Goal: Task Accomplishment & Management: Manage account settings

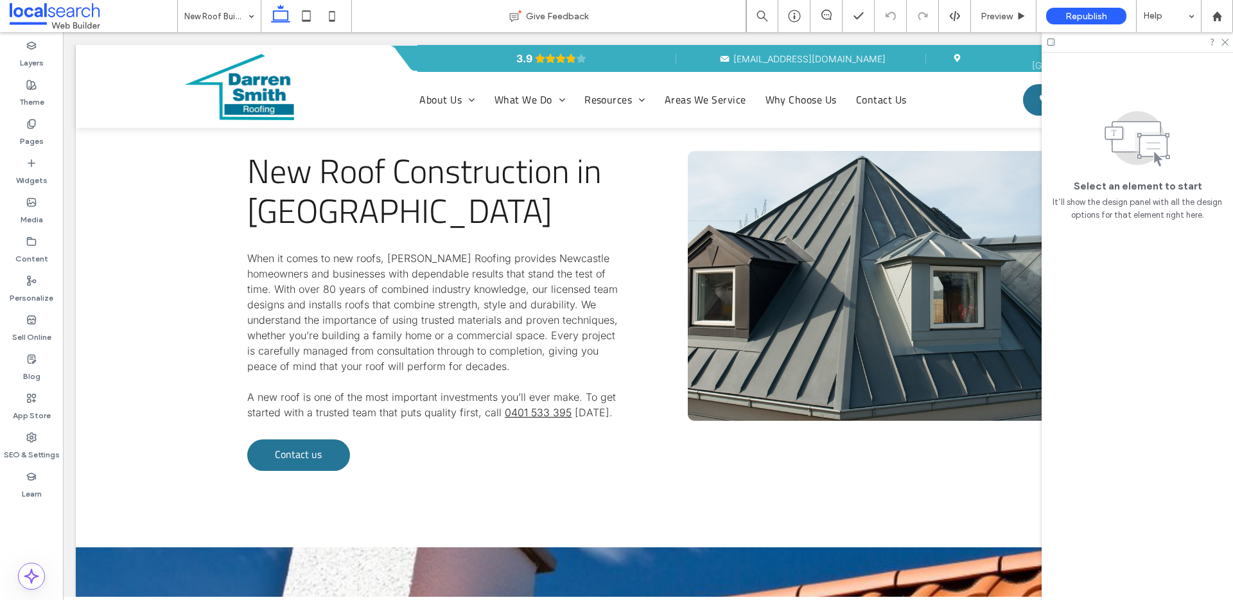
scroll to position [857, 0]
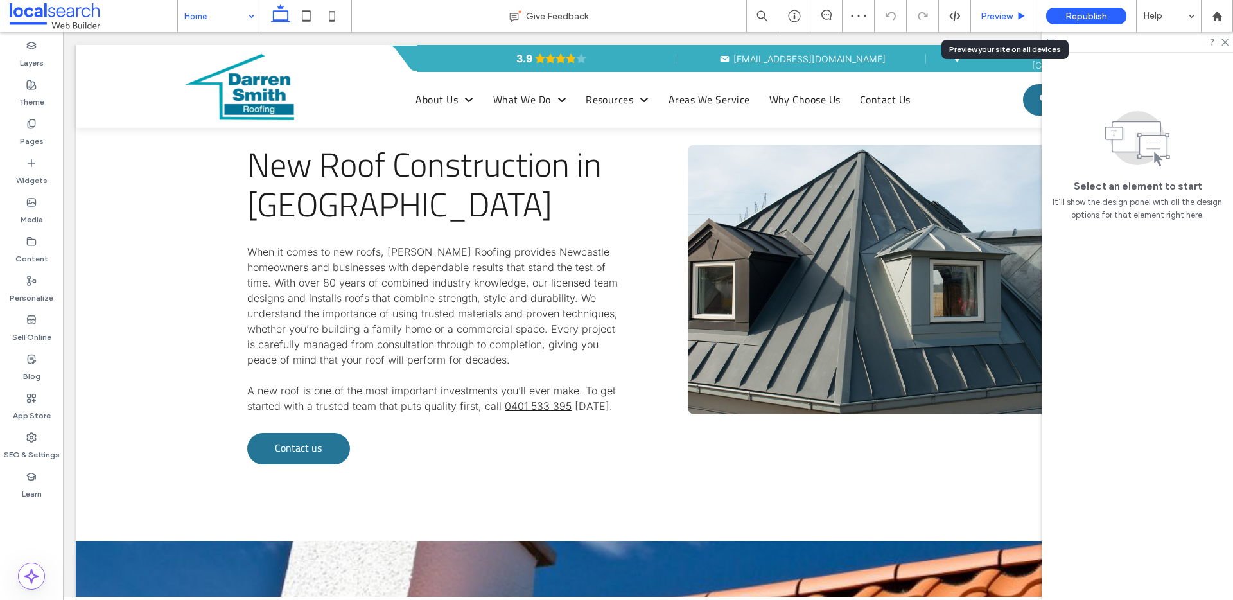
click at [1001, 13] on span "Preview" at bounding box center [997, 16] width 32 height 11
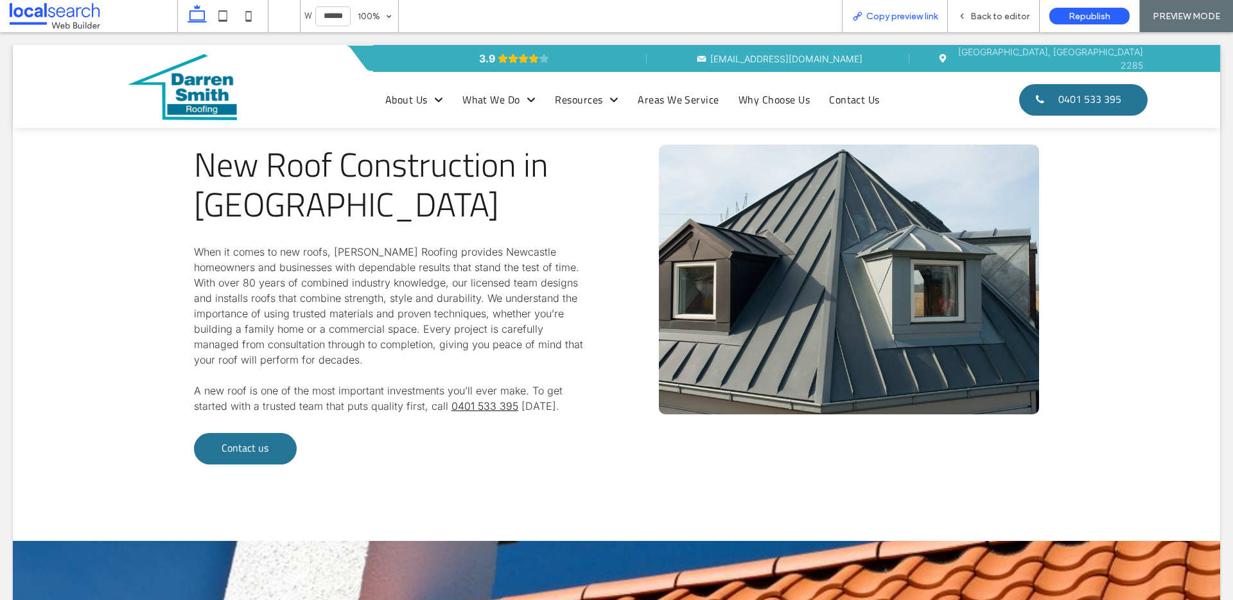
click at [888, 16] on span "Copy preview link" at bounding box center [901, 16] width 71 height 11
click at [981, 13] on span "Back to editor" at bounding box center [999, 16] width 59 height 11
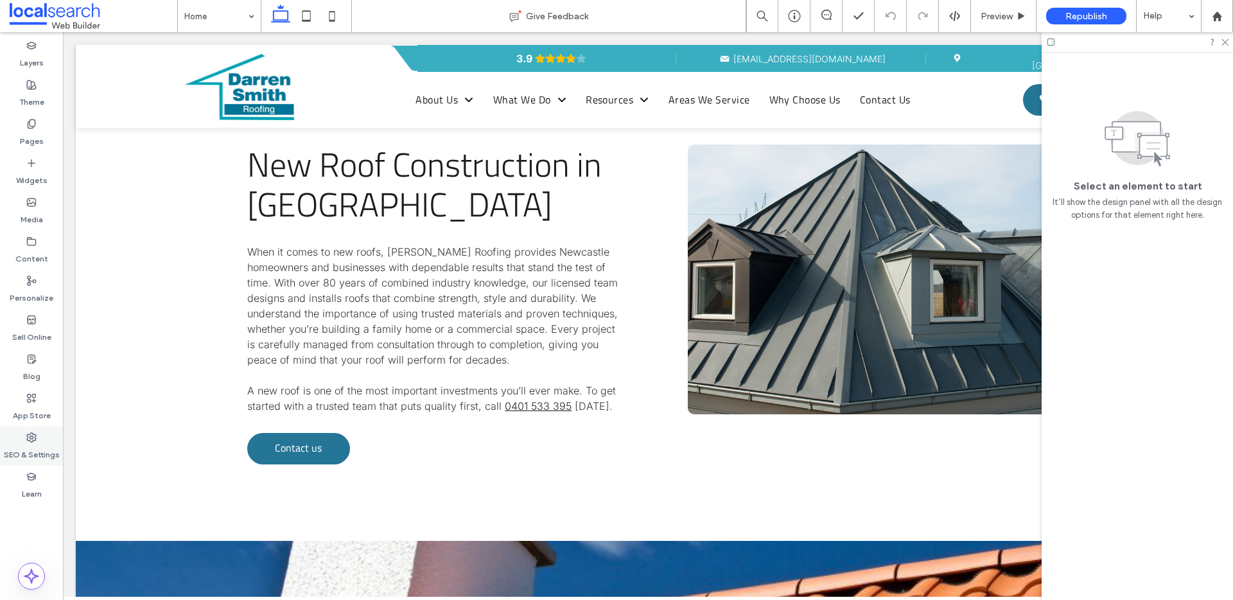
click at [17, 451] on label "SEO & Settings" at bounding box center [32, 451] width 56 height 18
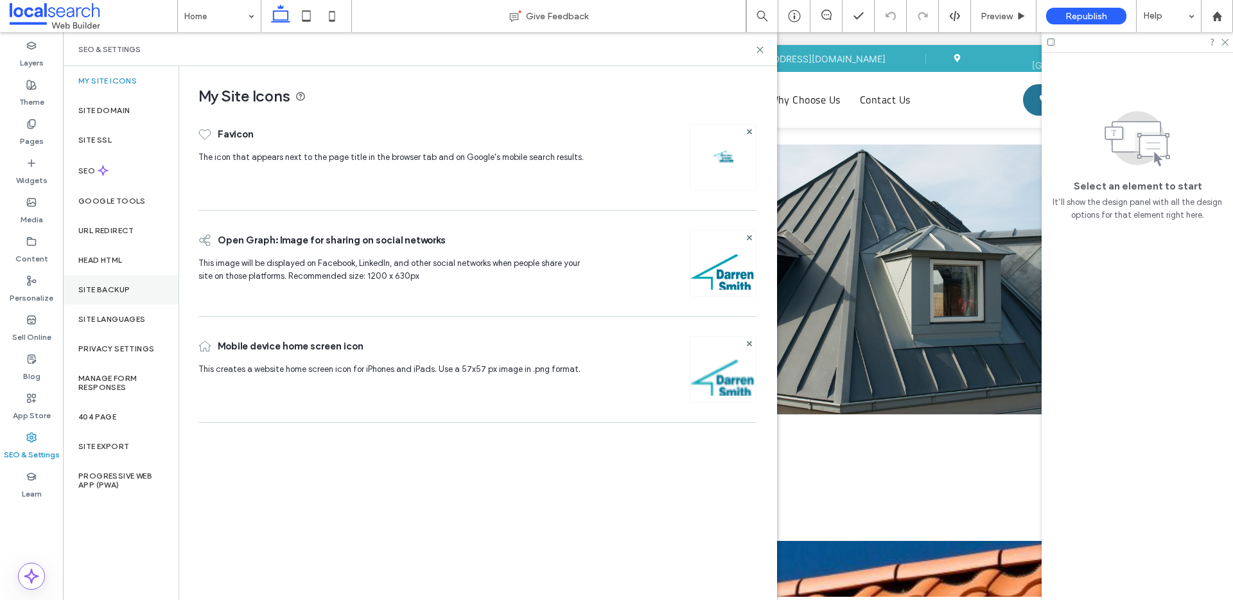
click at [105, 292] on label "Site Backup" at bounding box center [103, 289] width 51 height 9
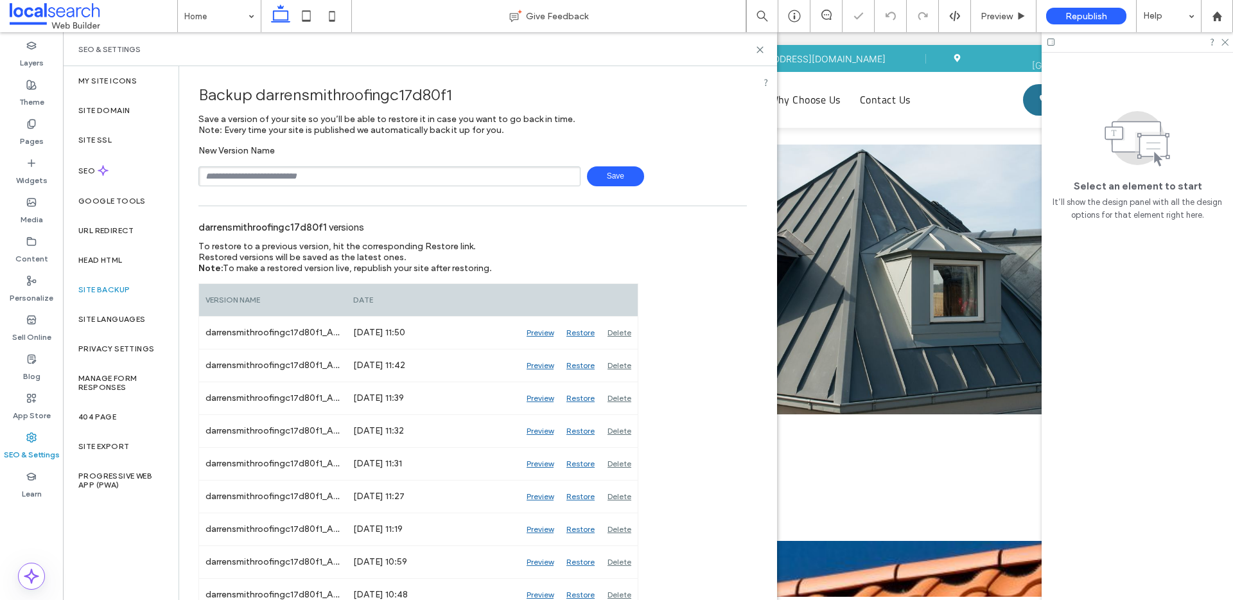
click at [271, 177] on input "text" at bounding box center [389, 176] width 382 height 20
type input "**********"
click at [613, 175] on span "Save" at bounding box center [615, 176] width 57 height 20
click at [1216, 17] on use at bounding box center [1217, 16] width 10 height 10
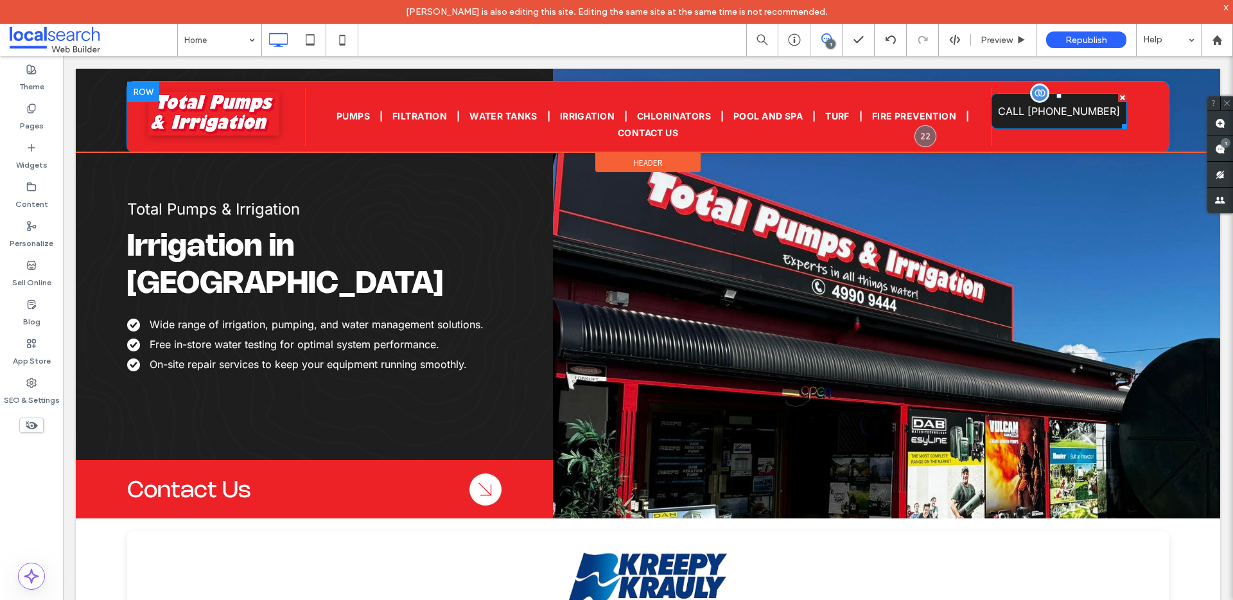
click at [924, 114] on span "CALL 02 4990 9444" at bounding box center [1059, 111] width 122 height 26
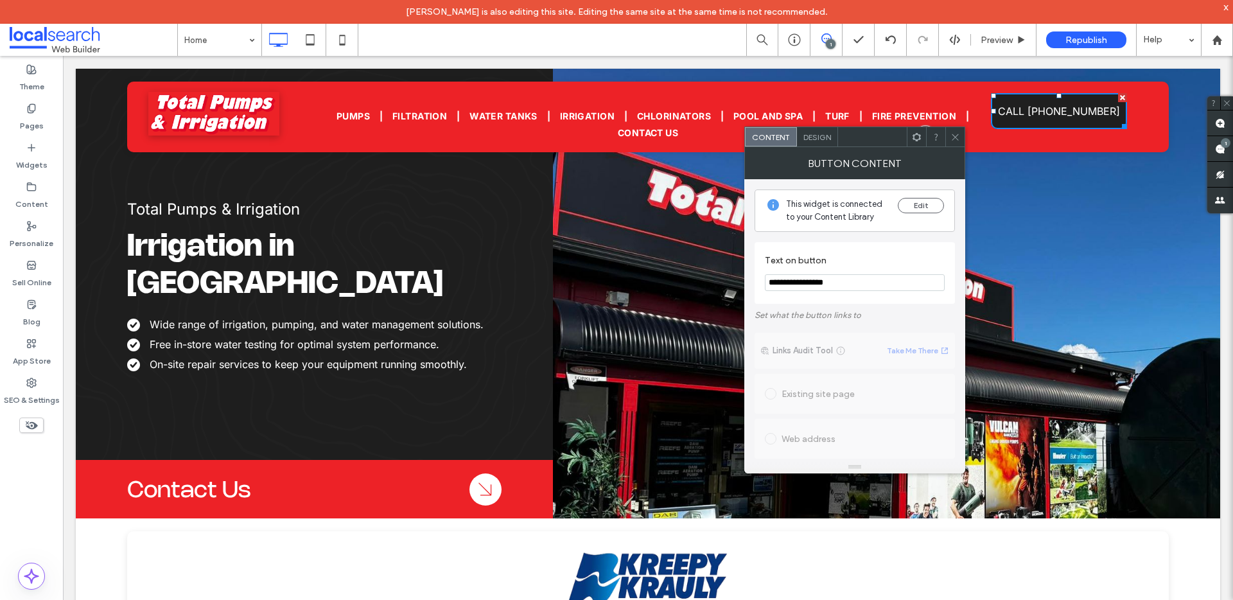
click at [820, 137] on span "Design" at bounding box center [817, 137] width 28 height 10
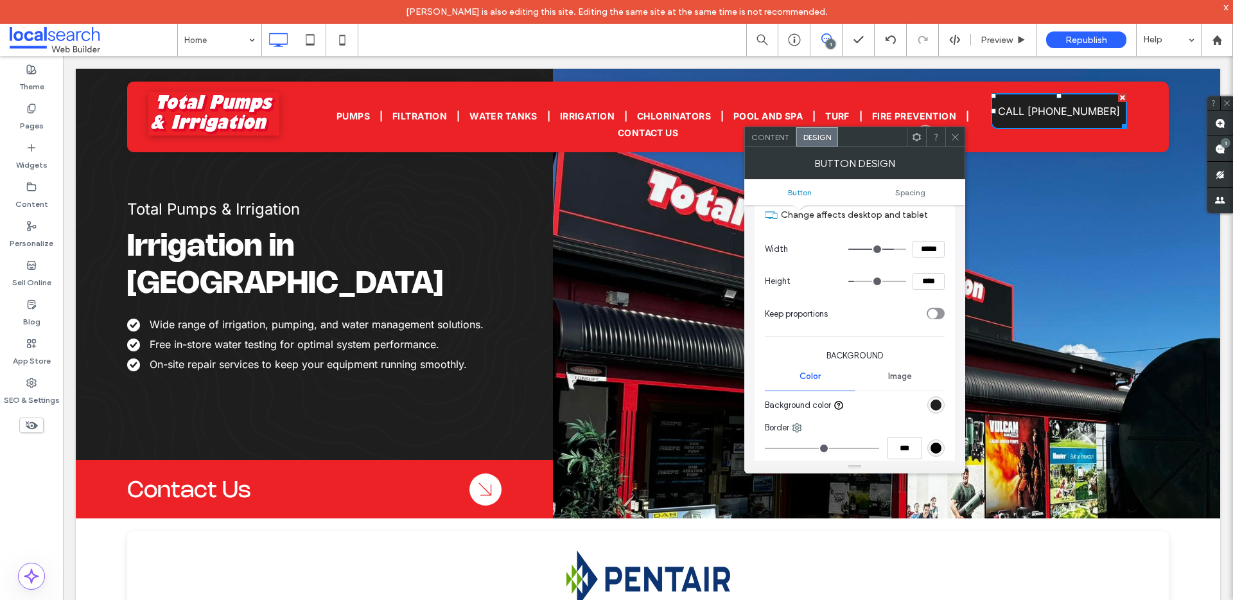
scroll to position [183, 0]
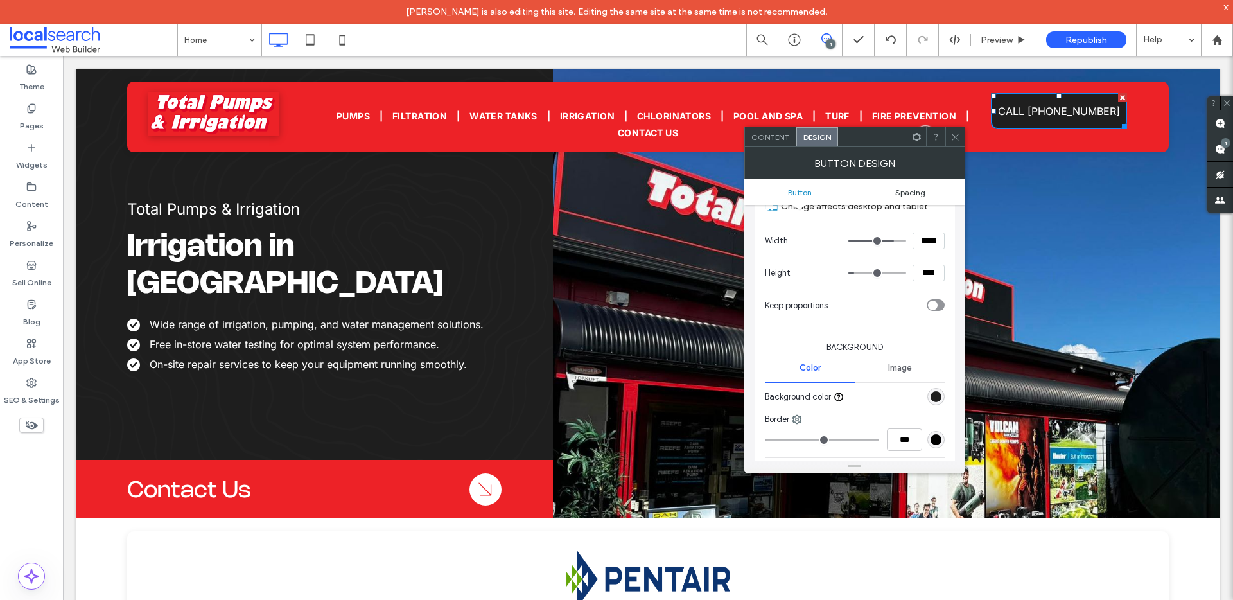
click at [906, 192] on span "Spacing" at bounding box center [910, 193] width 30 height 10
click at [907, 191] on span "Spacing" at bounding box center [910, 193] width 30 height 10
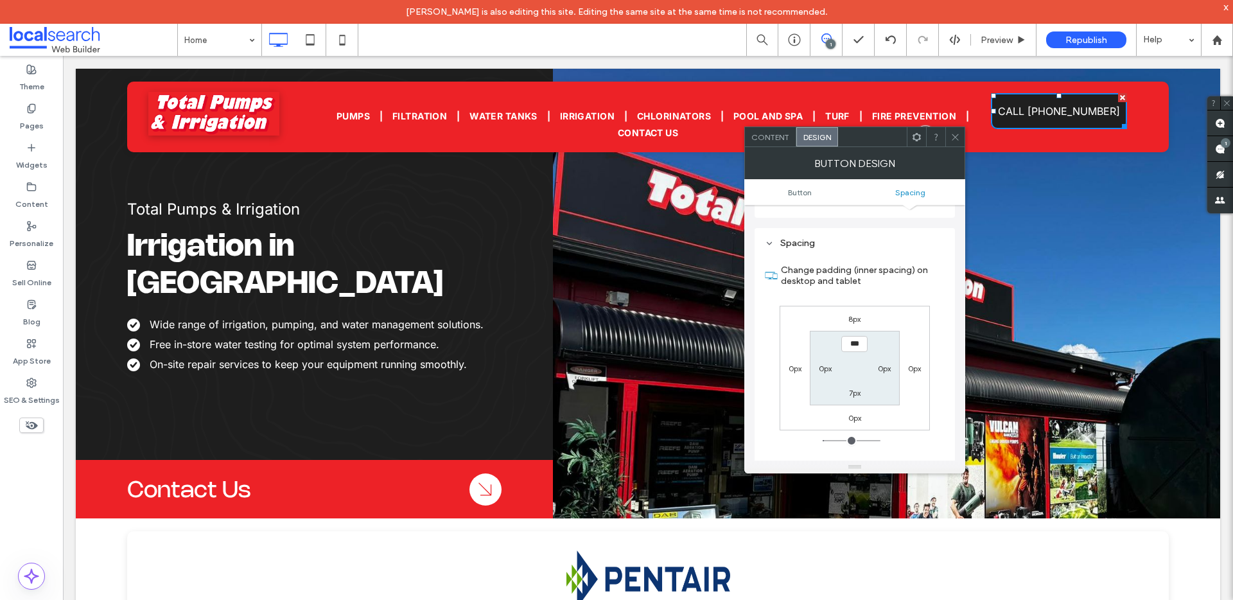
scroll to position [553, 0]
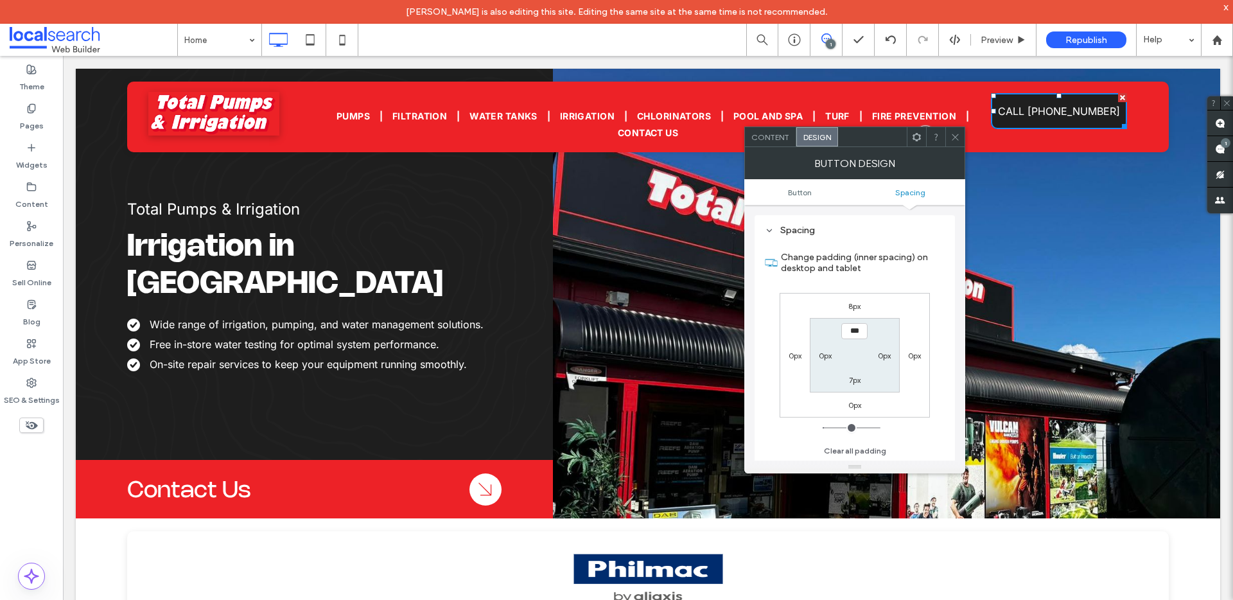
click at [924, 138] on div at bounding box center [954, 136] width 19 height 19
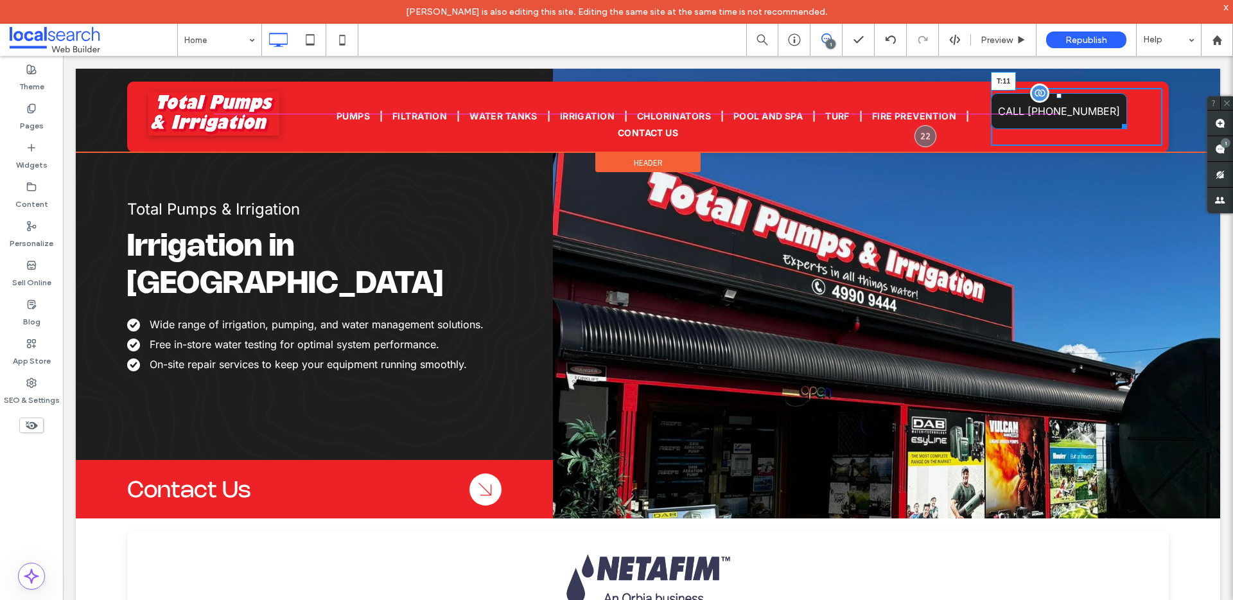
click at [924, 97] on div at bounding box center [1058, 95] width 5 height 5
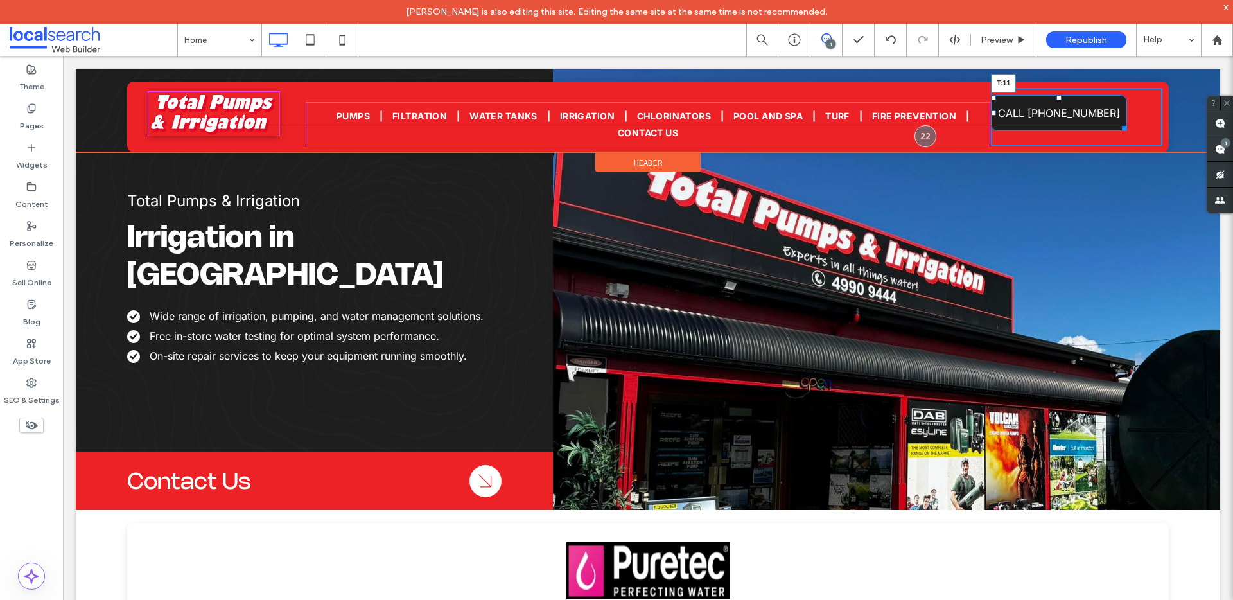
scroll to position [8, 0]
click at [924, 93] on div "CALL 02 4990 9444 T:11 Click To Paste" at bounding box center [1076, 117] width 171 height 58
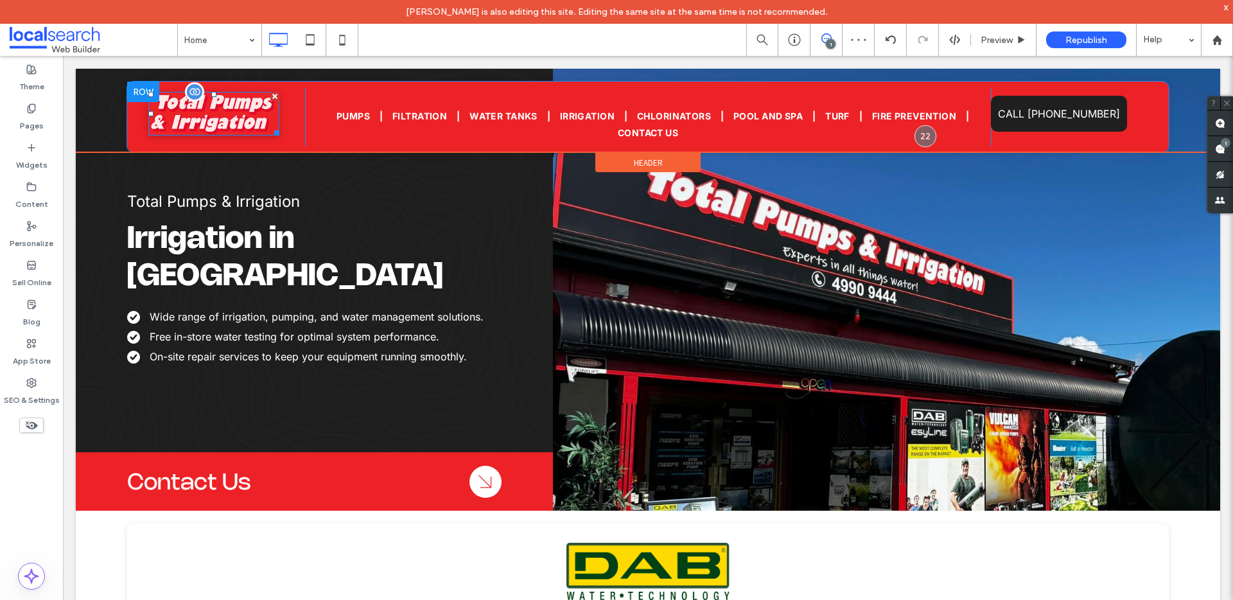
click at [213, 101] on img at bounding box center [213, 114] width 131 height 44
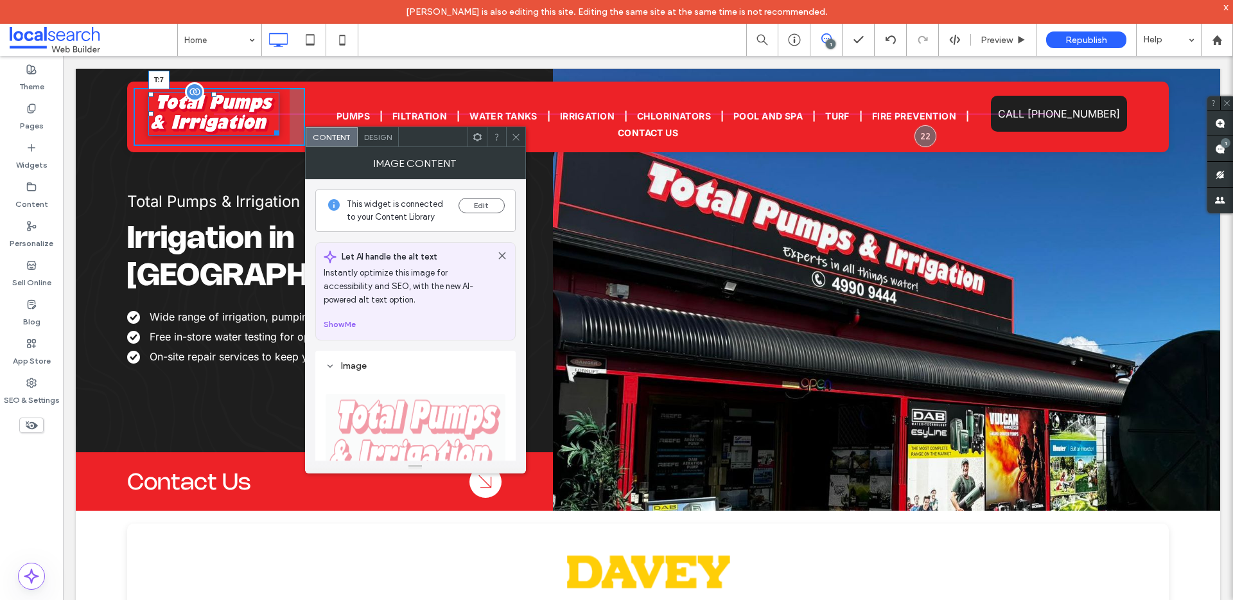
click at [211, 93] on div at bounding box center [213, 94] width 5 height 5
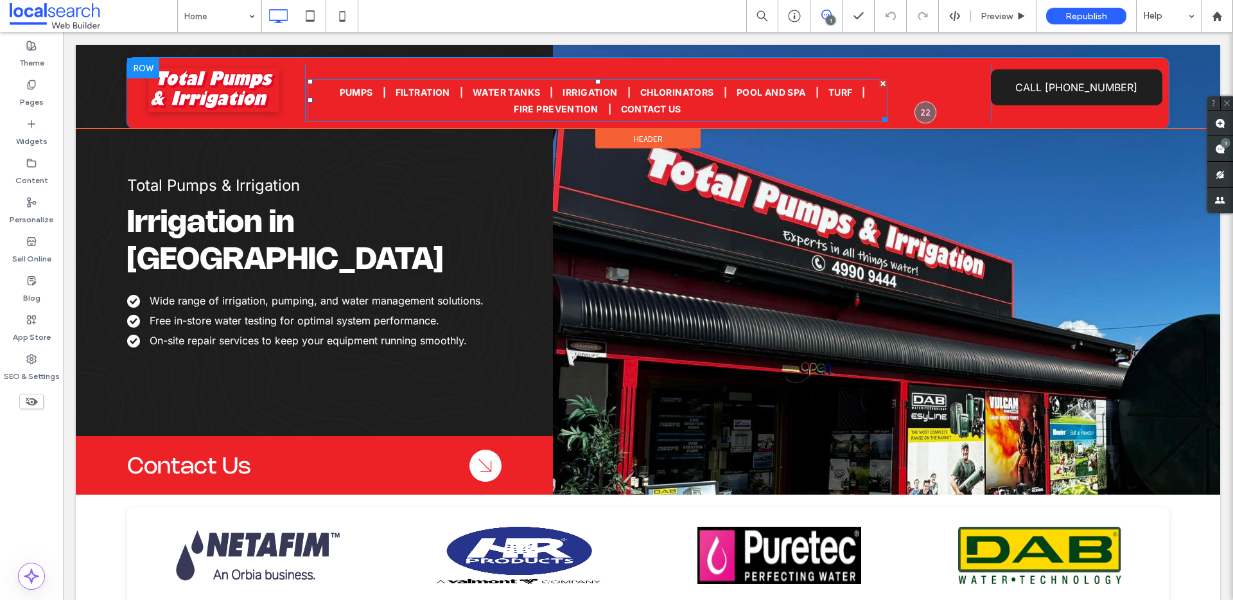
click at [795, 107] on ul "Pumps Filtration Water tanks Irrigation Chlorinators Pool and Spa Turf Fire pre…" at bounding box center [597, 100] width 561 height 34
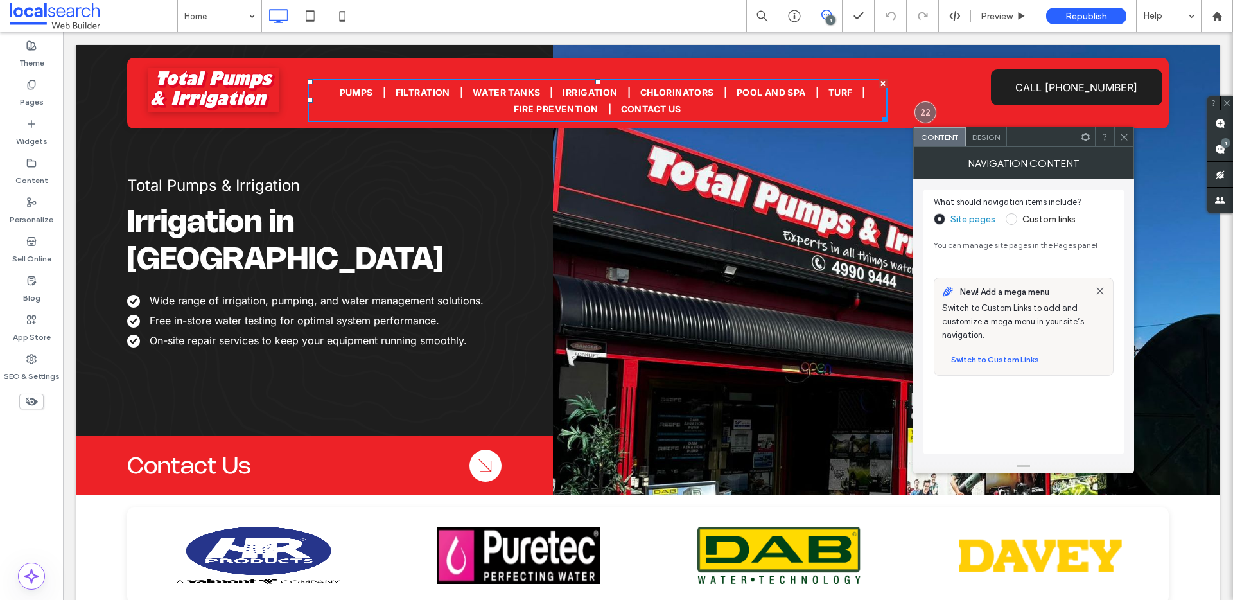
click at [1081, 139] on icon at bounding box center [1086, 137] width 10 height 10
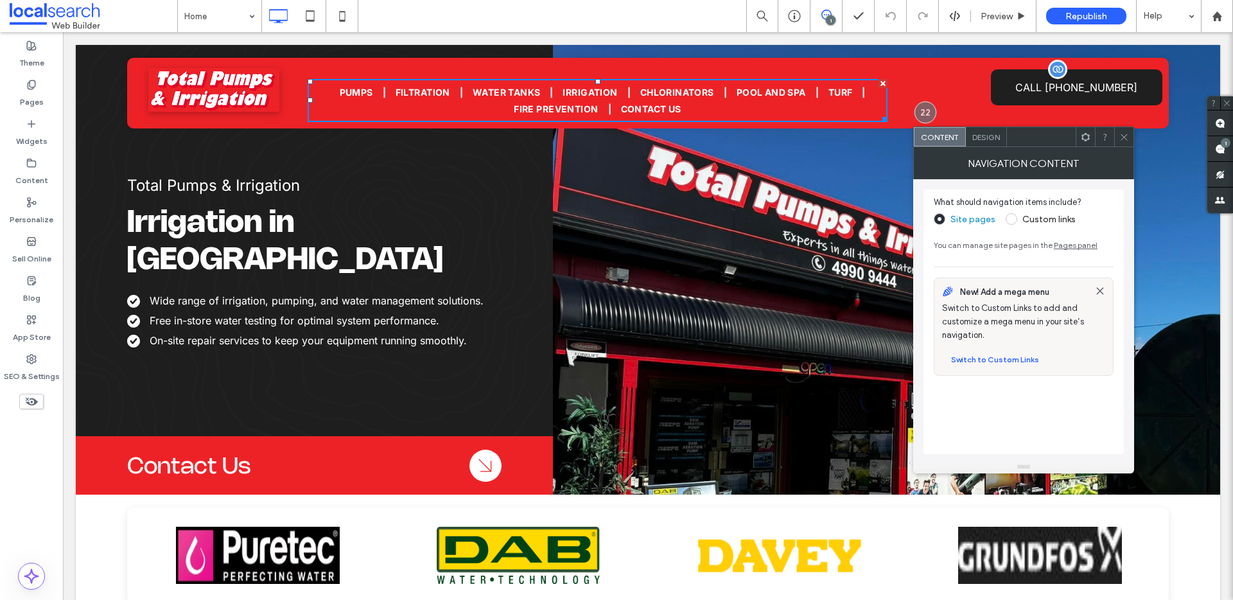
click at [1072, 90] on span "CALL 02 4990 9444" at bounding box center [1076, 87] width 122 height 26
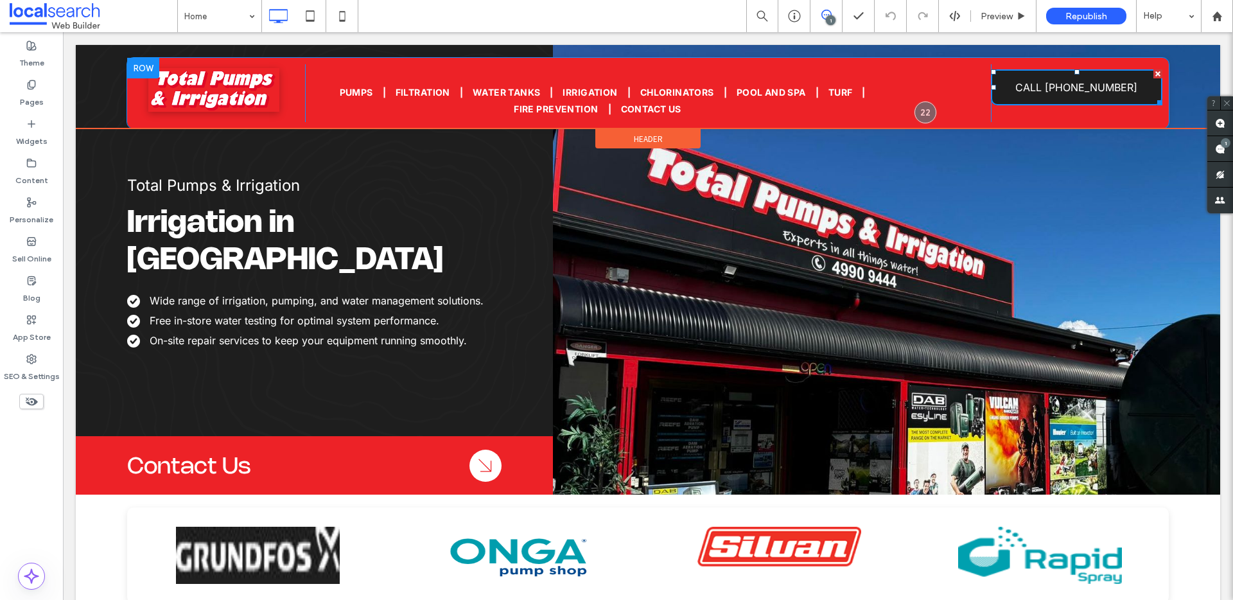
click at [925, 82] on div "Pumps Filtration Water tanks Irrigation Chlorinators Pool and Spa Turf Fire pre…" at bounding box center [648, 93] width 686 height 58
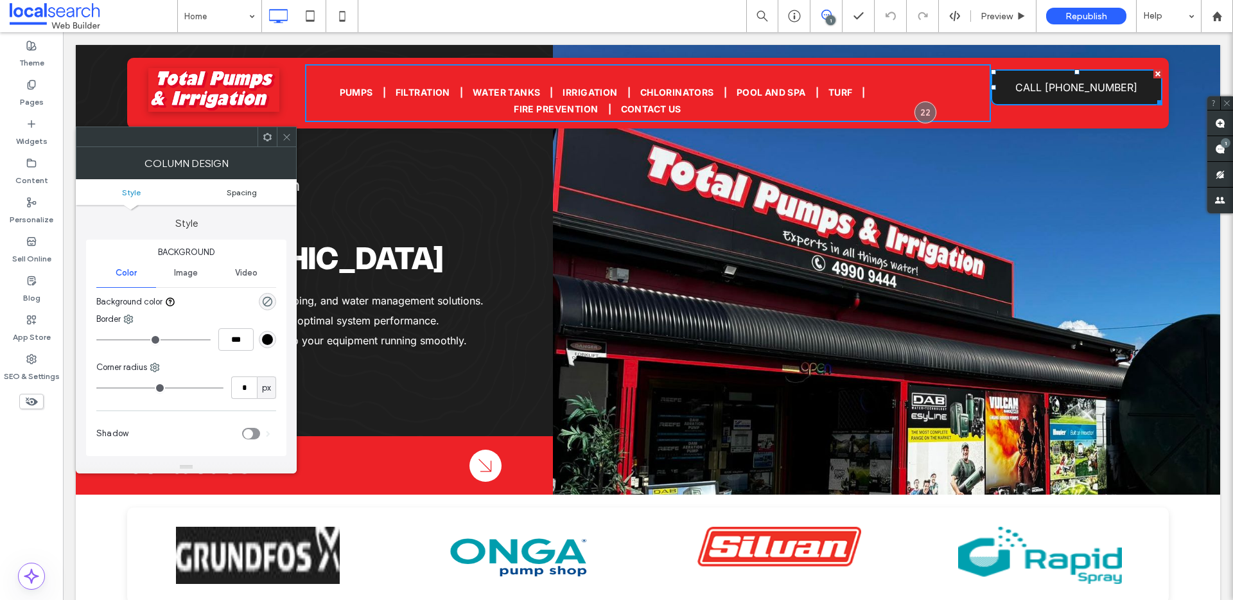
click at [243, 192] on span "Spacing" at bounding box center [242, 193] width 30 height 10
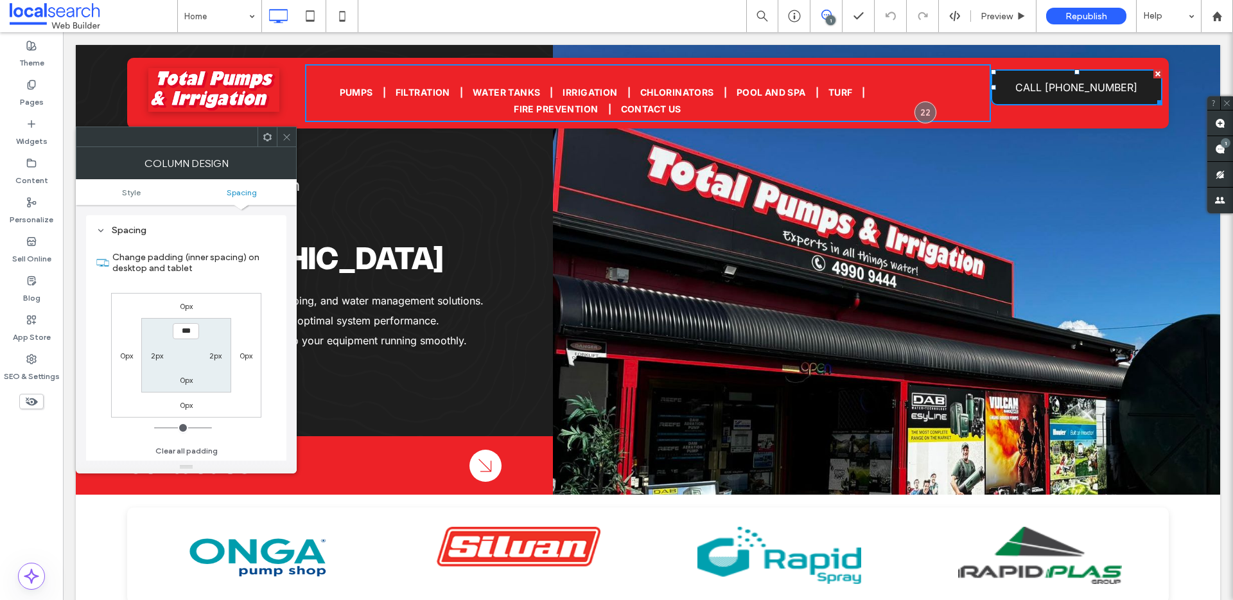
scroll to position [4, 0]
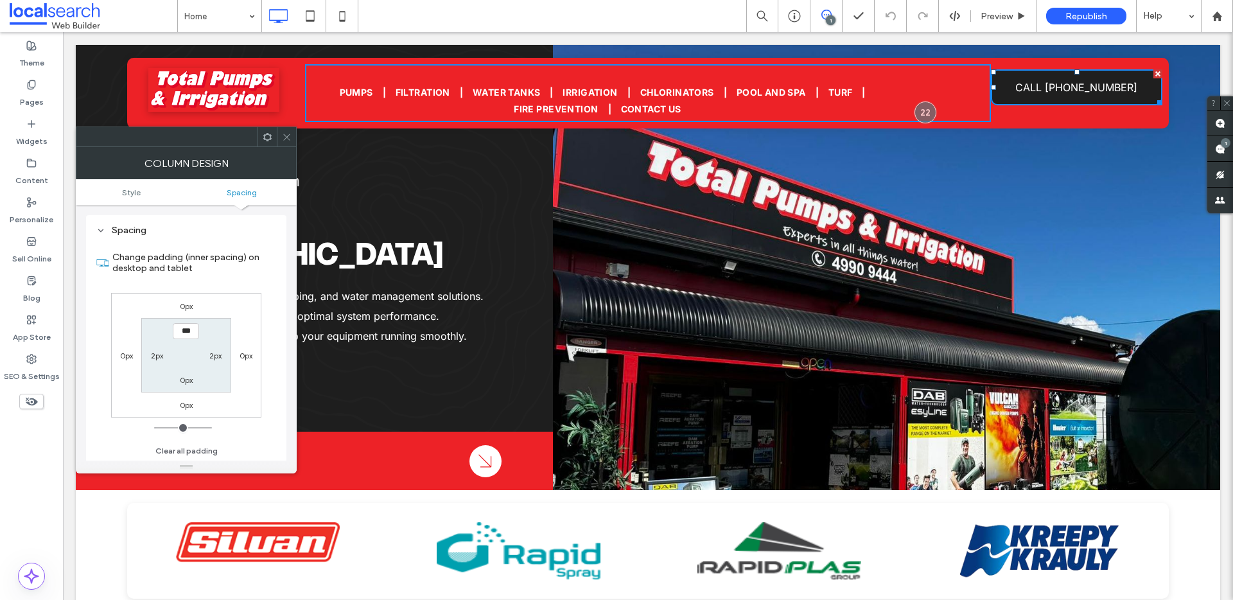
click at [760, 111] on ul "Pumps Filtration Water tanks Irrigation Chlorinators Pool and Spa Turf Fire pre…" at bounding box center [597, 100] width 561 height 34
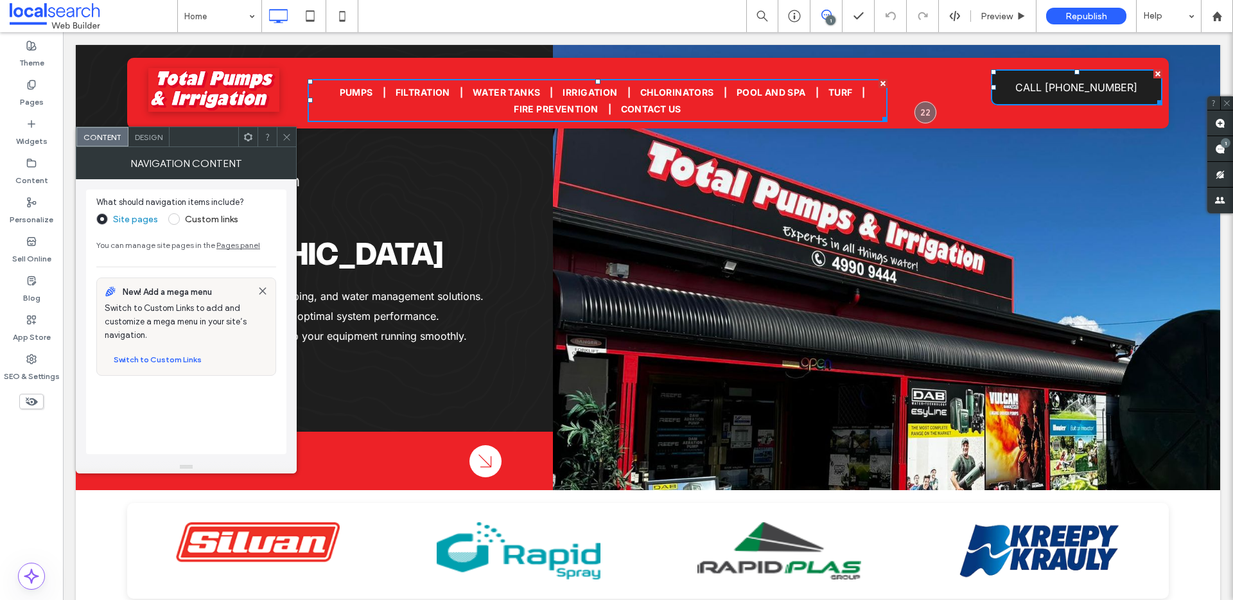
click at [150, 139] on span "Design" at bounding box center [149, 137] width 28 height 10
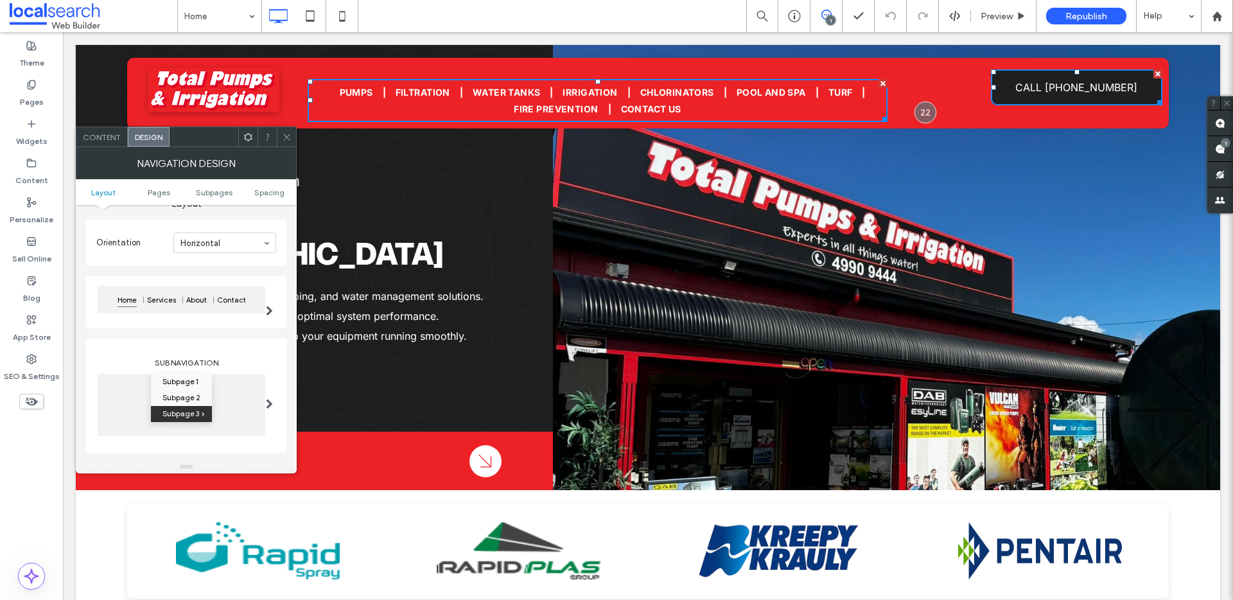
scroll to position [0, 0]
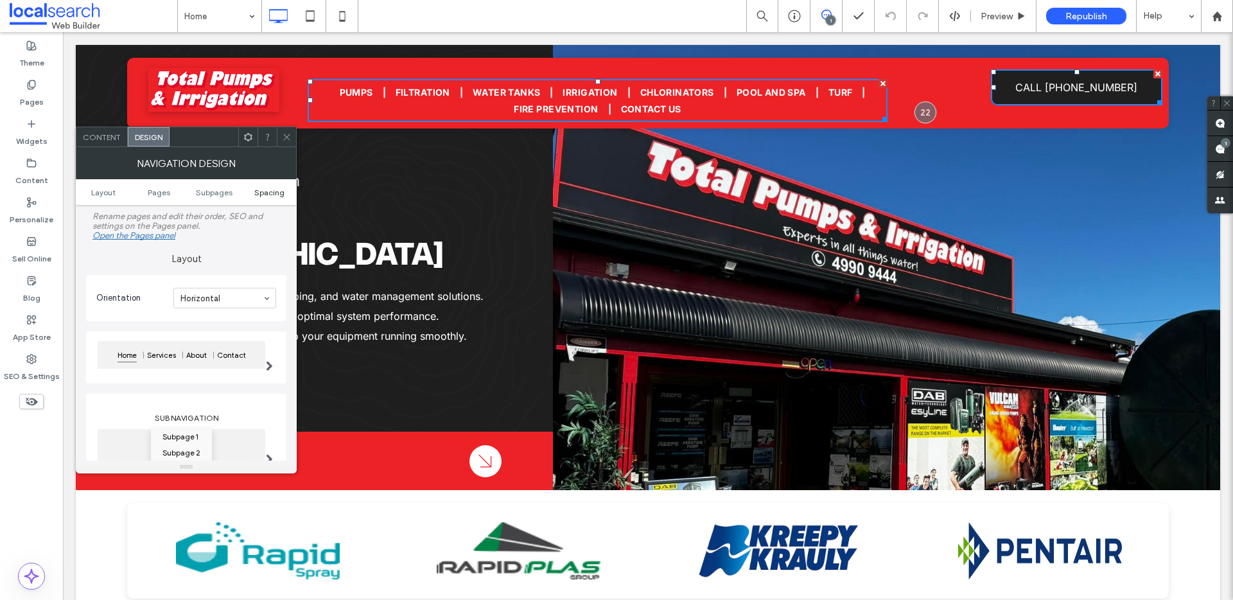
click at [270, 191] on span "Spacing" at bounding box center [269, 193] width 30 height 10
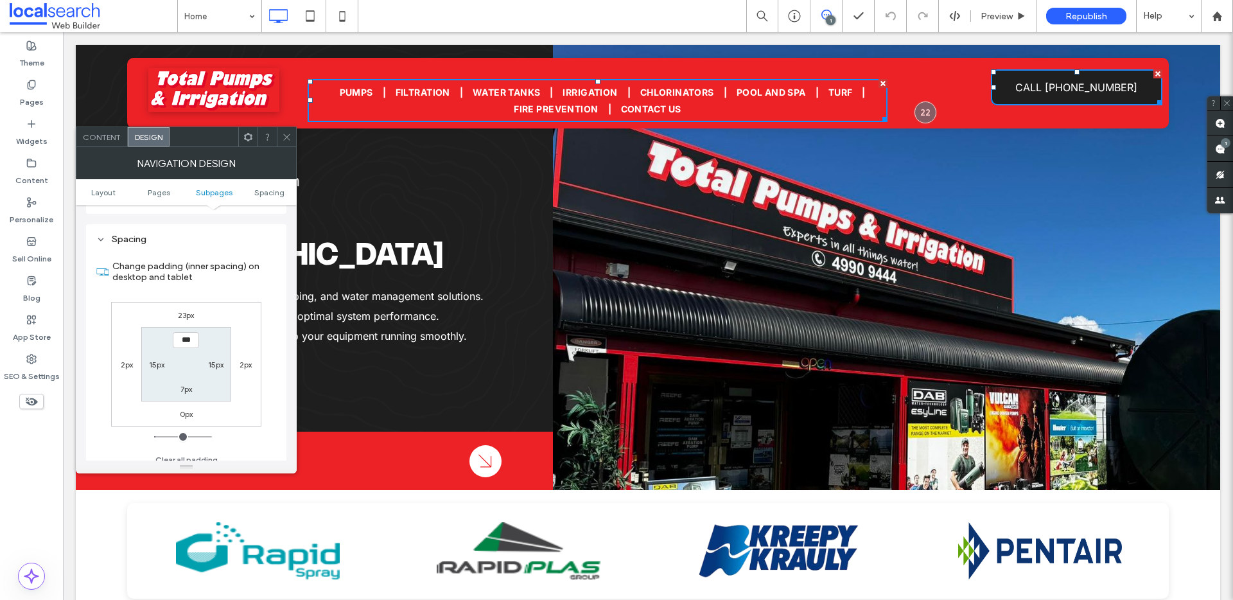
scroll to position [473, 0]
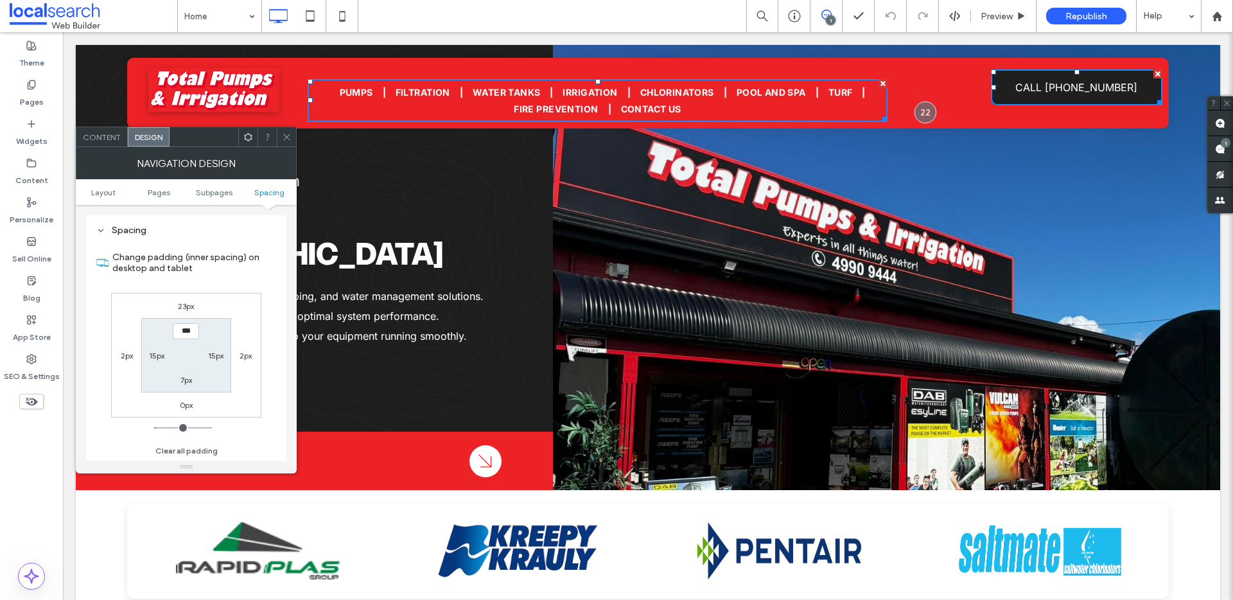
click at [182, 305] on label "23px" at bounding box center [186, 306] width 16 height 10
type input "**"
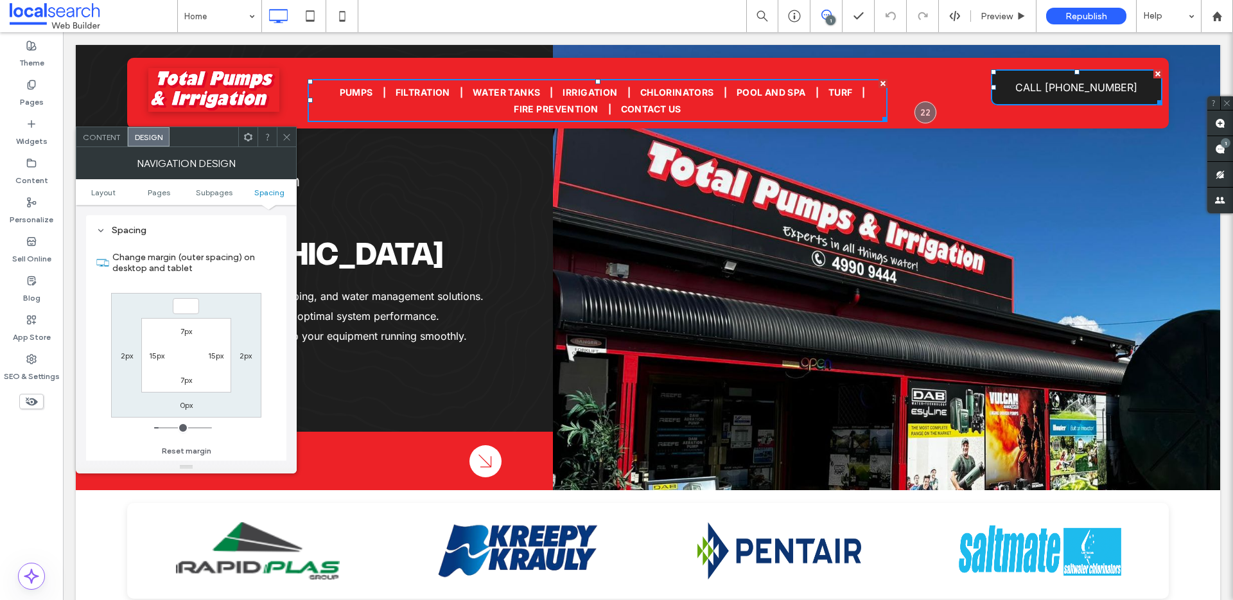
type input "*"
type input "***"
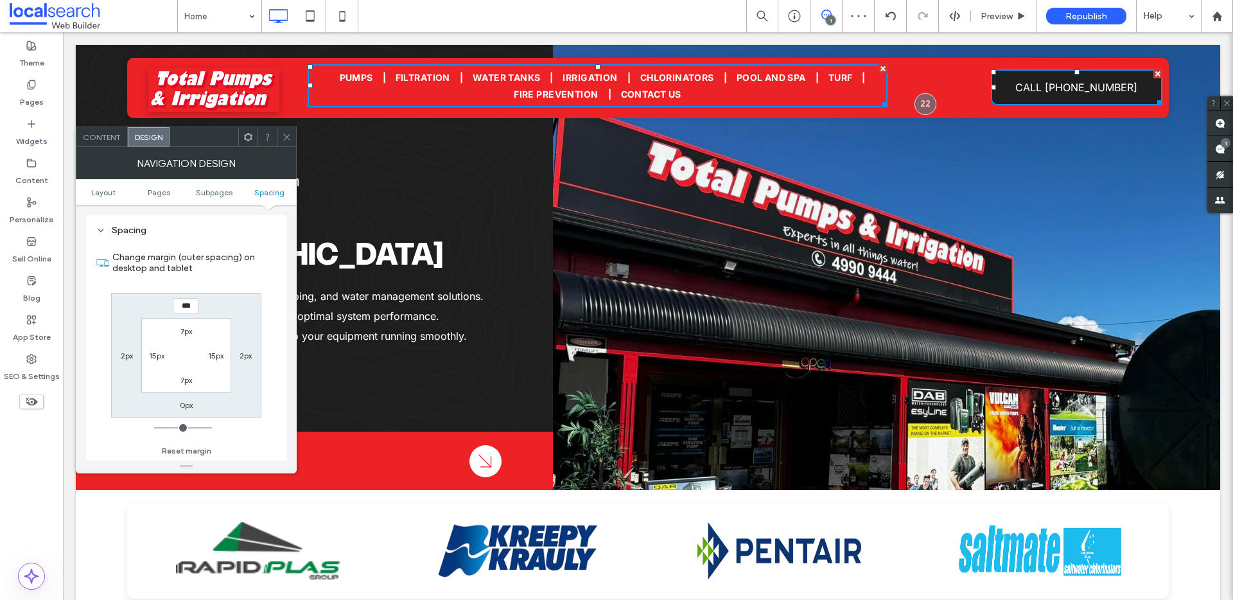
click at [285, 138] on use at bounding box center [286, 137] width 6 height 6
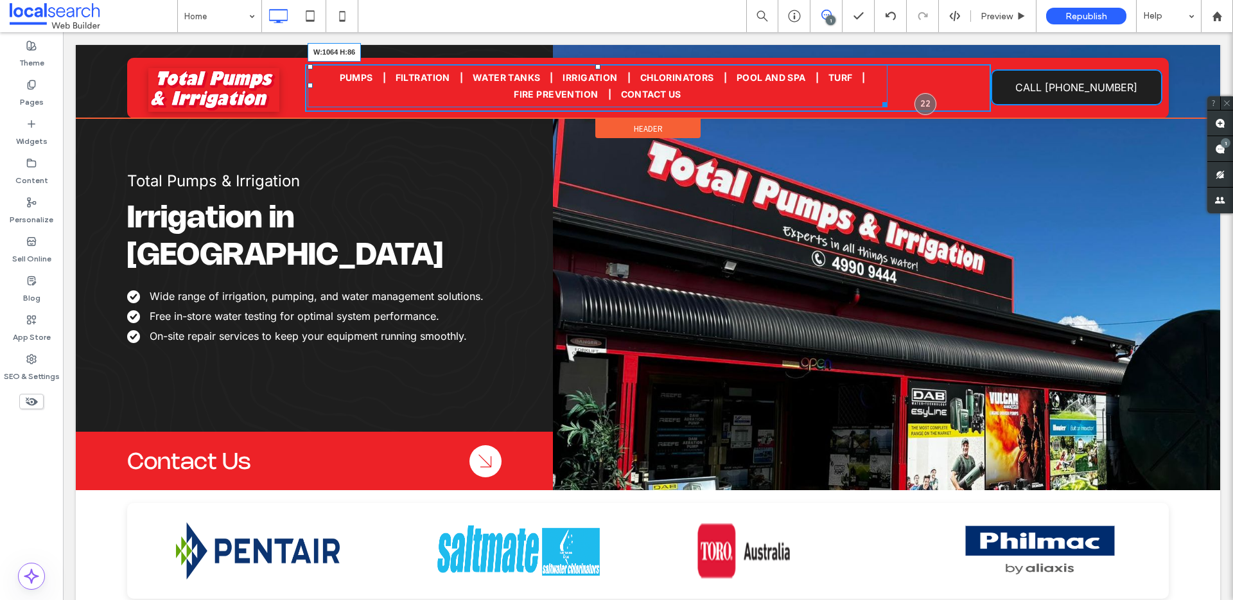
drag, startPoint x: 886, startPoint y: 102, endPoint x: 947, endPoint y: 94, distance: 61.5
click at [888, 94] on nav "Pumps Filtration Water tanks Irrigation Chlorinators Pool and Spa Turf Fire pre…" at bounding box center [598, 85] width 580 height 43
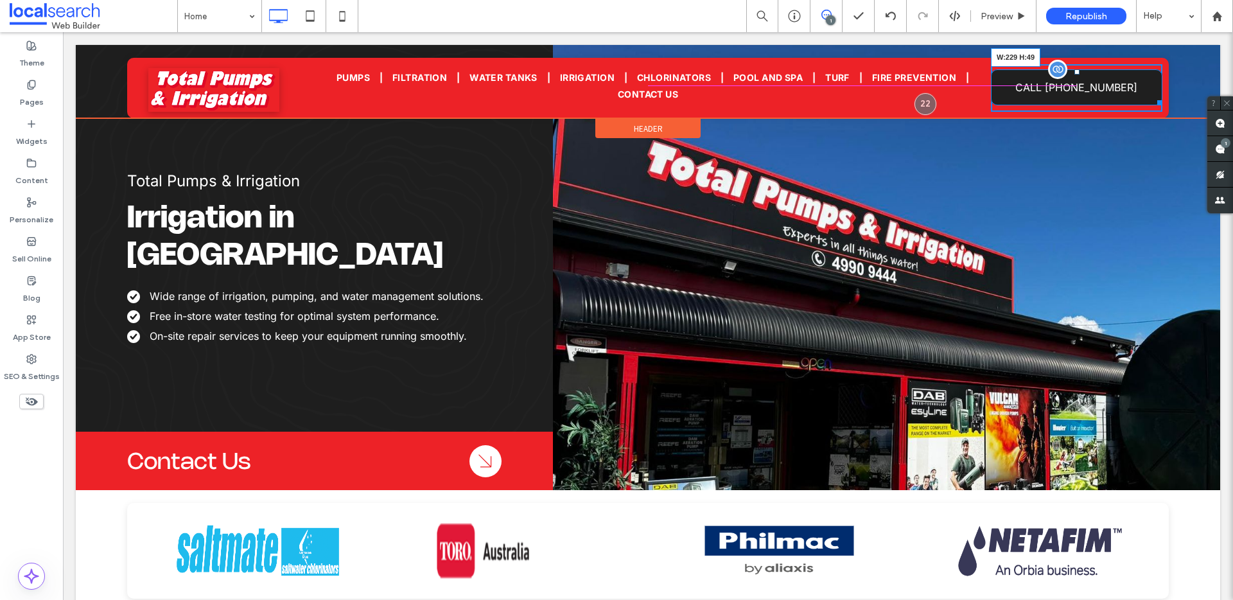
drag, startPoint x: 1155, startPoint y: 101, endPoint x: 1145, endPoint y: 96, distance: 11.2
click at [1153, 96] on div at bounding box center [1158, 101] width 10 height 10
click at [1148, 99] on div at bounding box center [1146, 96] width 10 height 10
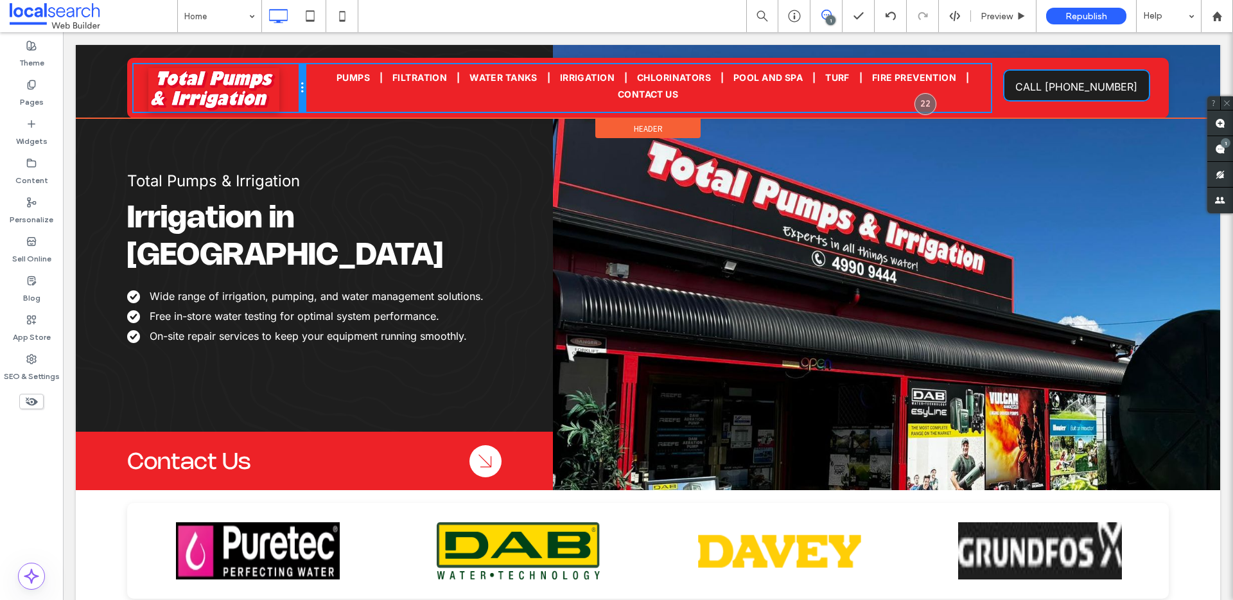
drag, startPoint x: 302, startPoint y: 86, endPoint x: 280, endPoint y: 90, distance: 22.8
click at [280, 90] on div "Click To Paste" at bounding box center [219, 88] width 171 height 48
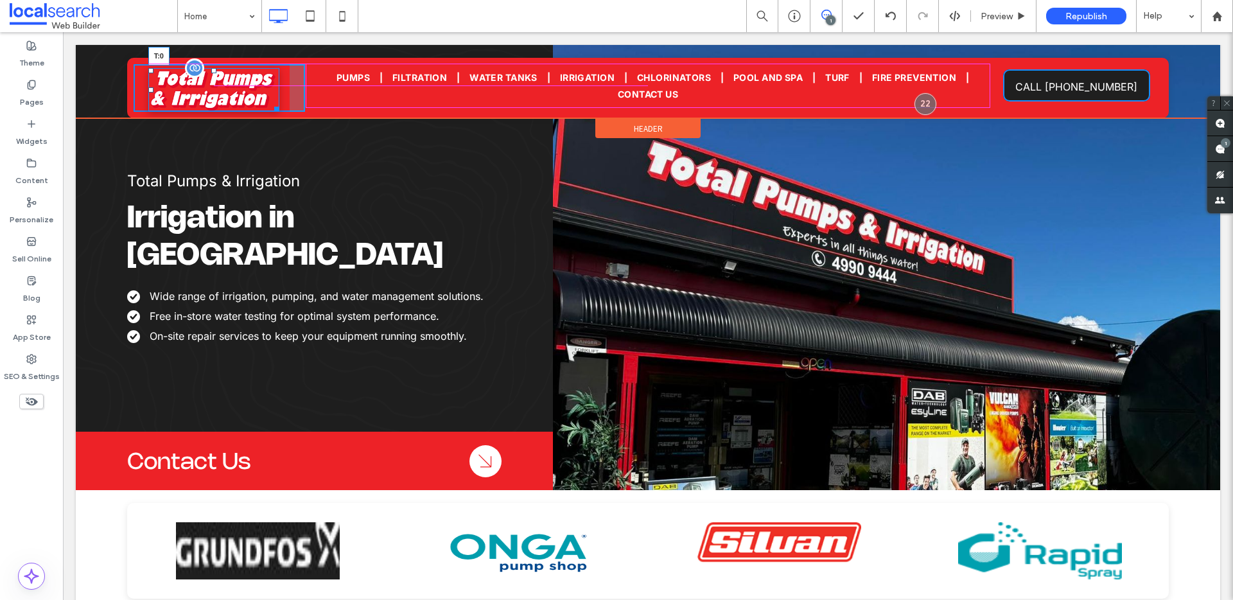
click at [213, 68] on div at bounding box center [213, 70] width 5 height 5
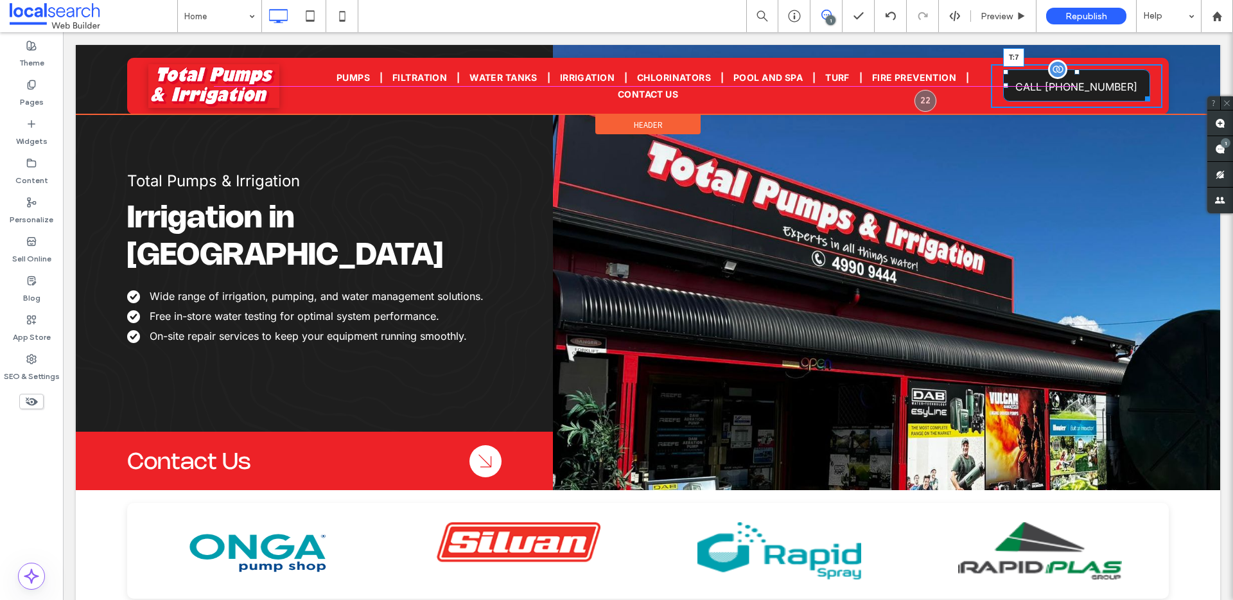
click at [1075, 70] on div at bounding box center [1076, 71] width 5 height 5
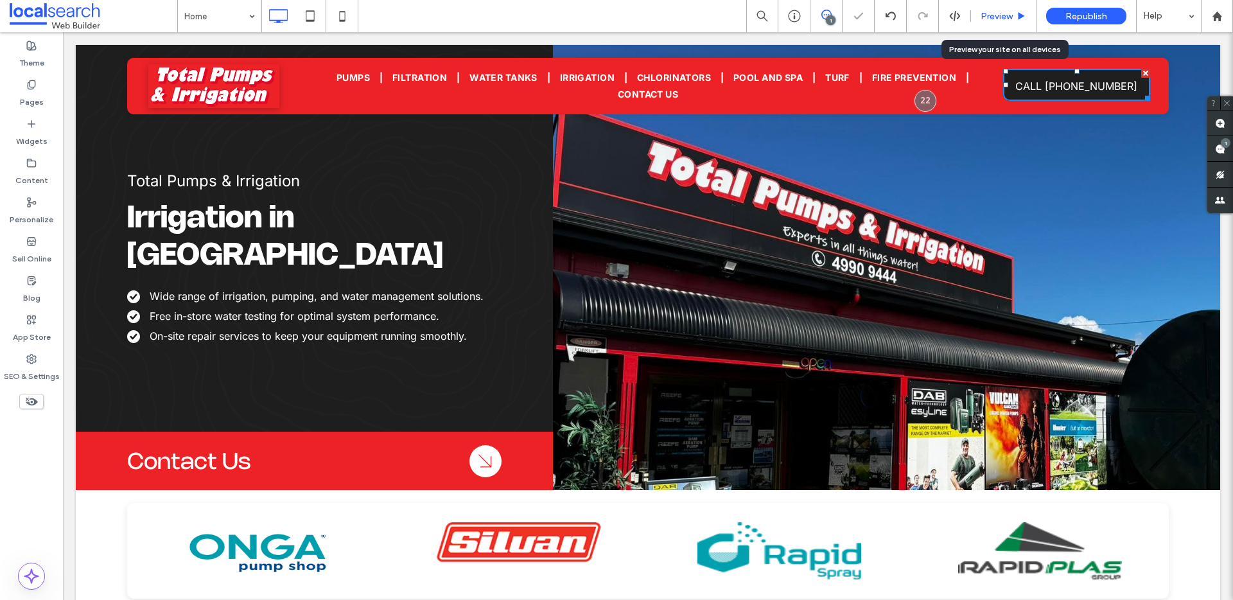
click at [1003, 15] on span "Preview" at bounding box center [997, 16] width 32 height 11
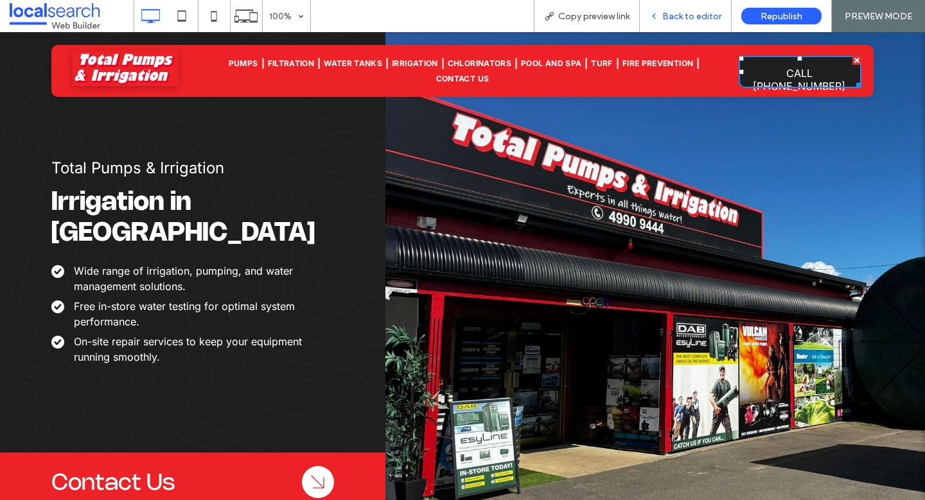
click at [701, 15] on span "Back to editor" at bounding box center [691, 16] width 59 height 11
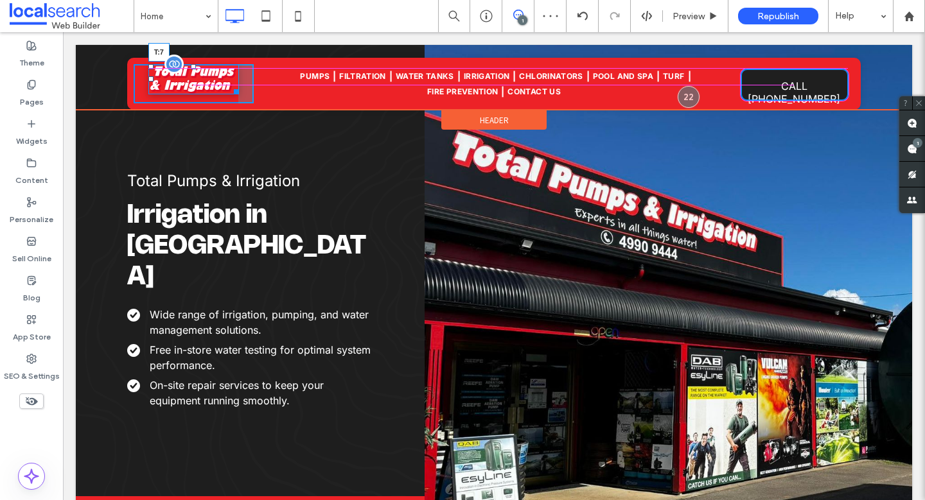
click at [191, 69] on div at bounding box center [193, 66] width 5 height 5
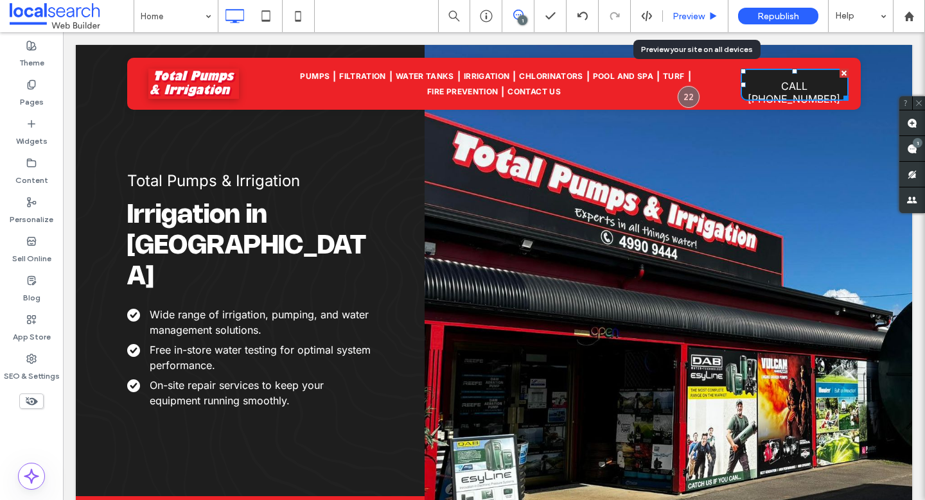
click at [699, 15] on span "Preview" at bounding box center [688, 16] width 32 height 11
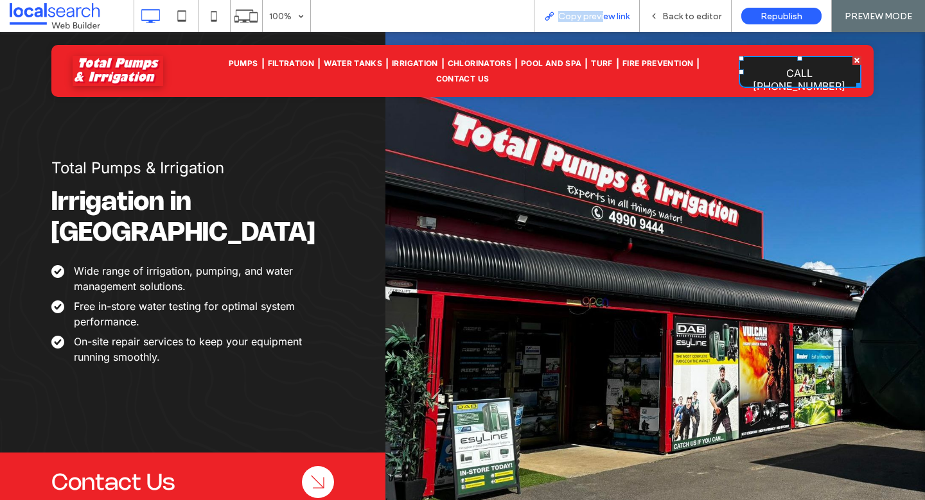
click at [603, 6] on div "Copy preview link" at bounding box center [587, 16] width 106 height 32
click at [579, 17] on span "Copy preview link" at bounding box center [593, 16] width 71 height 11
click at [679, 16] on span "Back to editor" at bounding box center [691, 16] width 59 height 11
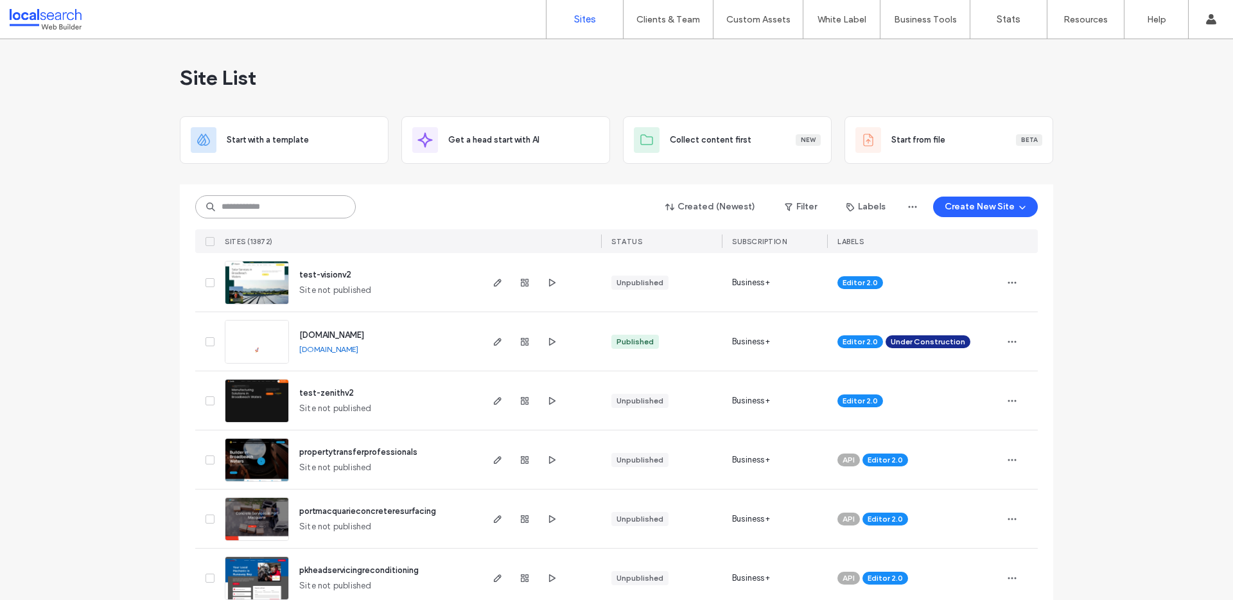
click at [288, 208] on input at bounding box center [275, 206] width 161 height 23
paste input "********"
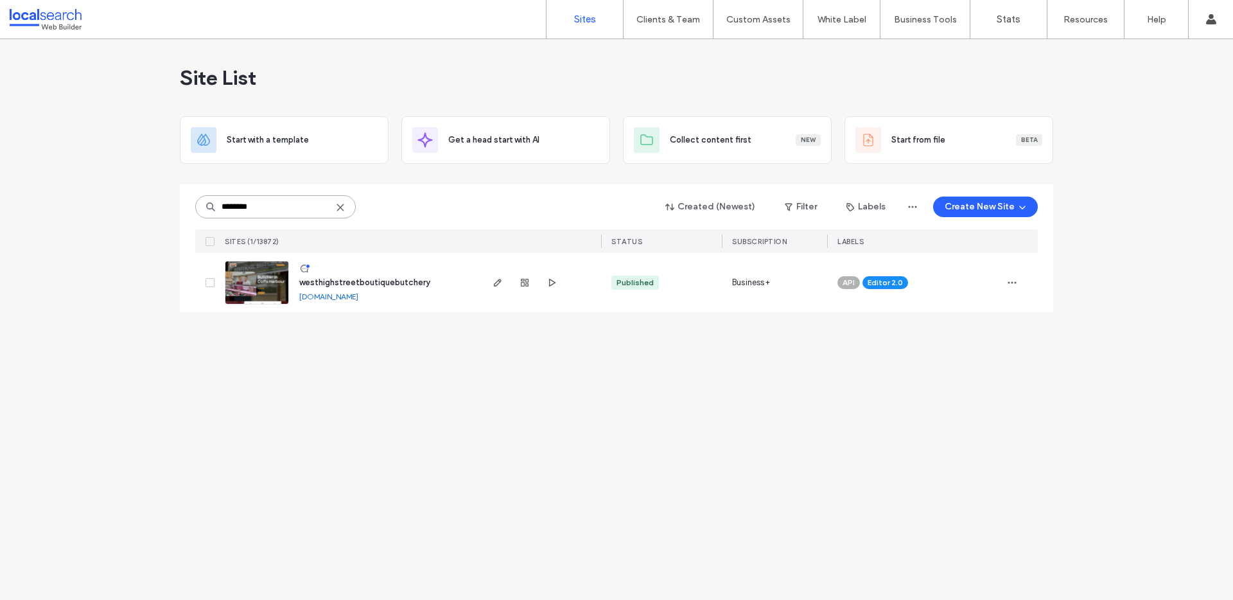
type input "********"
click at [380, 283] on span "westhighstreetboutiquebutchery" at bounding box center [364, 282] width 131 height 10
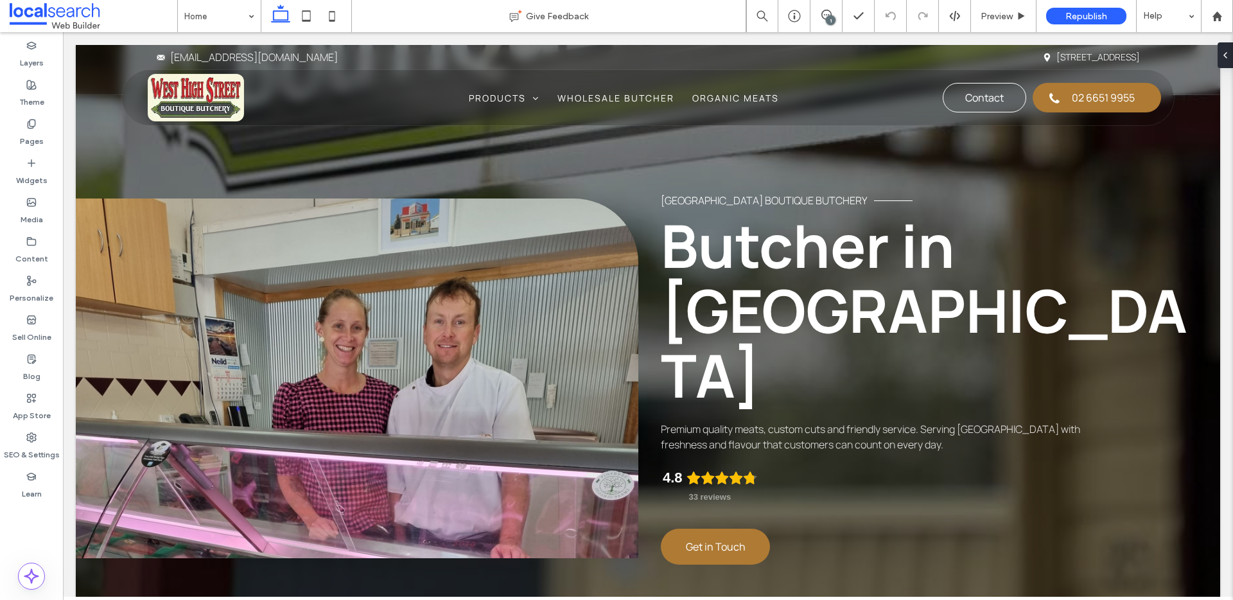
click at [830, 20] on div "1" at bounding box center [831, 20] width 10 height 10
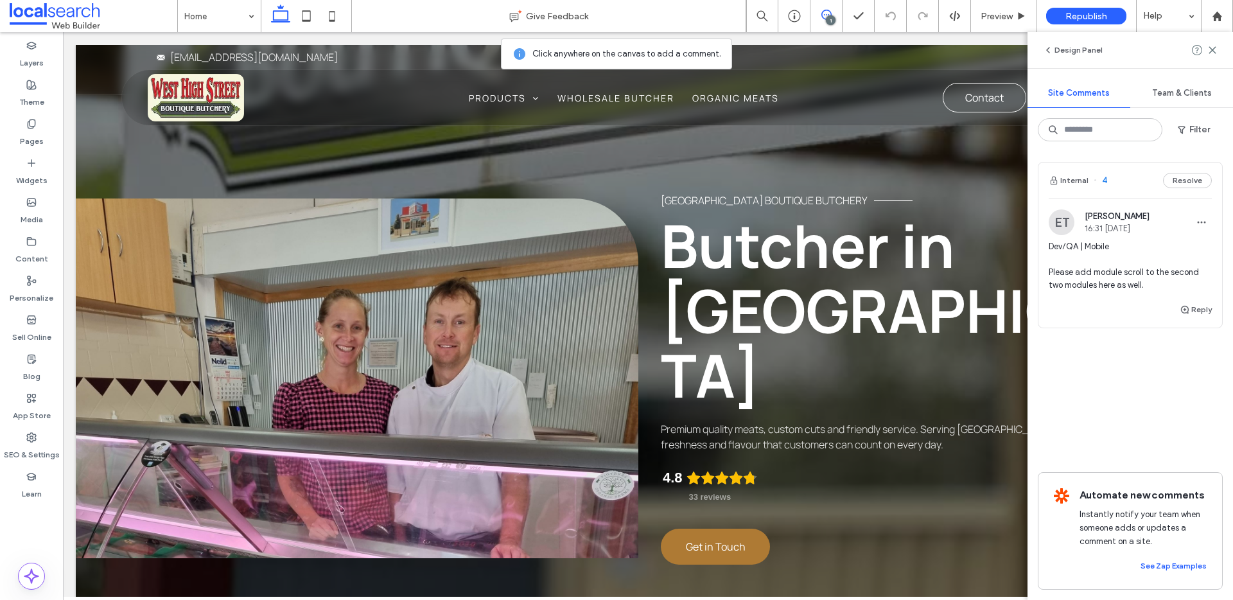
click at [1163, 231] on div "ET [PERSON_NAME] 16:31 [DATE]" at bounding box center [1130, 222] width 163 height 26
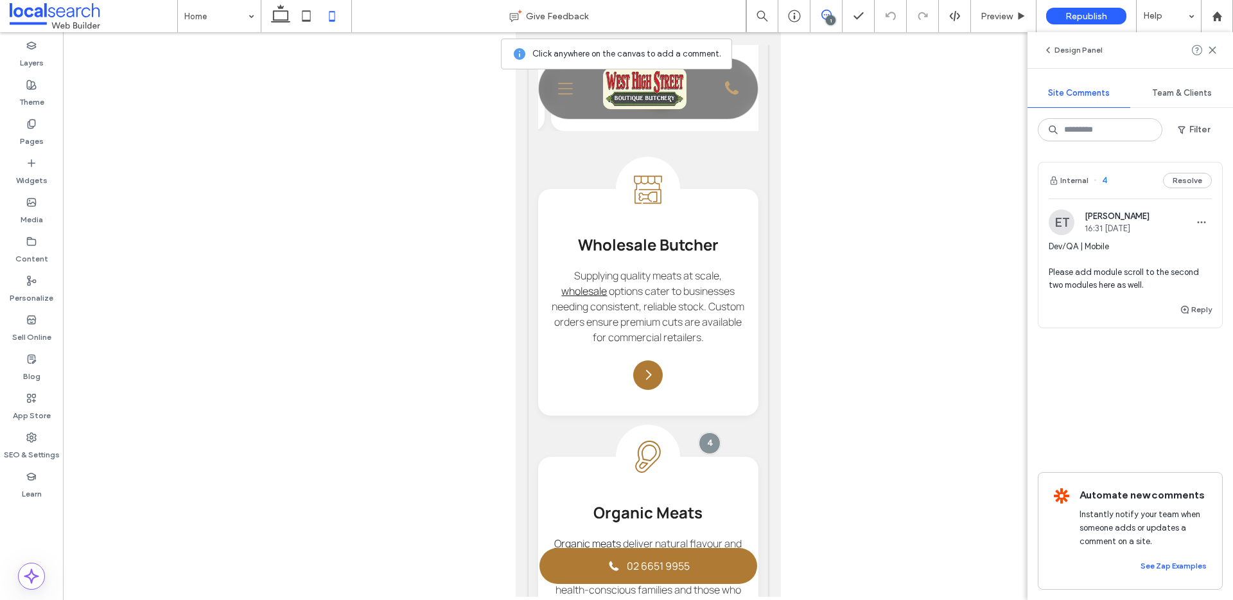
scroll to position [1667, 0]
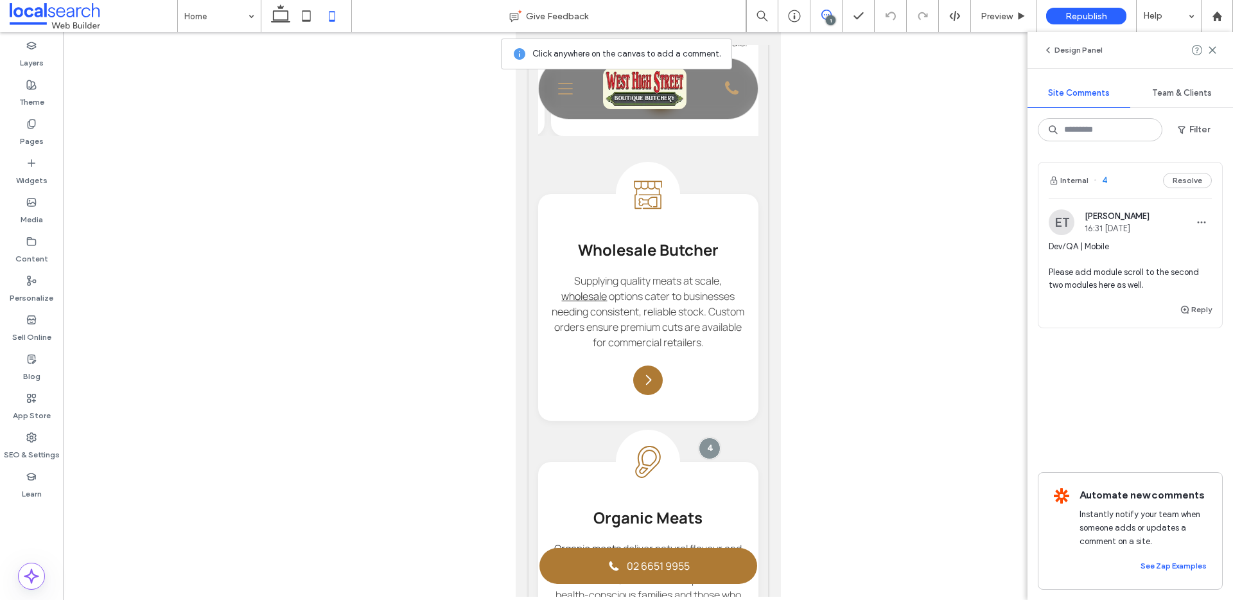
click at [830, 22] on div "1" at bounding box center [831, 20] width 10 height 10
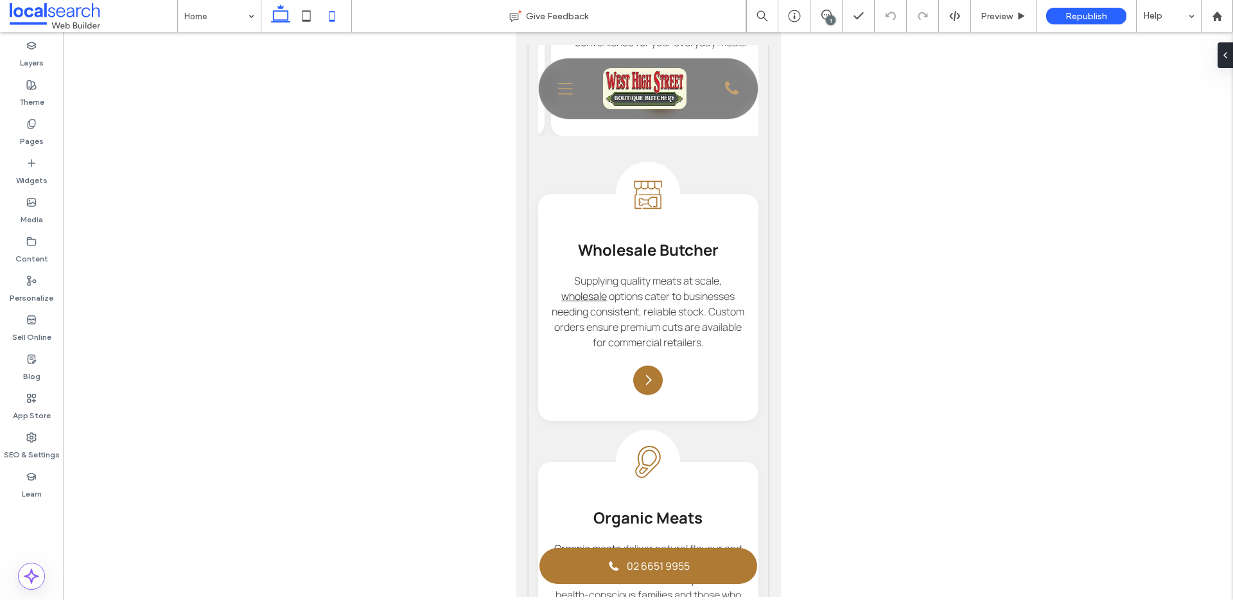
click at [274, 17] on icon at bounding box center [281, 16] width 26 height 26
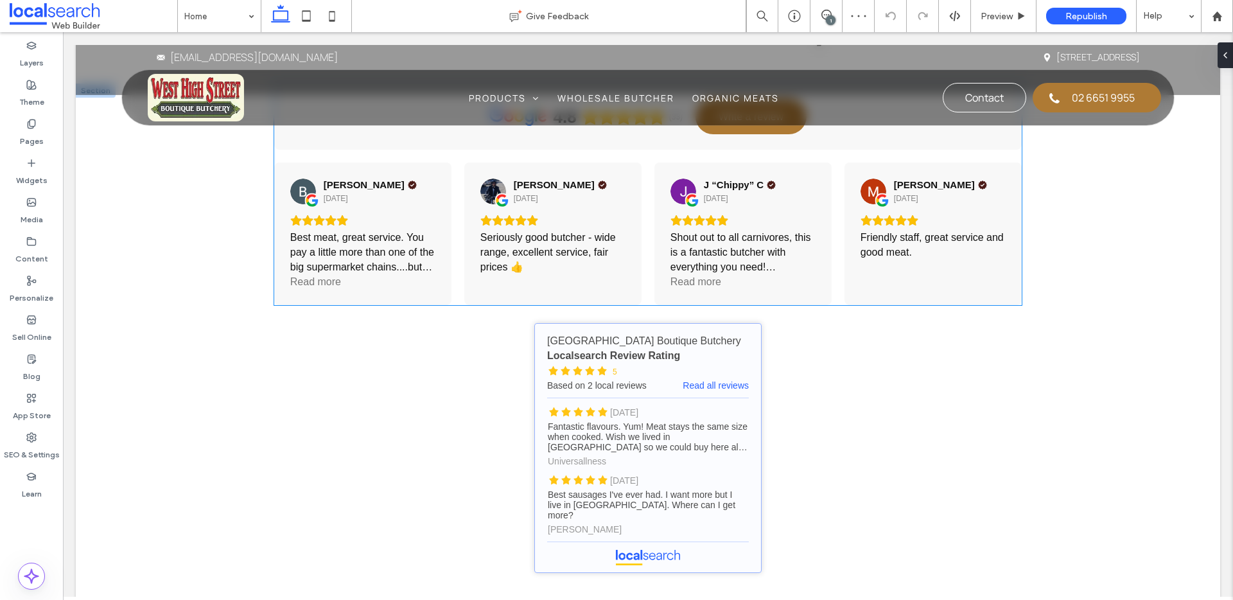
click at [645, 285] on div "4.8 (33) Write a review Blair Smith 4 months ago Best meat, great service. You …" at bounding box center [648, 329] width 748 height 492
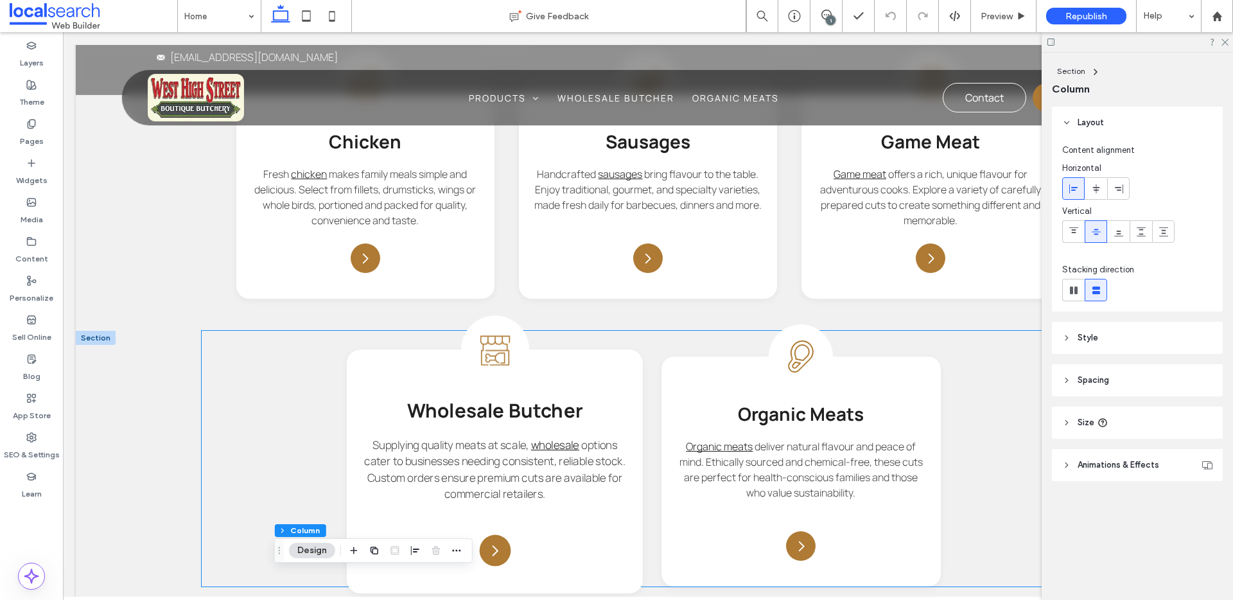
scroll to position [0, 3]
click at [599, 367] on div "Butcher Icon Wholesale Butcher Supplying quality meats at scale, wholesale opti…" at bounding box center [492, 470] width 296 height 243
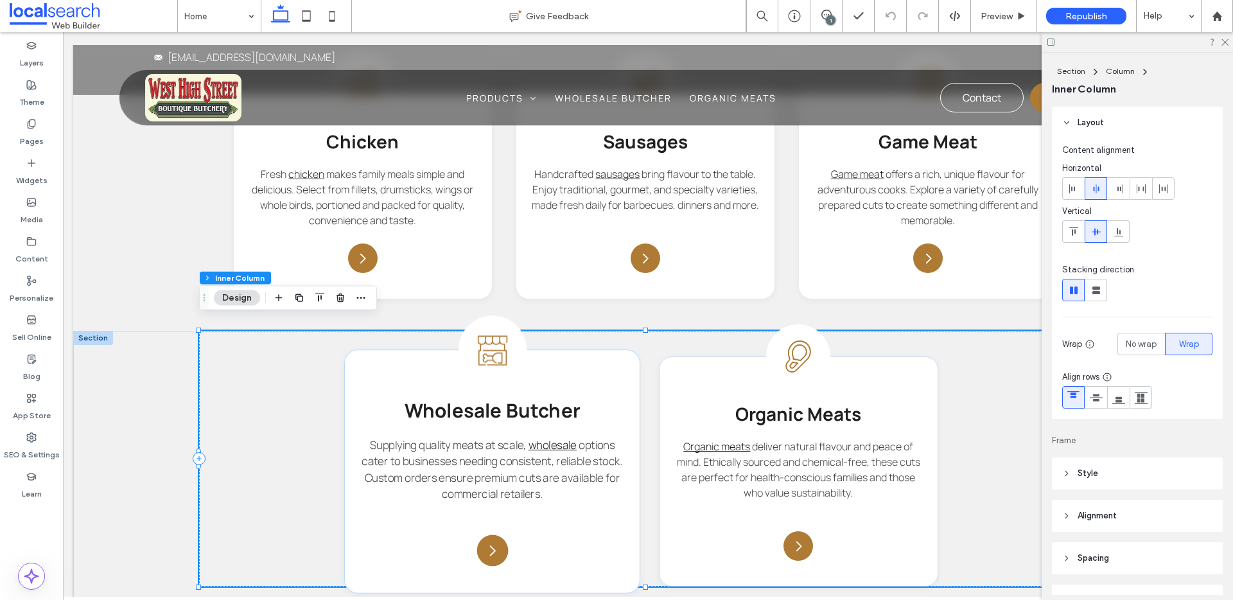
click at [593, 361] on div "Butcher Icon Wholesale Butcher Supplying quality meats at scale, wholesale opti…" at bounding box center [492, 470] width 296 height 243
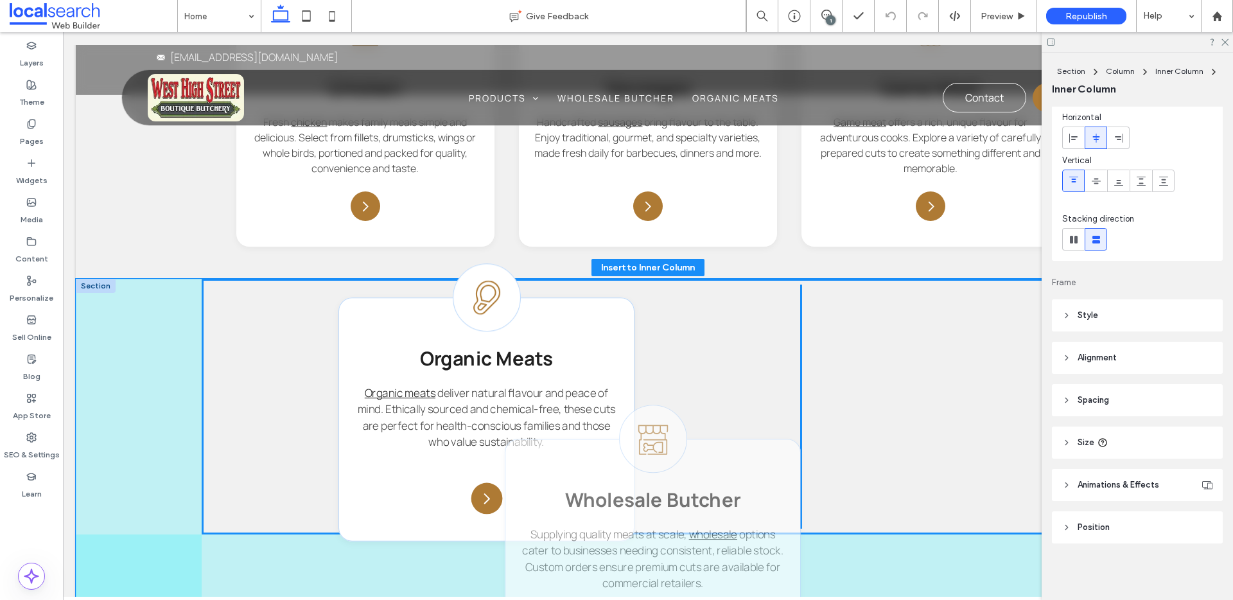
scroll to position [1735, 0]
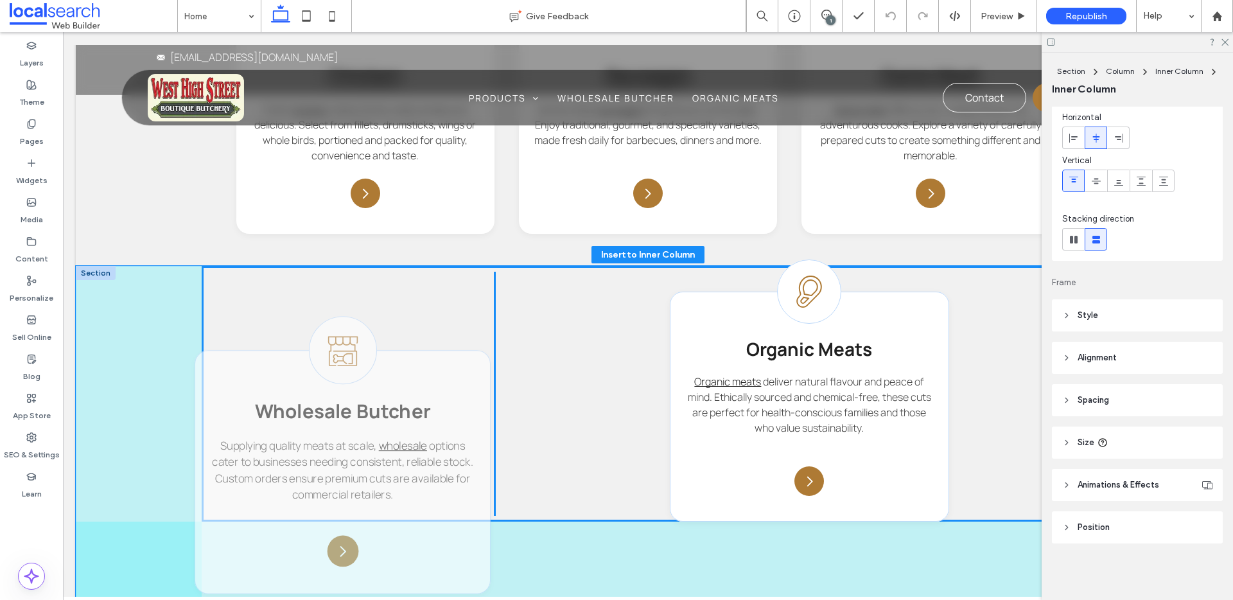
drag, startPoint x: 597, startPoint y: 362, endPoint x: 460, endPoint y: 380, distance: 138.7
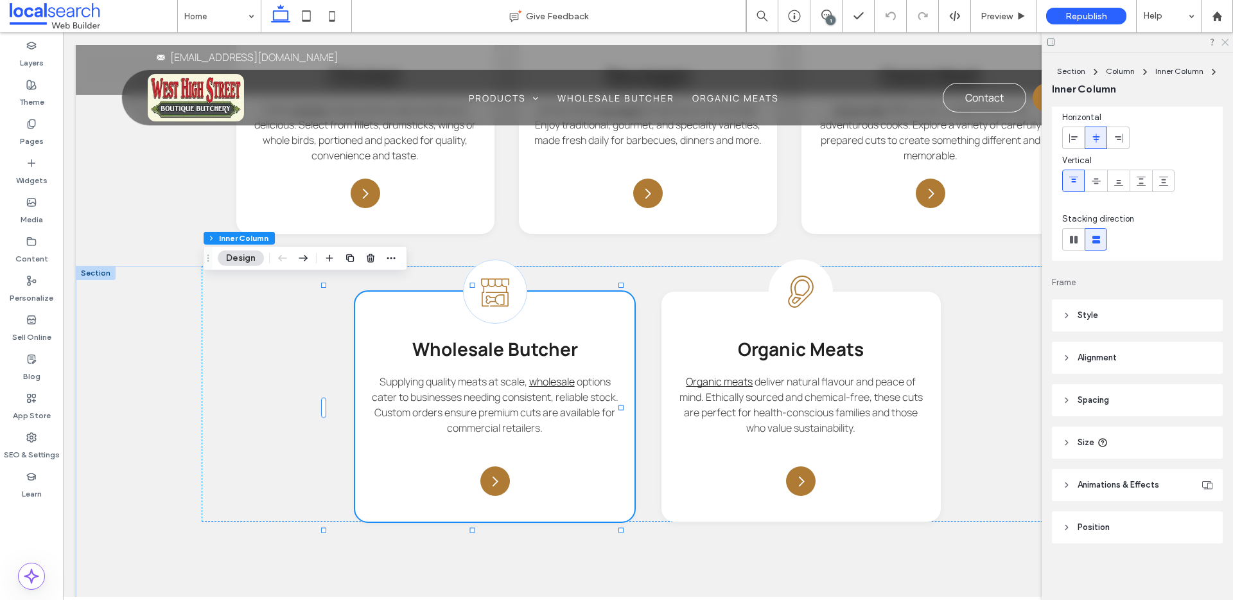
click at [1228, 44] on div at bounding box center [1137, 42] width 191 height 20
click at [1226, 44] on icon at bounding box center [1224, 41] width 8 height 8
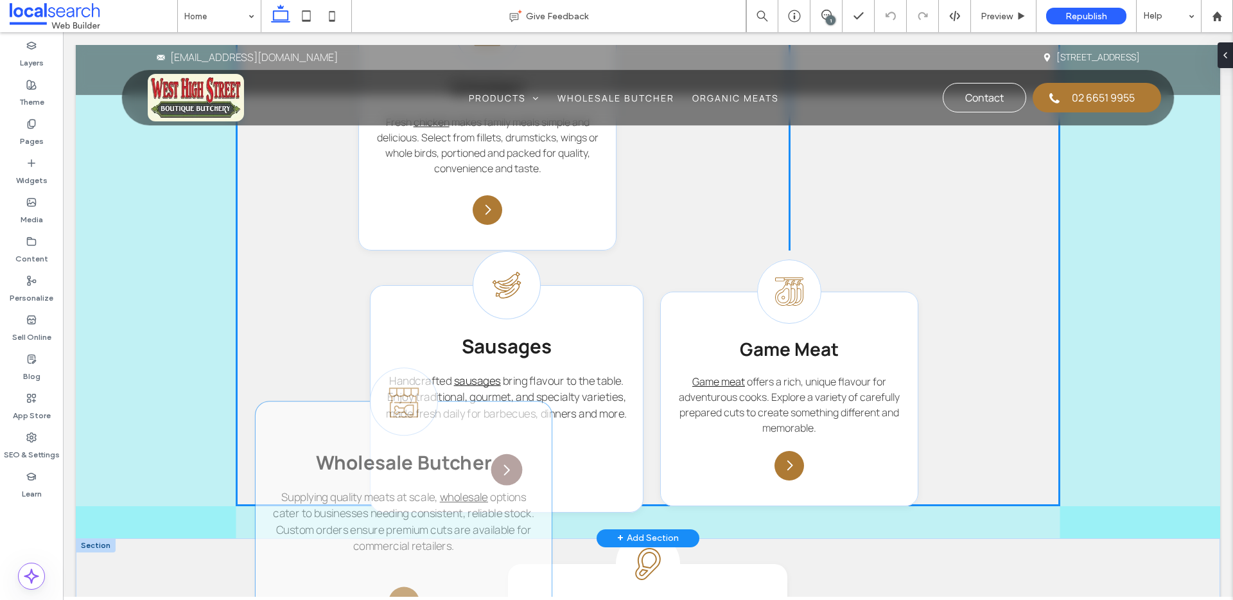
scroll to position [1724, 0]
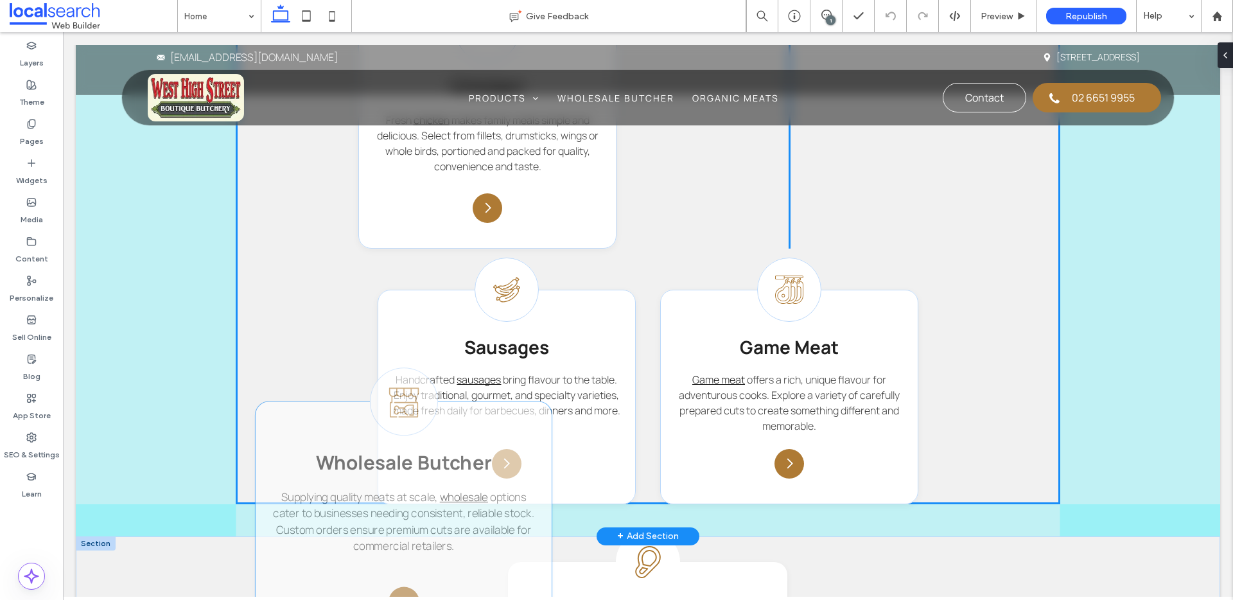
drag, startPoint x: 591, startPoint y: 312, endPoint x: 508, endPoint y: 448, distance: 159.2
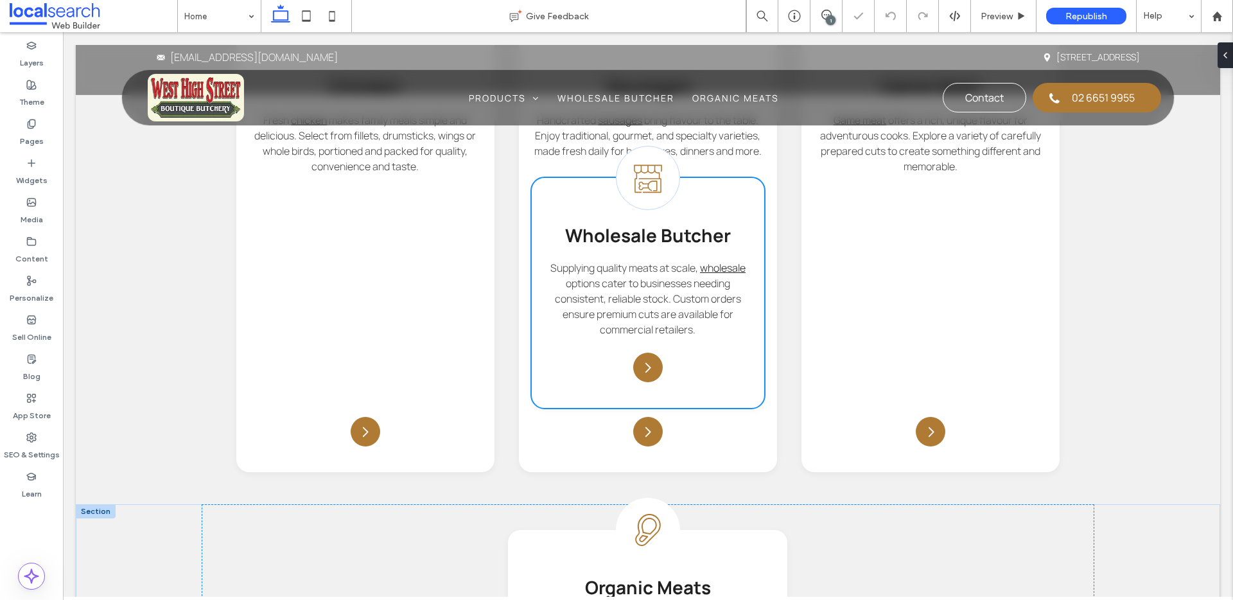
type input "***"
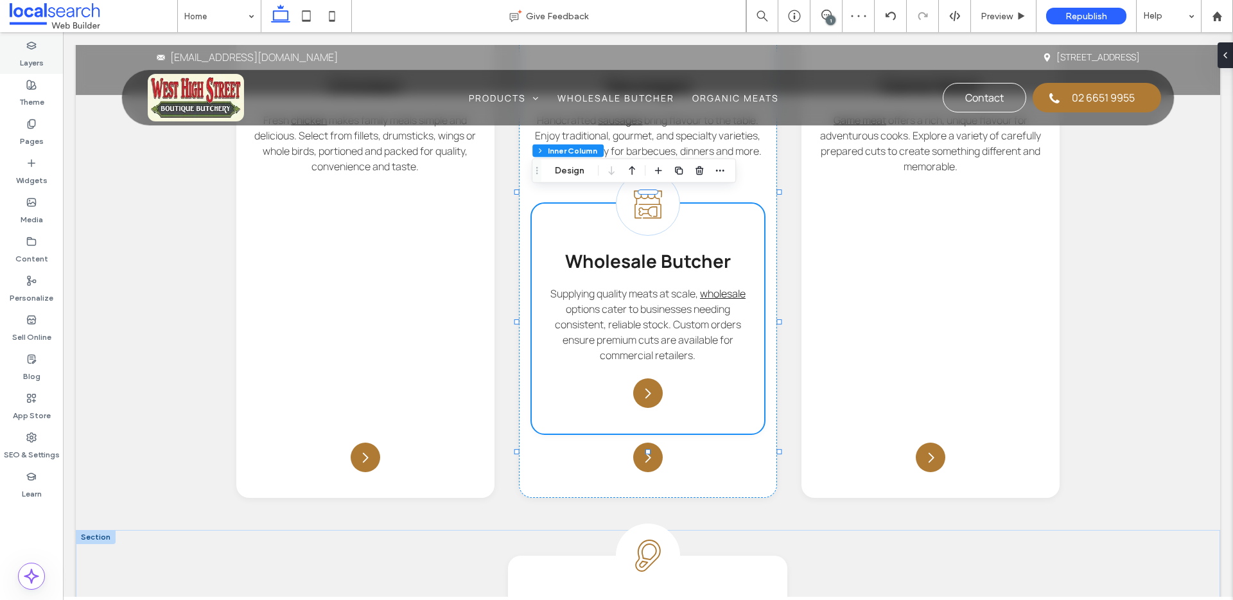
click at [51, 64] on div "Layers" at bounding box center [31, 54] width 63 height 39
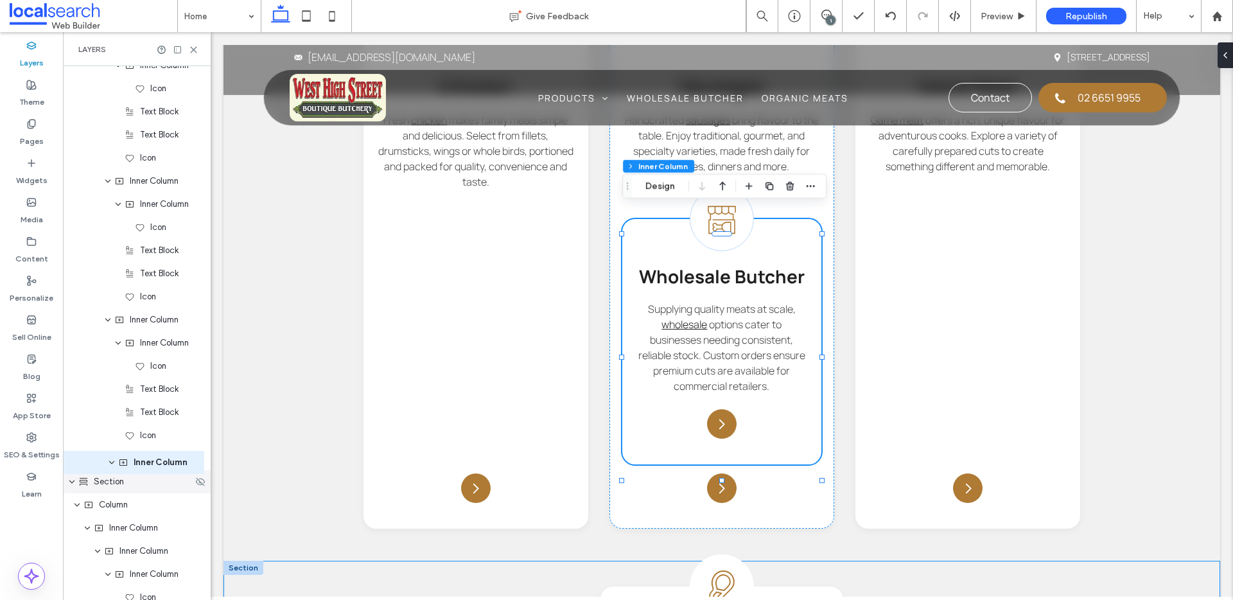
scroll to position [2095, 0]
drag, startPoint x: 156, startPoint y: 338, endPoint x: 137, endPoint y: 457, distance: 121.0
click at [137, 457] on div "Header Section Column Inner Column Icon Text Block Inner Column Icon Text Block…" at bounding box center [137, 17] width 148 height 4092
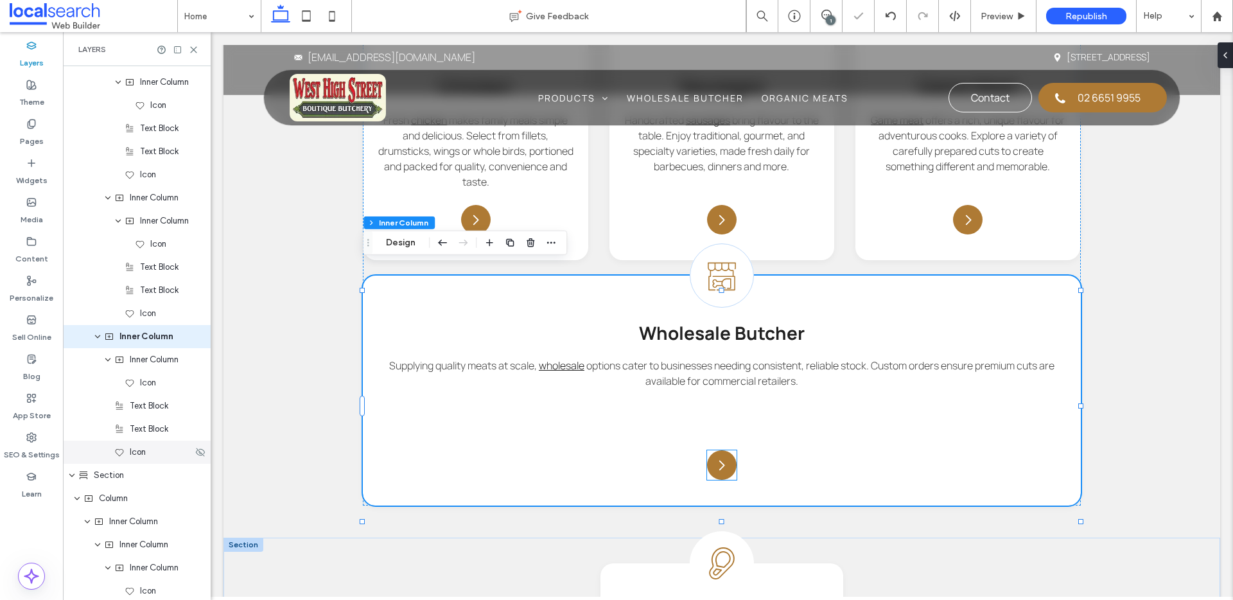
scroll to position [2219, 0]
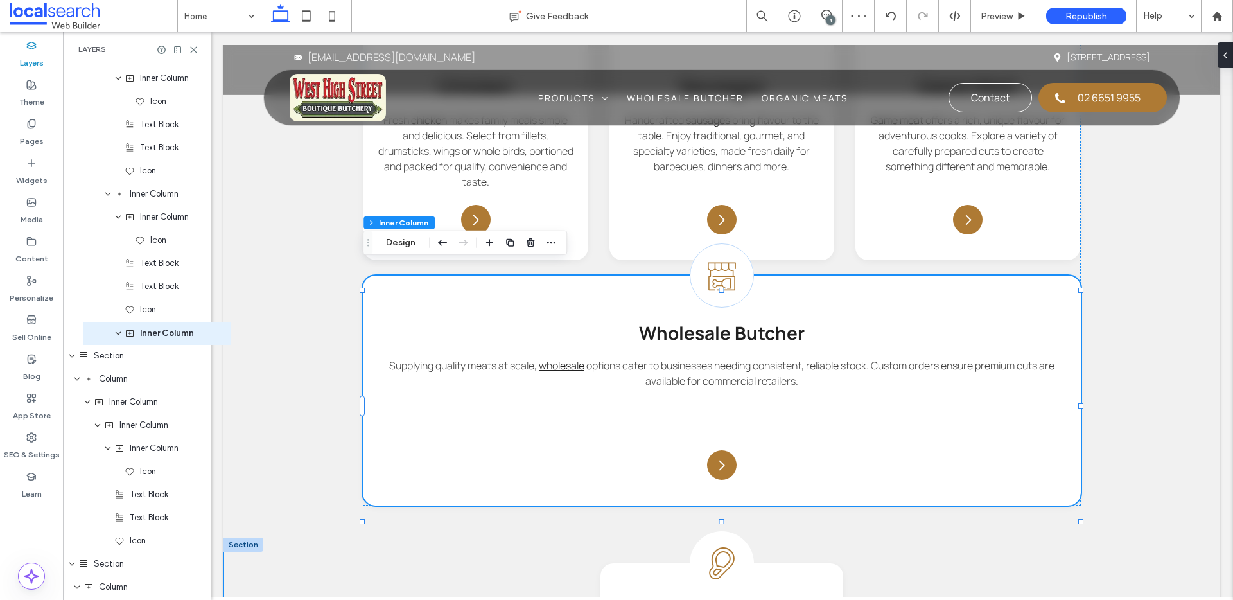
drag, startPoint x: 123, startPoint y: 333, endPoint x: 143, endPoint y: 333, distance: 19.9
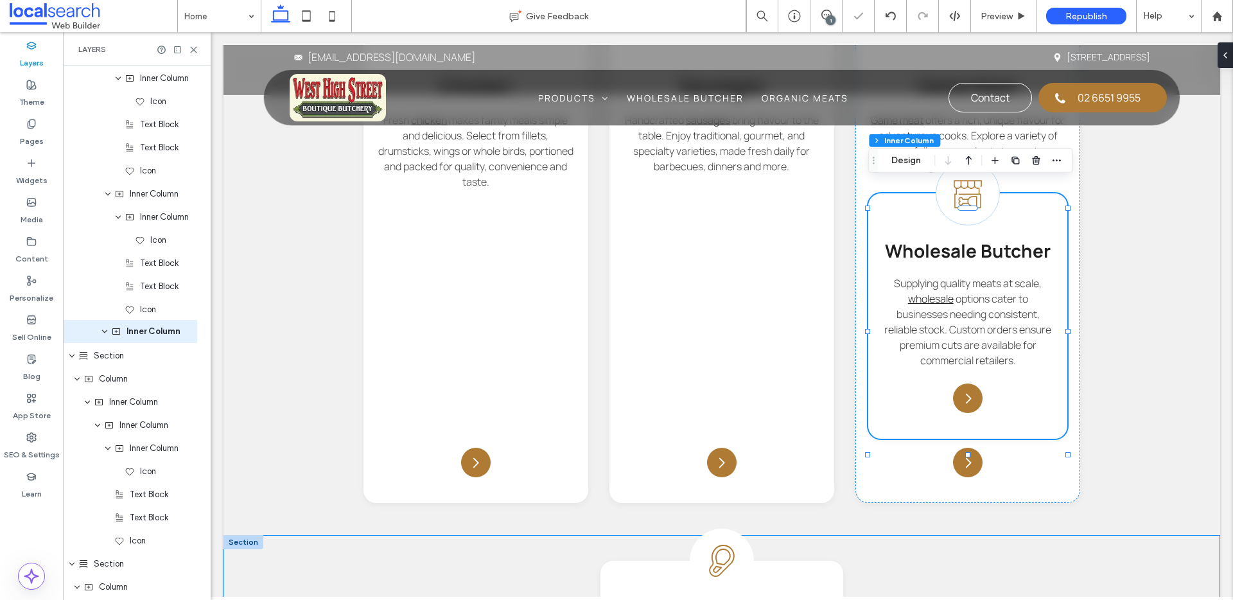
drag, startPoint x: 143, startPoint y: 333, endPoint x: 129, endPoint y: 332, distance: 13.5
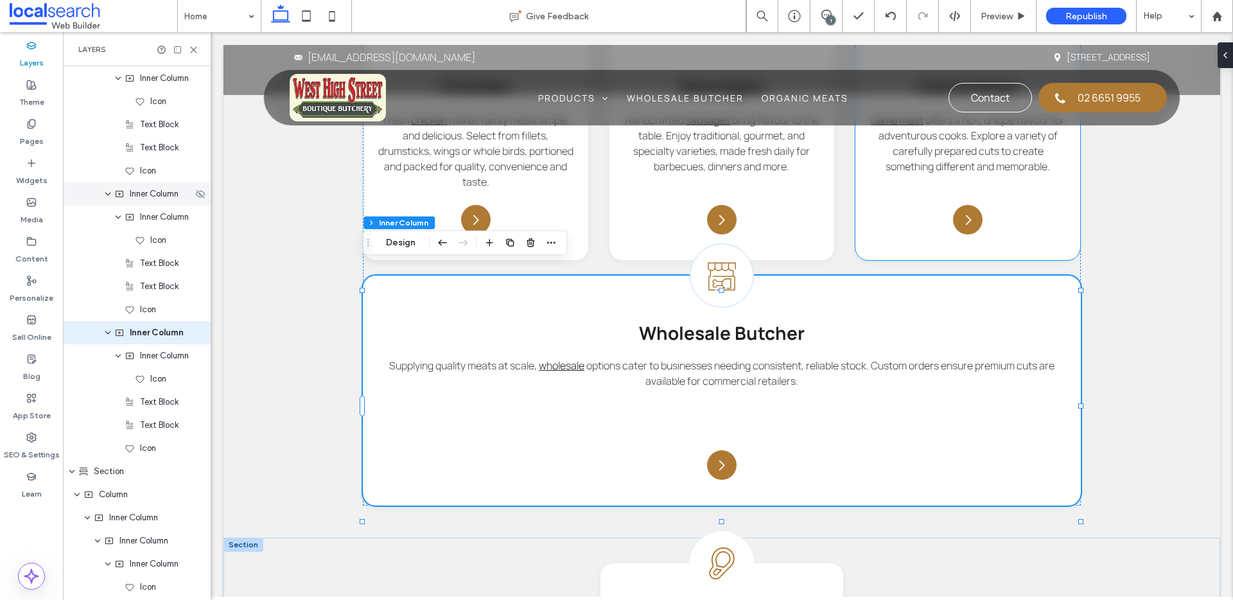
click at [110, 193] on icon "expand Inner Column" at bounding box center [108, 194] width 8 height 10
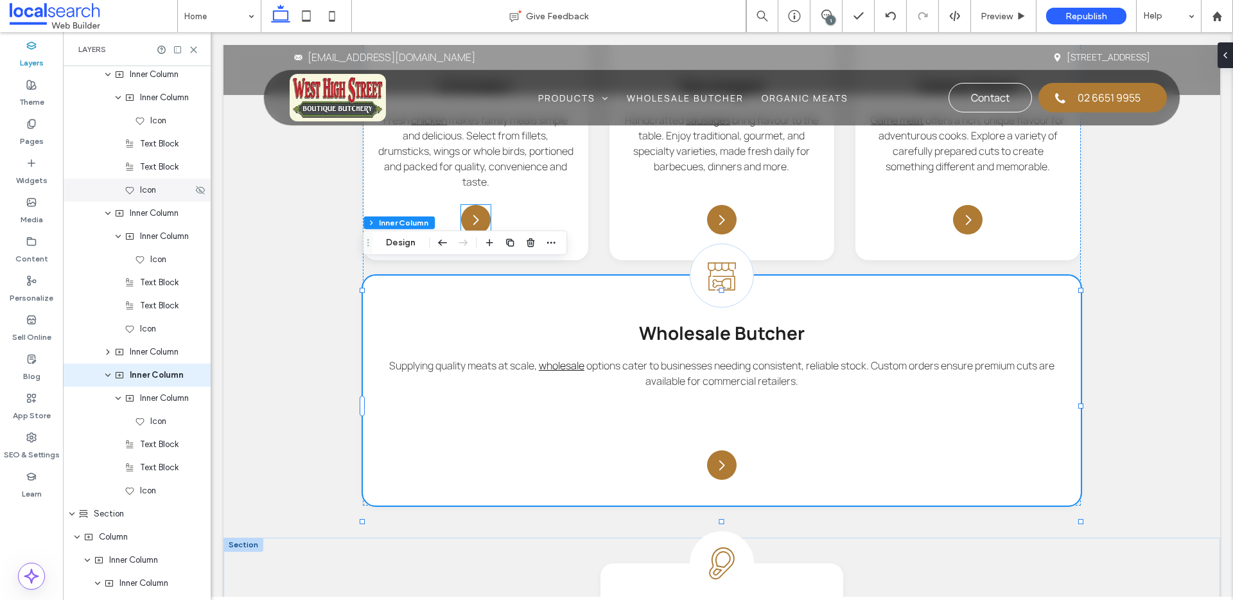
scroll to position [2053, 0]
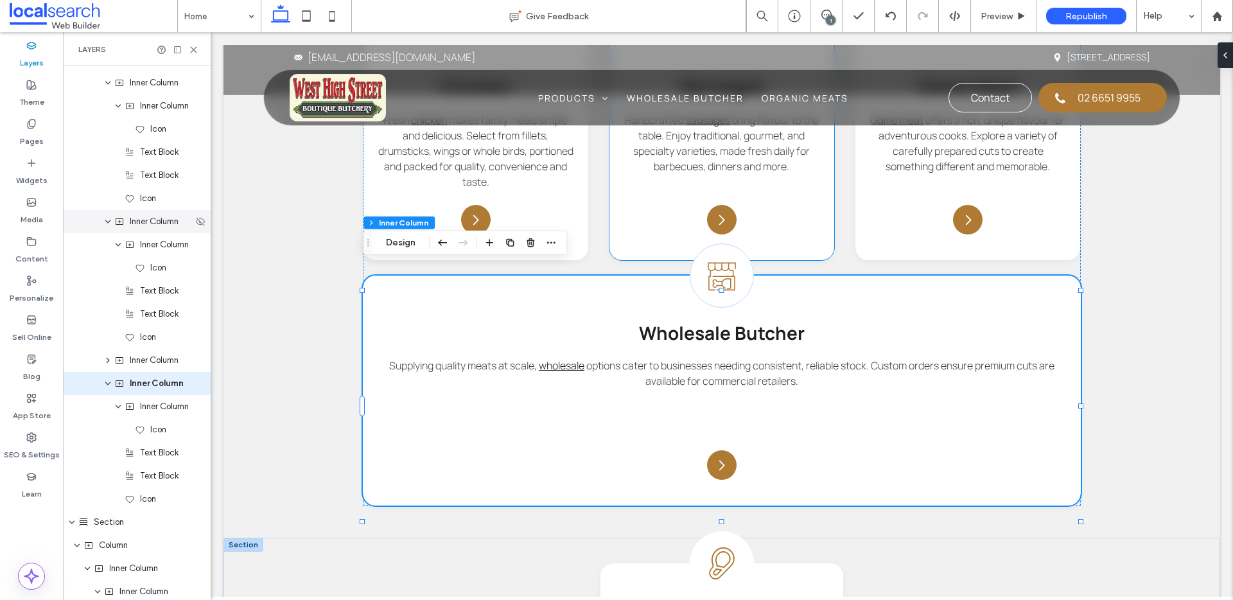
click at [104, 222] on icon "expand Inner Column" at bounding box center [108, 221] width 8 height 10
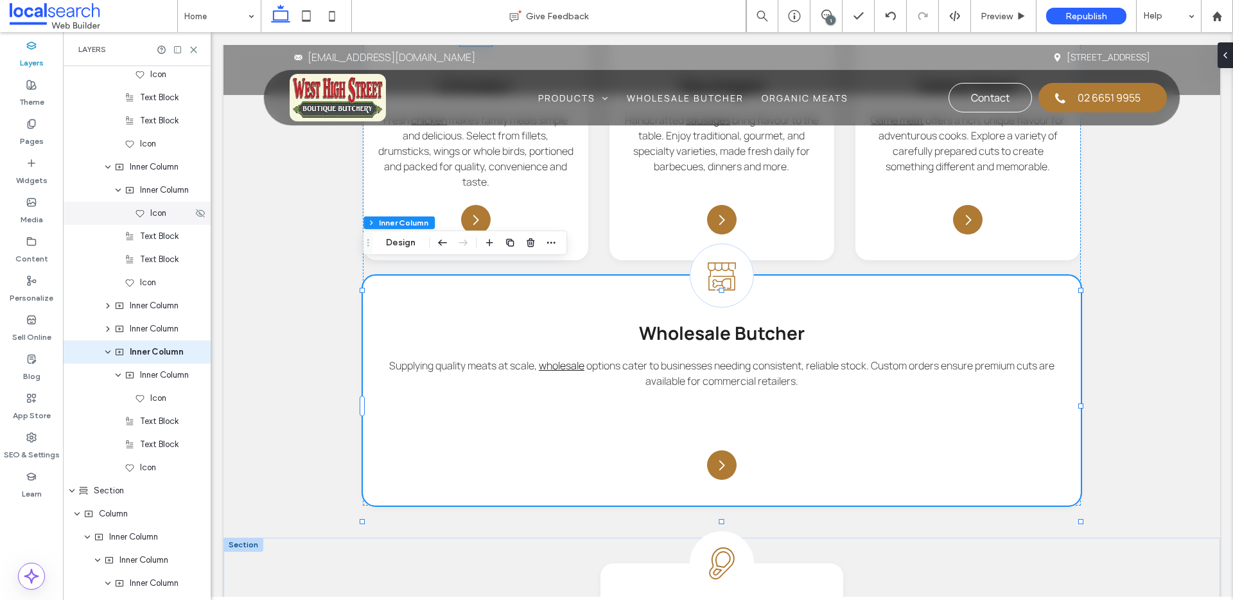
scroll to position [1952, 0]
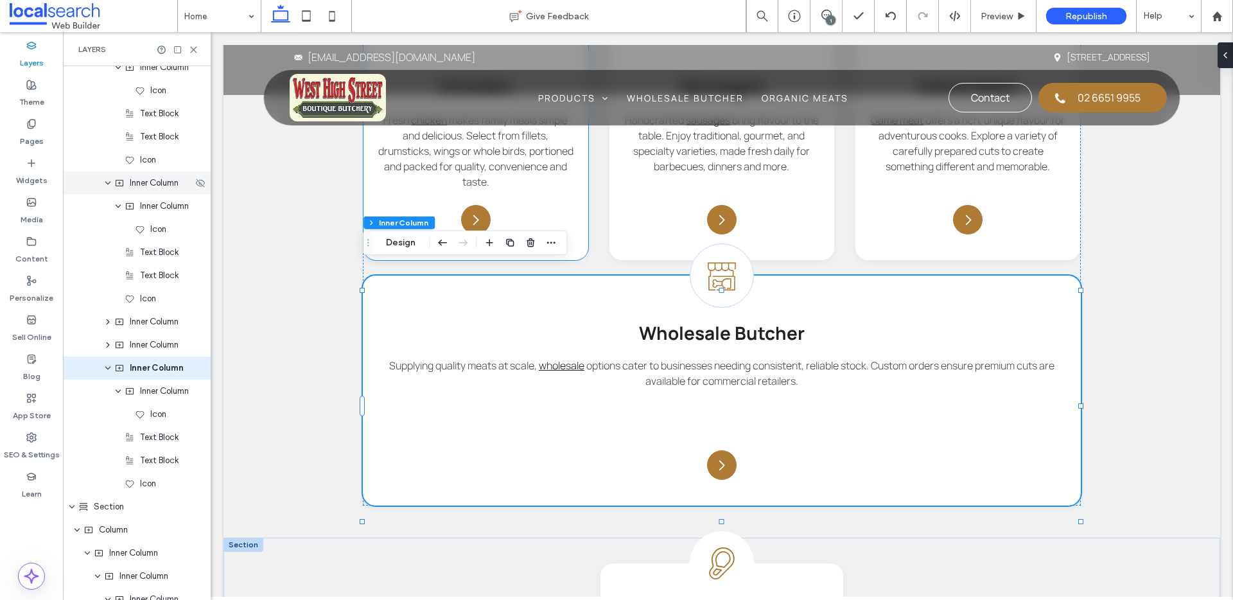
click at [111, 185] on icon "expand Inner Column" at bounding box center [108, 183] width 8 height 10
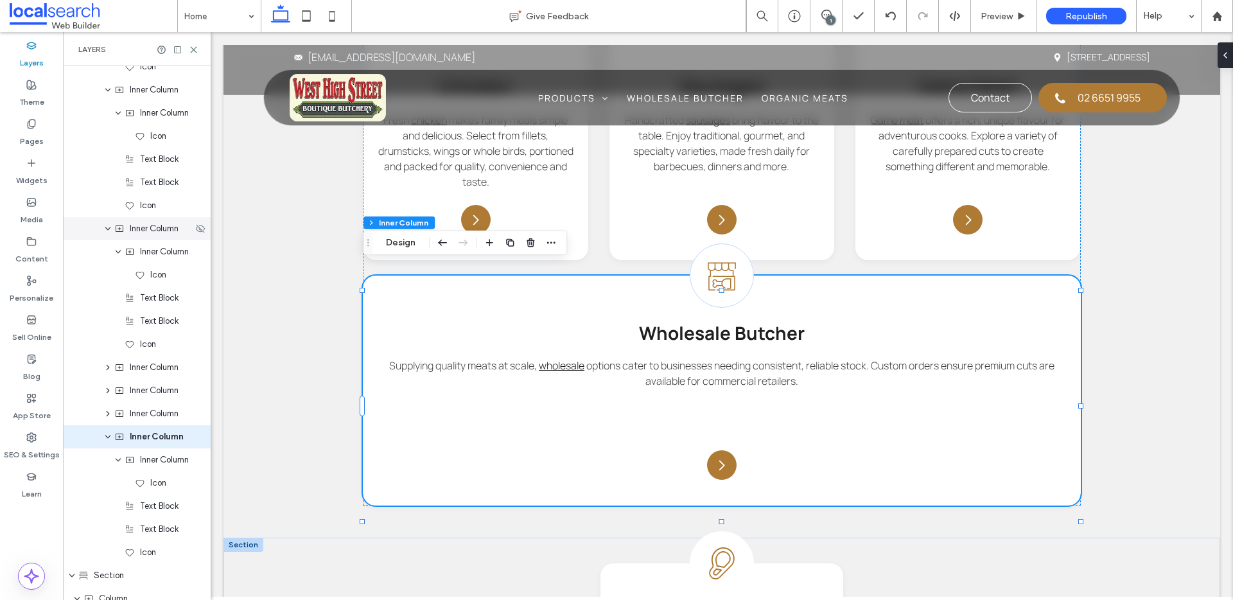
scroll to position [1777, 0]
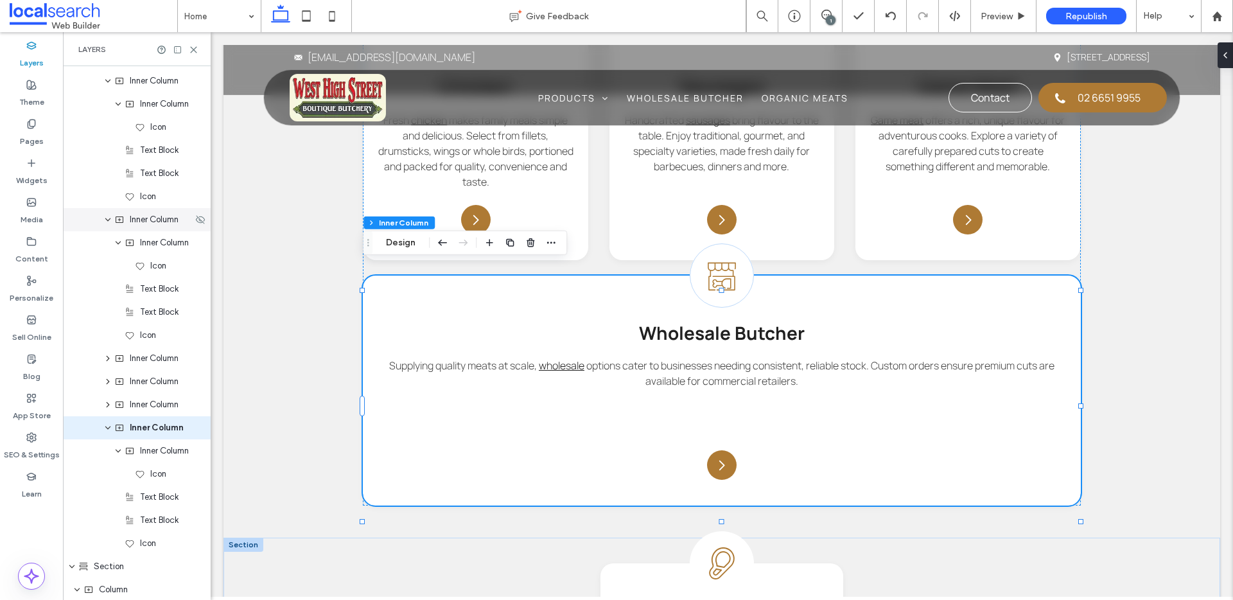
click at [113, 222] on div "Inner Column" at bounding box center [137, 219] width 148 height 23
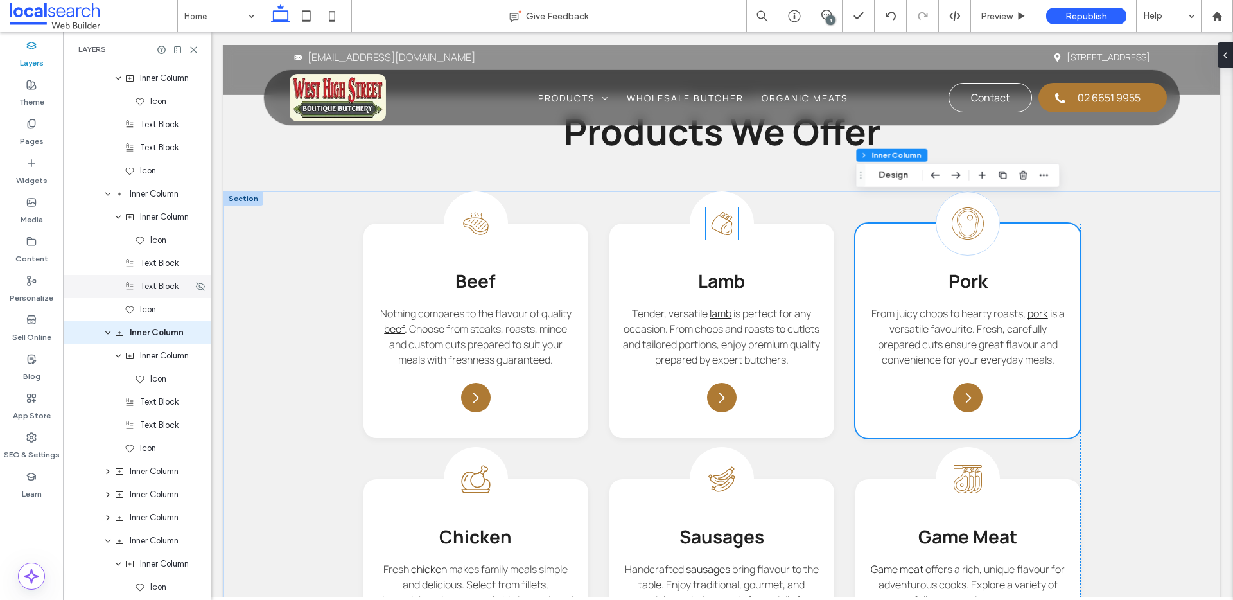
scroll to position [1392, 0]
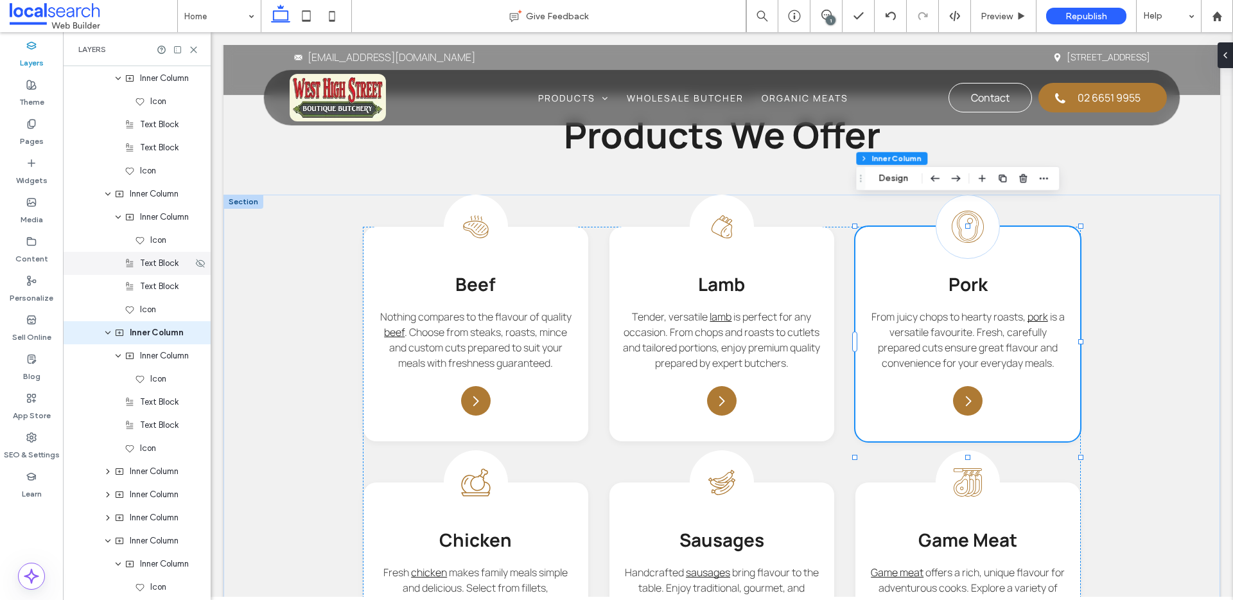
drag, startPoint x: 109, startPoint y: 332, endPoint x: 136, endPoint y: 263, distance: 73.6
click at [109, 332] on use "expand Inner Column" at bounding box center [107, 332] width 5 height 3
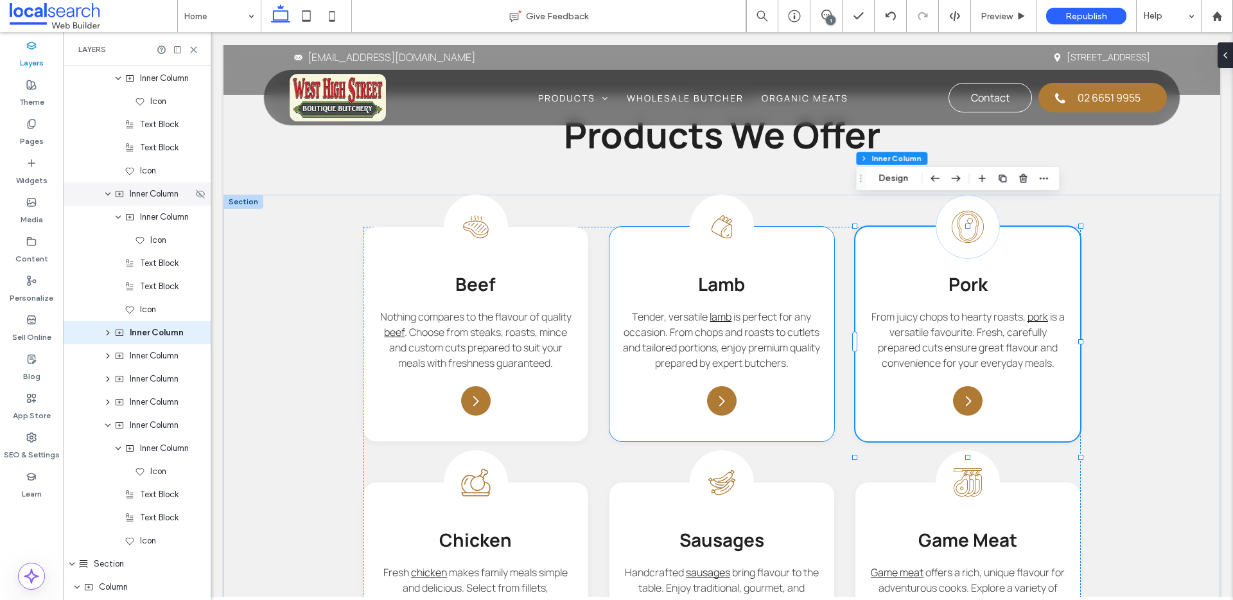
click at [110, 196] on icon "expand Inner Column" at bounding box center [108, 194] width 8 height 10
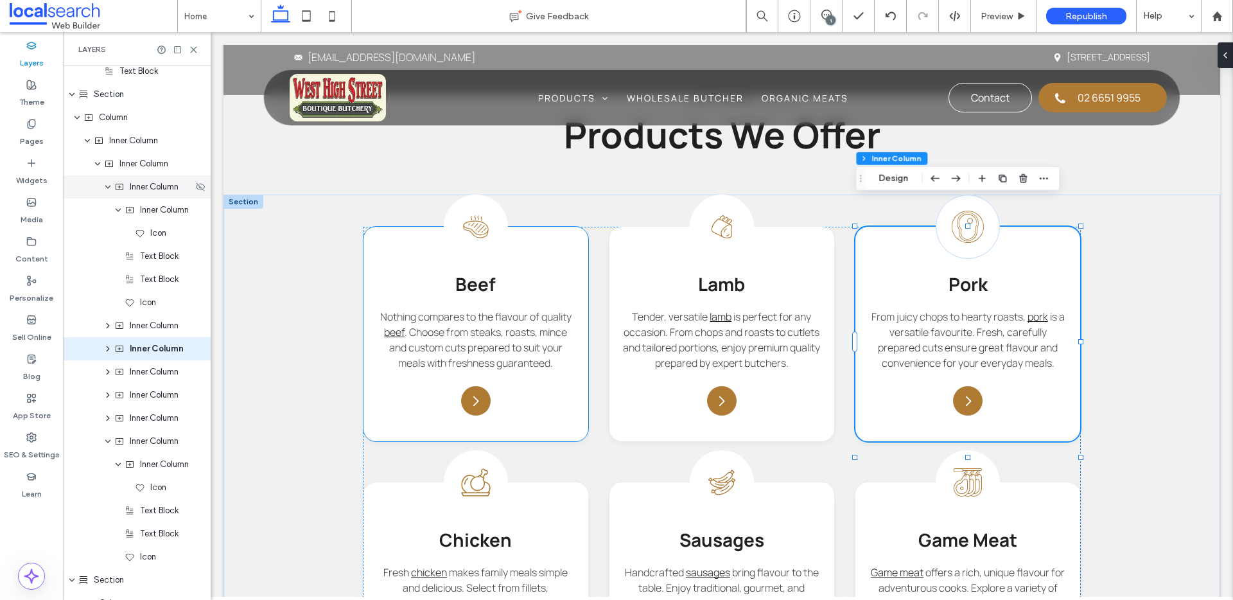
scroll to position [1528, 0]
click at [108, 186] on icon "expand Inner Column" at bounding box center [108, 191] width 8 height 10
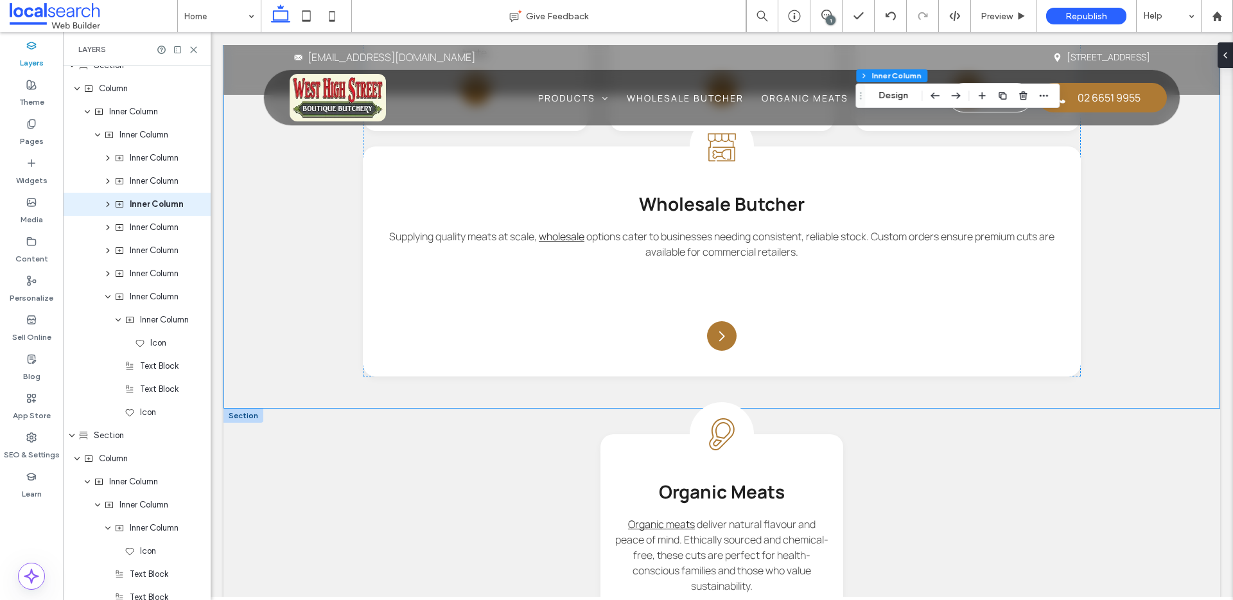
scroll to position [1989, 0]
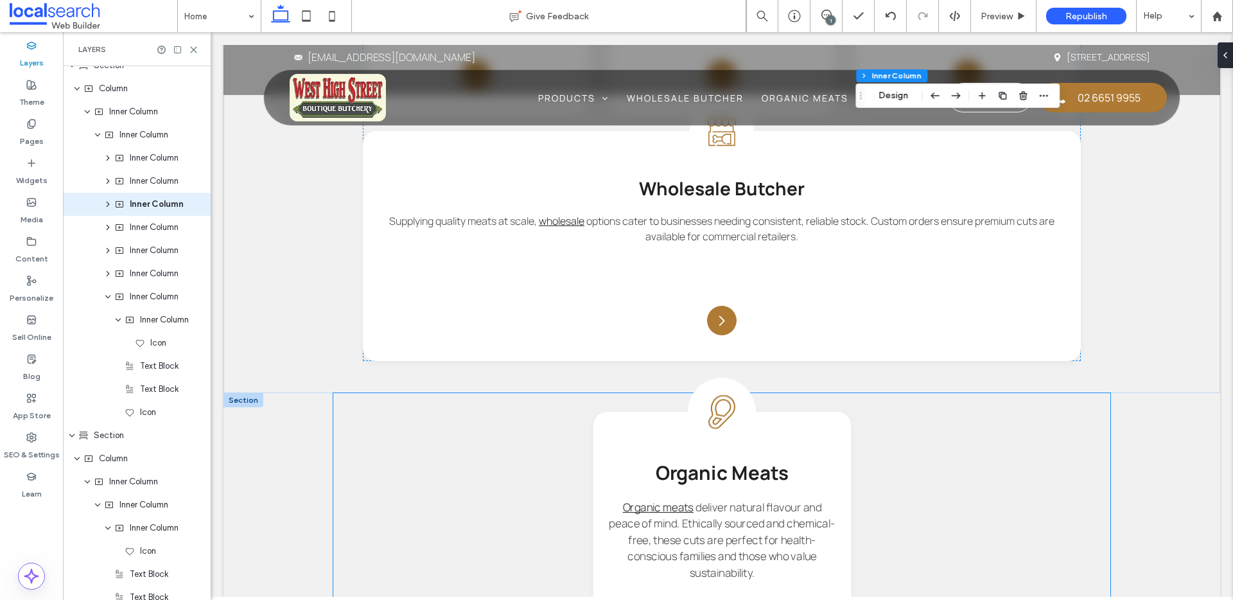
click at [658, 426] on div "Organic Meat Icon Organic Meats Organic meats deliver natural flavour and peace…" at bounding box center [722, 533] width 258 height 243
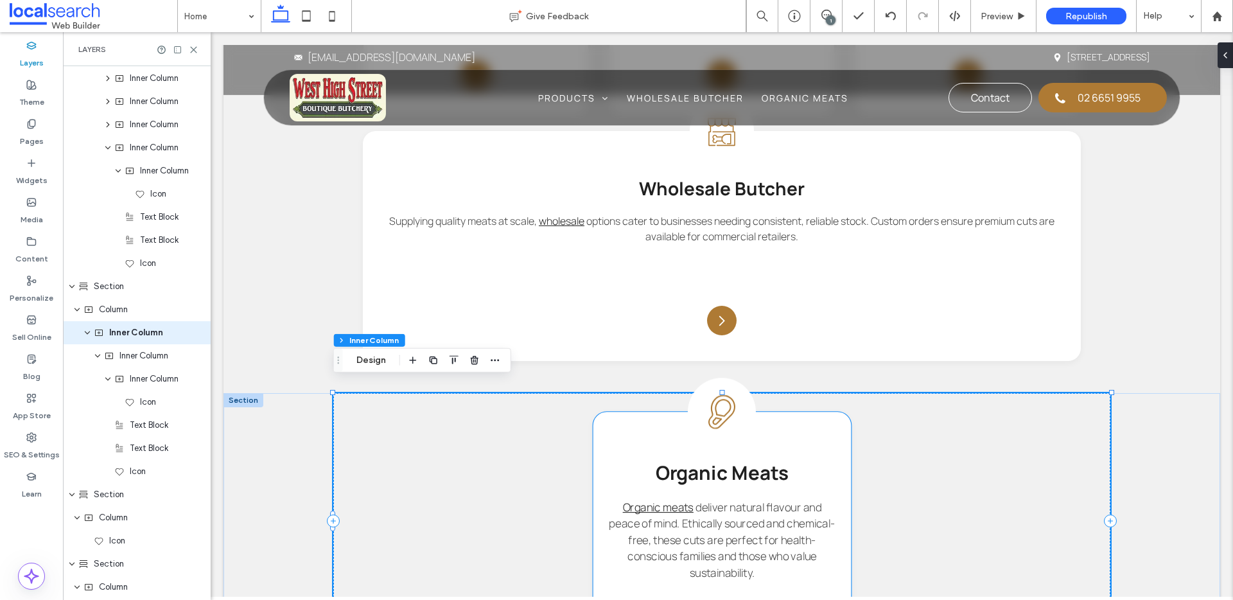
click at [620, 420] on div "Organic Meat Icon Organic Meats Organic meats deliver natural flavour and peace…" at bounding box center [722, 533] width 258 height 243
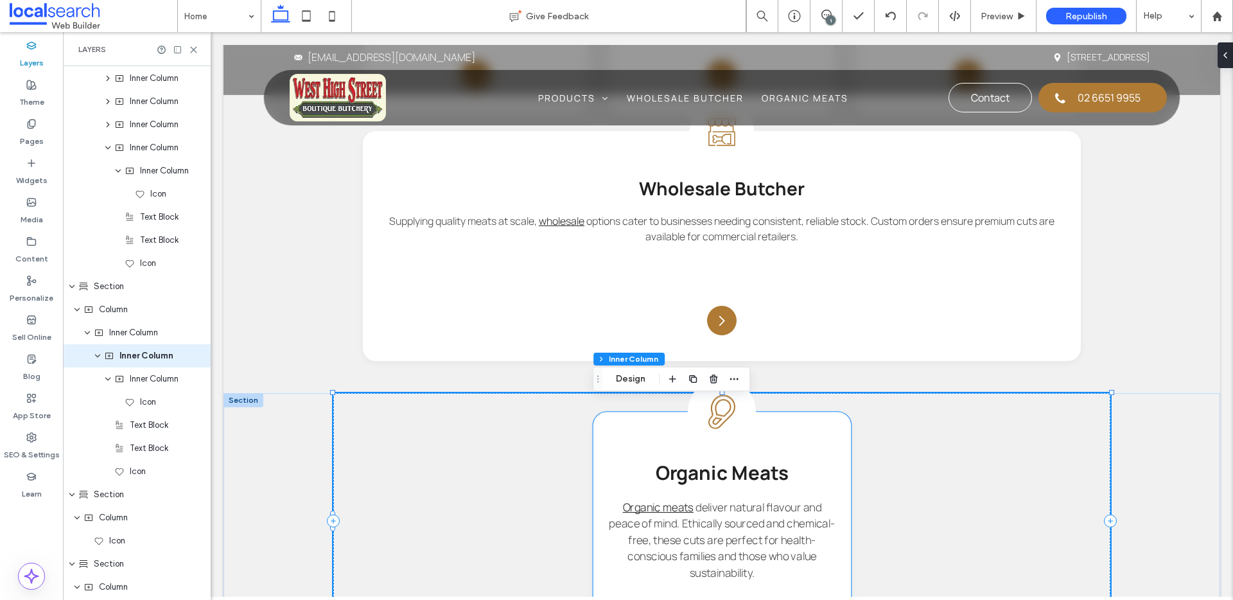
scroll to position [1733, 0]
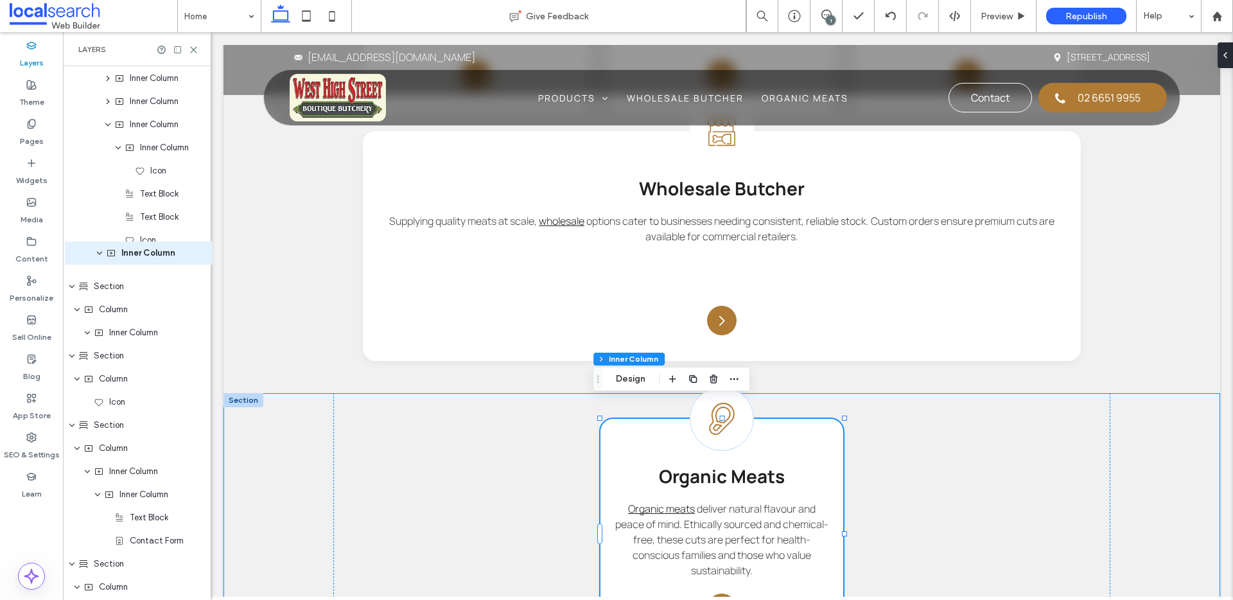
drag, startPoint x: 128, startPoint y: 293, endPoint x: 130, endPoint y: 254, distance: 39.2
click at [130, 254] on div "Header Section Column Inner Column Icon Text Block Inner Column Icon Text Block…" at bounding box center [137, 32] width 148 height 3399
drag, startPoint x: 141, startPoint y: 290, endPoint x: 139, endPoint y: 256, distance: 34.7
click at [139, 256] on div "Header Section Column Inner Column Icon Text Block Inner Column Icon Text Block…" at bounding box center [137, 30] width 148 height 3399
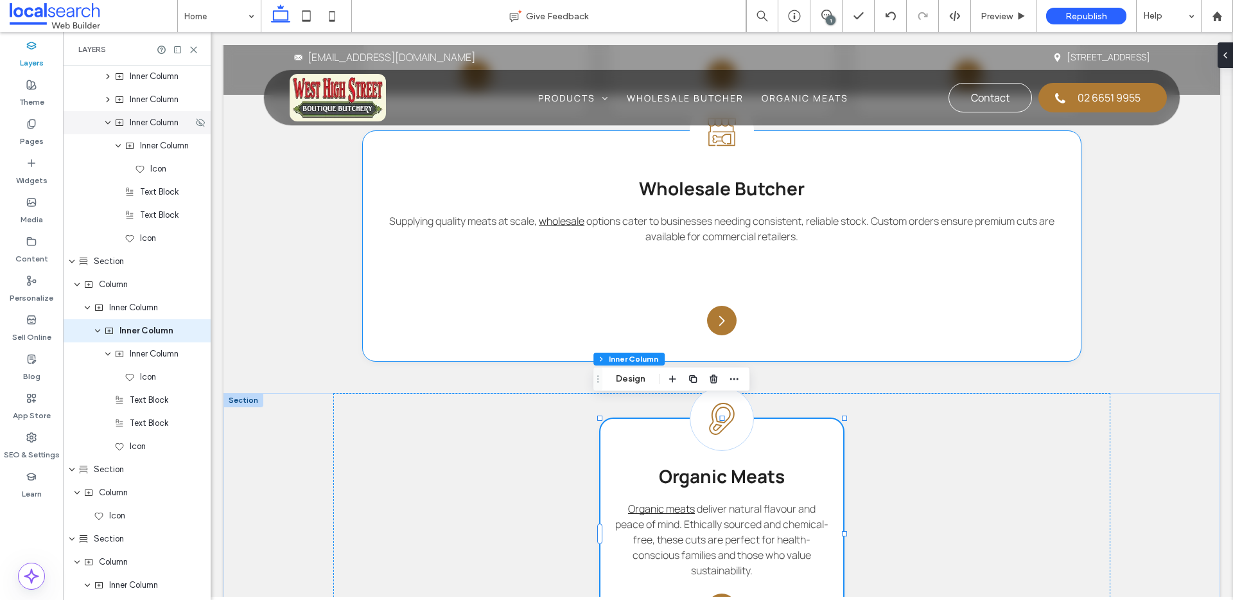
click at [105, 122] on icon "expand Inner Column" at bounding box center [108, 123] width 8 height 10
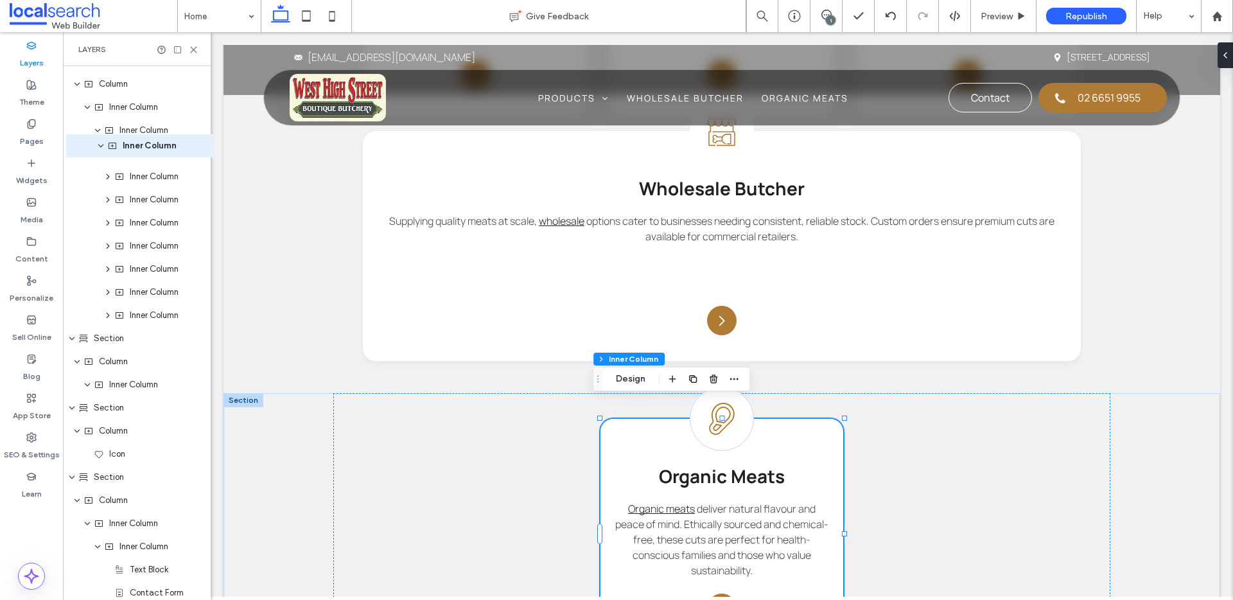
scroll to position [1545, 0]
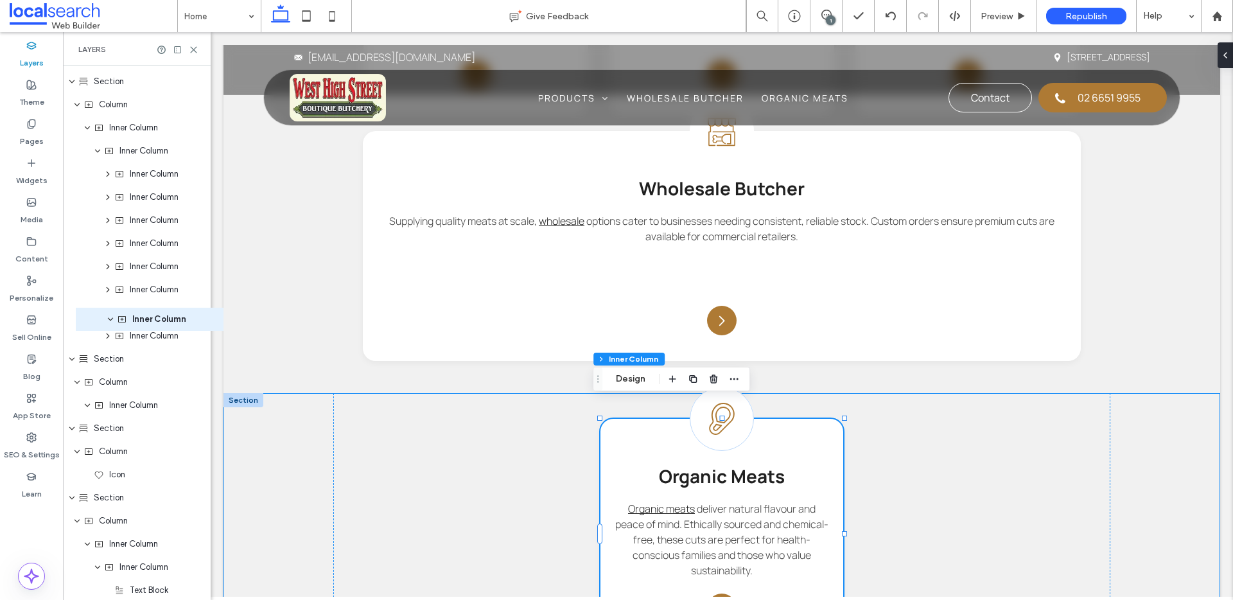
drag, startPoint x: 139, startPoint y: 223, endPoint x: 152, endPoint y: 326, distance: 103.5
click at [152, 326] on div "Header Section Column Inner Column Icon Text Block Inner Column Icon Text Block…" at bounding box center [137, 162] width 148 height 3283
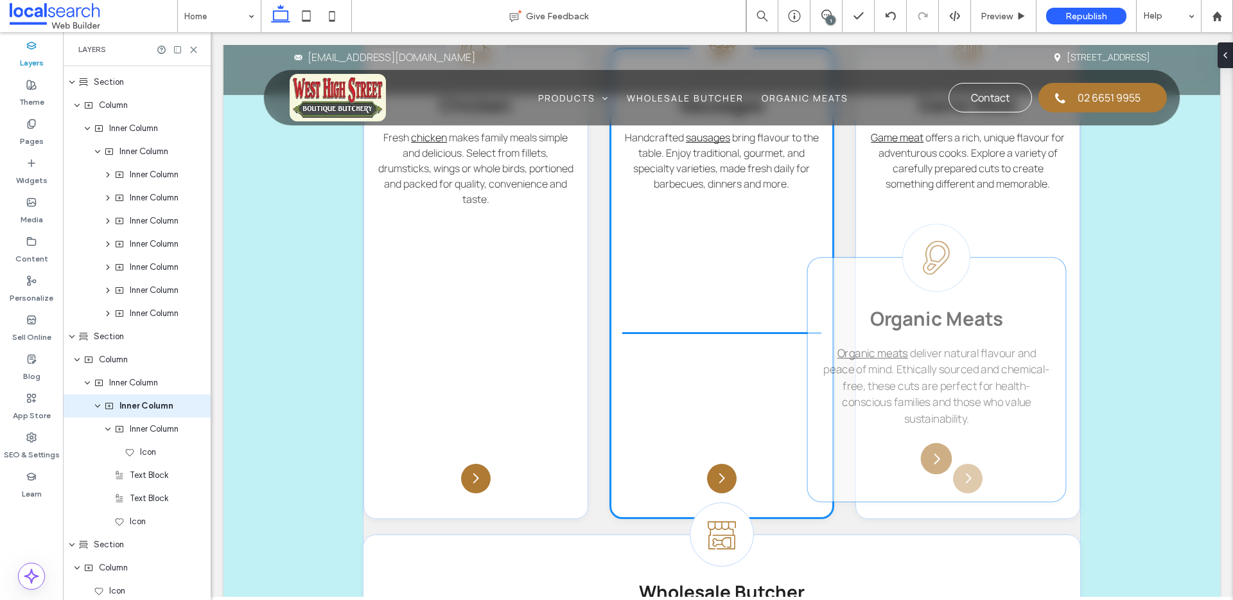
scroll to position [1830, 0]
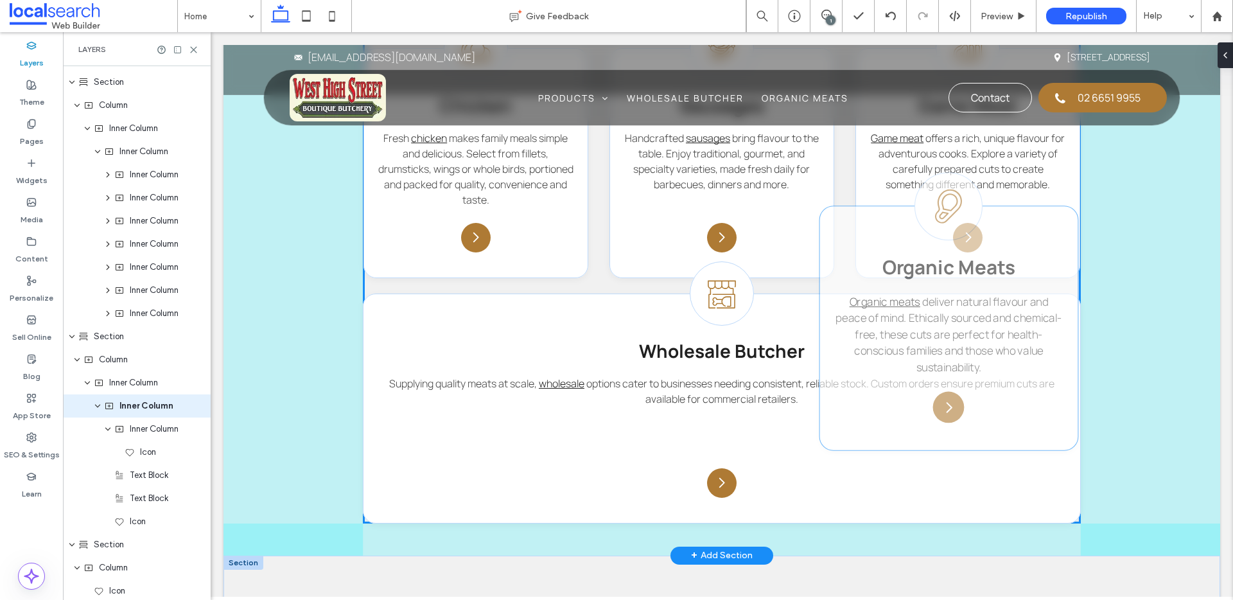
drag, startPoint x: 618, startPoint y: 442, endPoint x: 852, endPoint y: 255, distance: 299.7
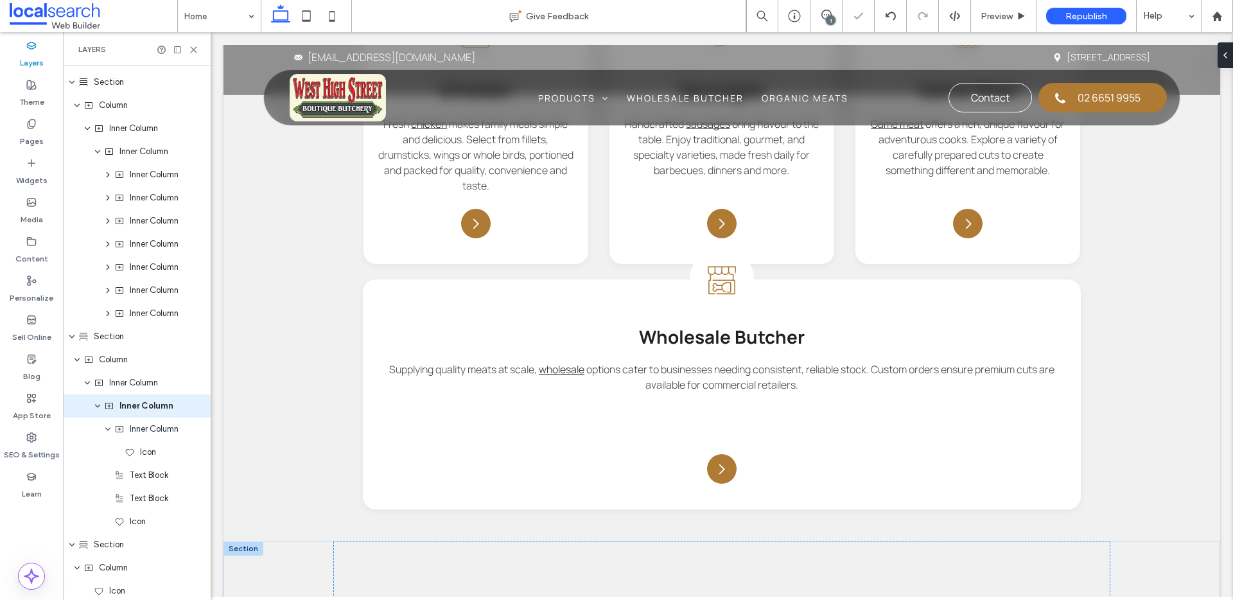
scroll to position [2072, 0]
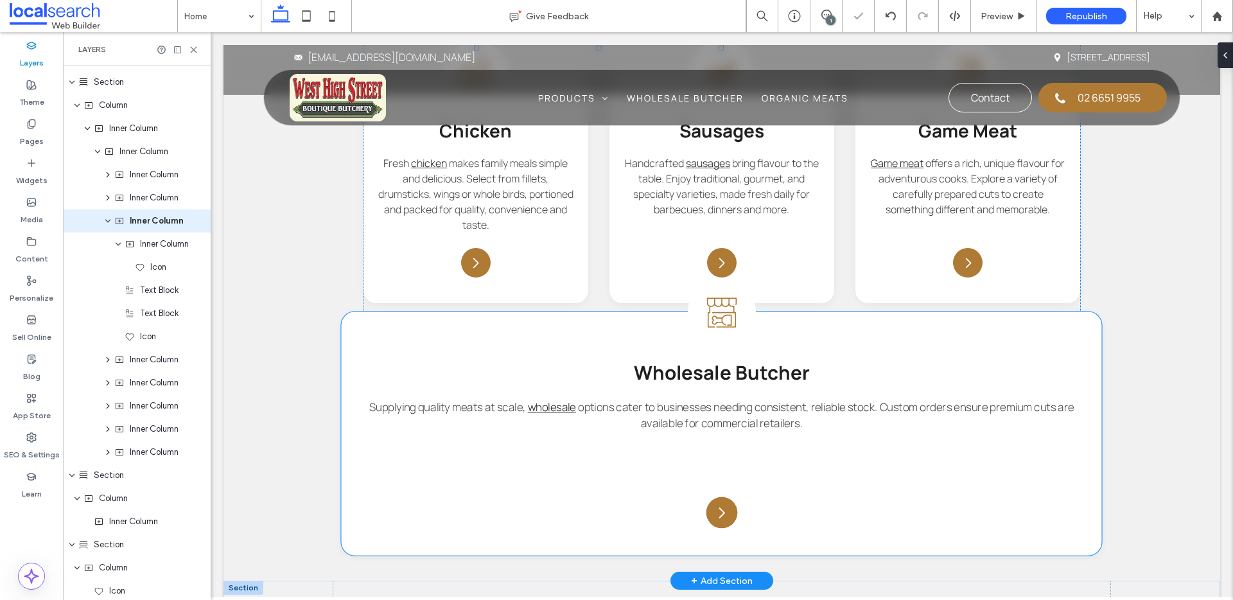
type input "**"
type input "****"
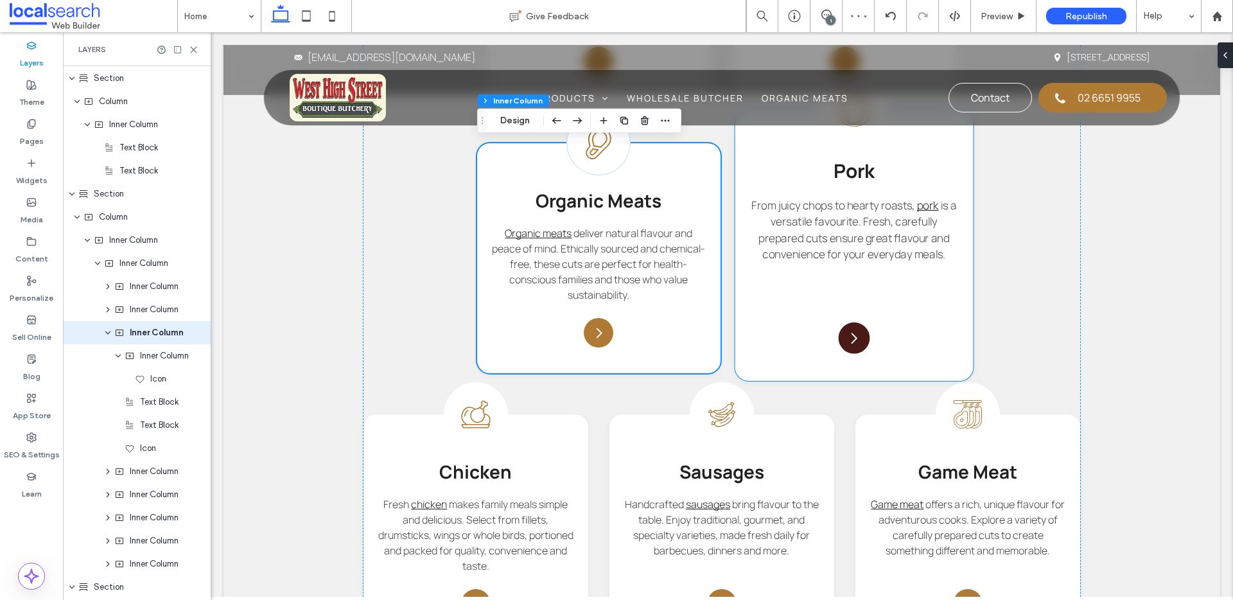
scroll to position [1695, 0]
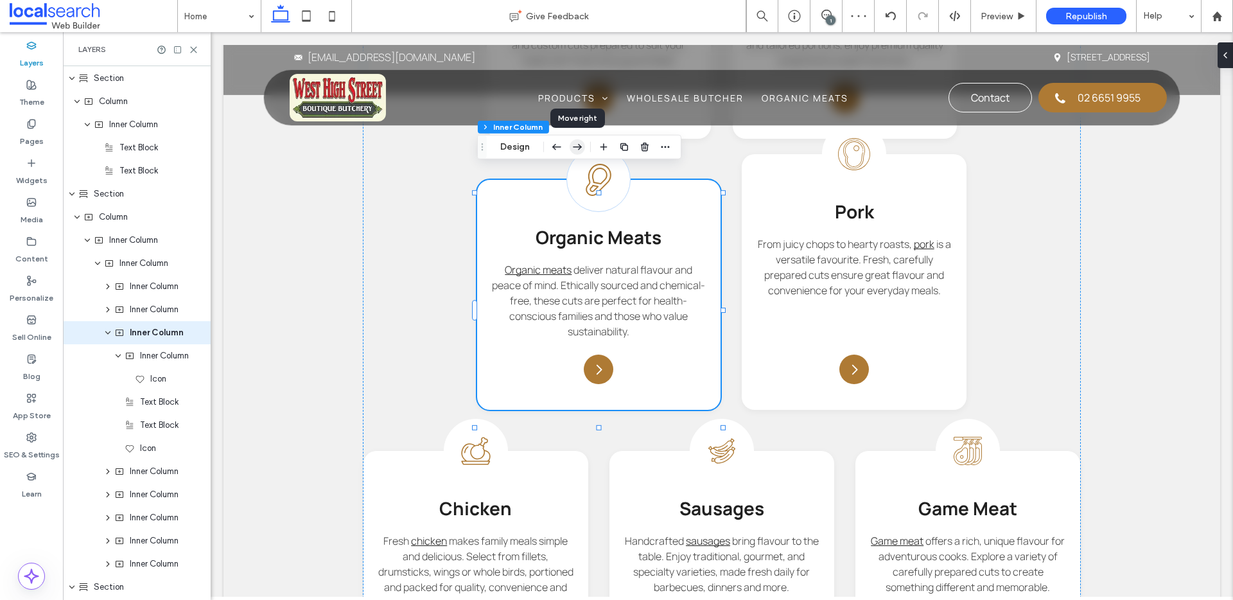
click at [582, 150] on icon "button" at bounding box center [577, 147] width 15 height 23
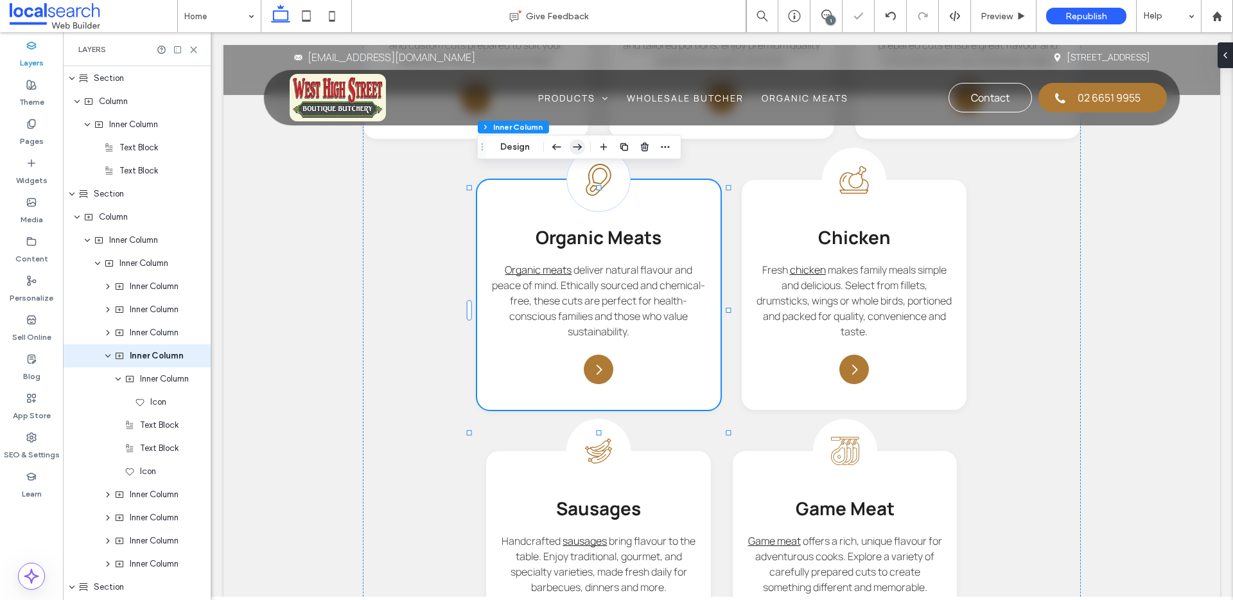
click at [583, 151] on icon "button" at bounding box center [577, 147] width 15 height 23
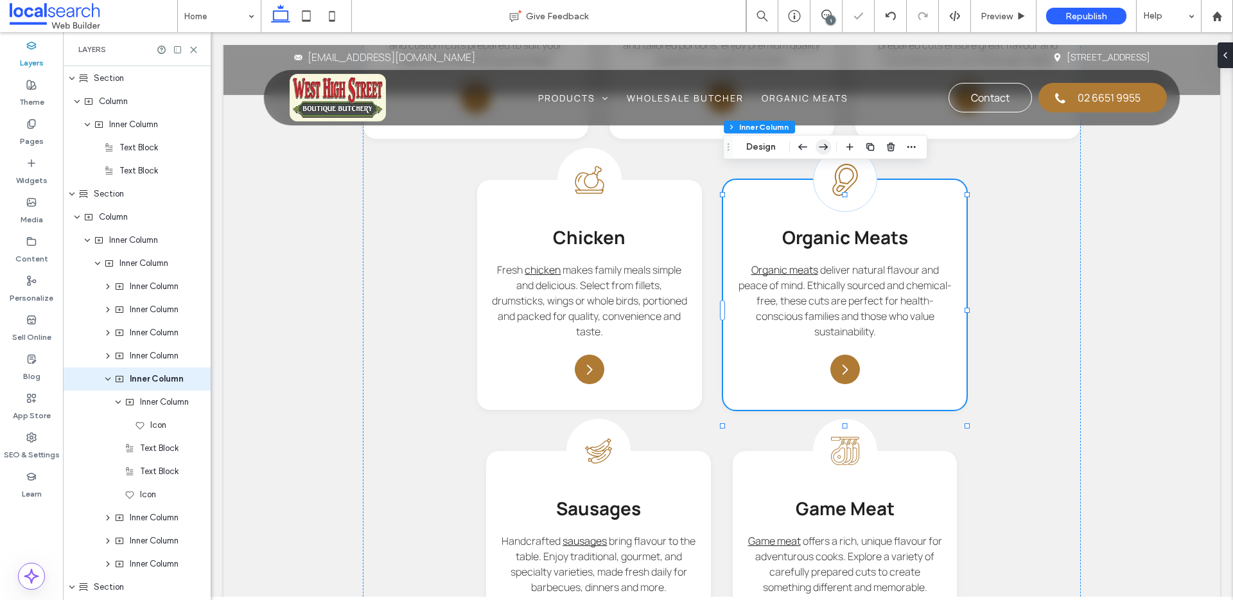
click at [820, 147] on use "button" at bounding box center [823, 147] width 9 height 6
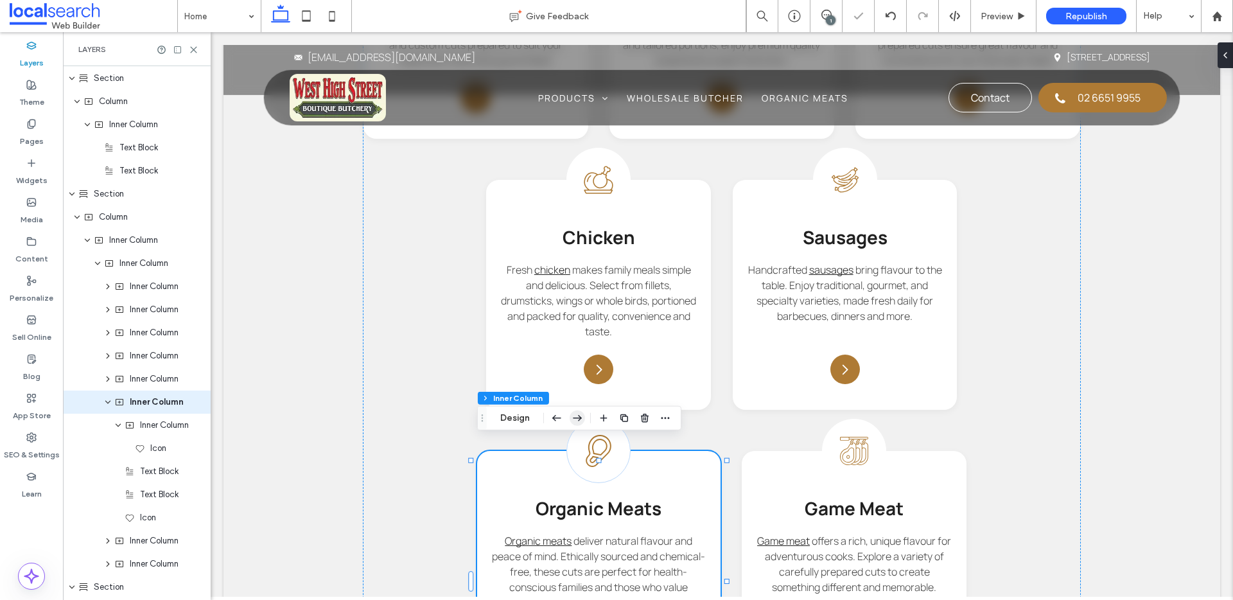
click at [584, 421] on icon "button" at bounding box center [577, 418] width 15 height 23
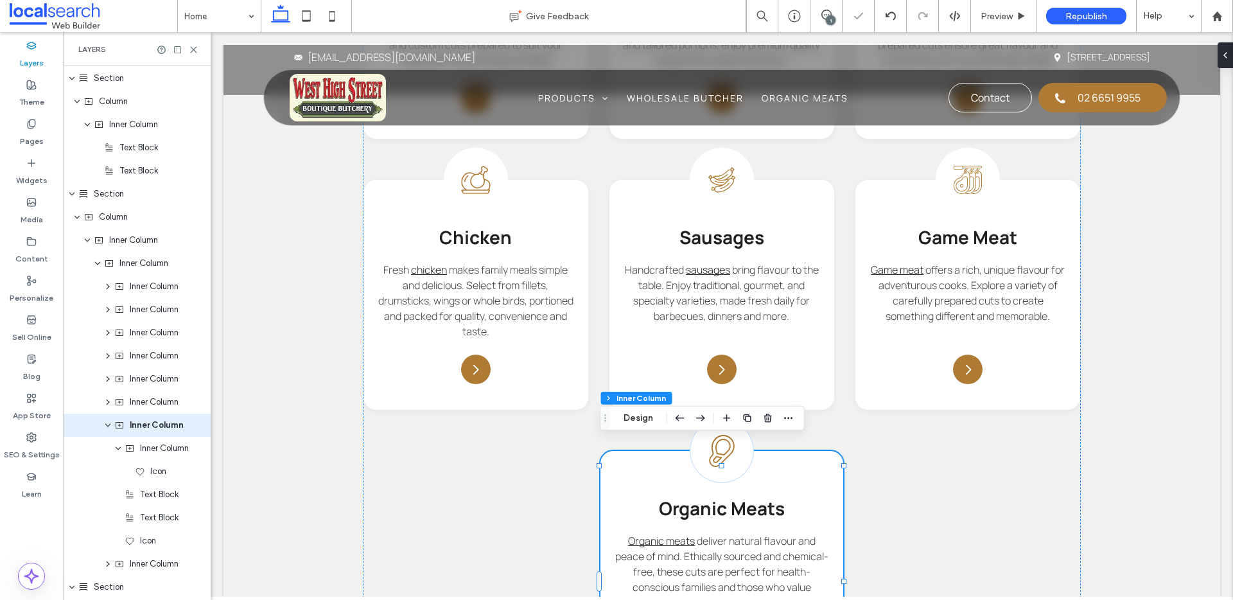
click at [697, 419] on icon "button" at bounding box center [700, 418] width 15 height 23
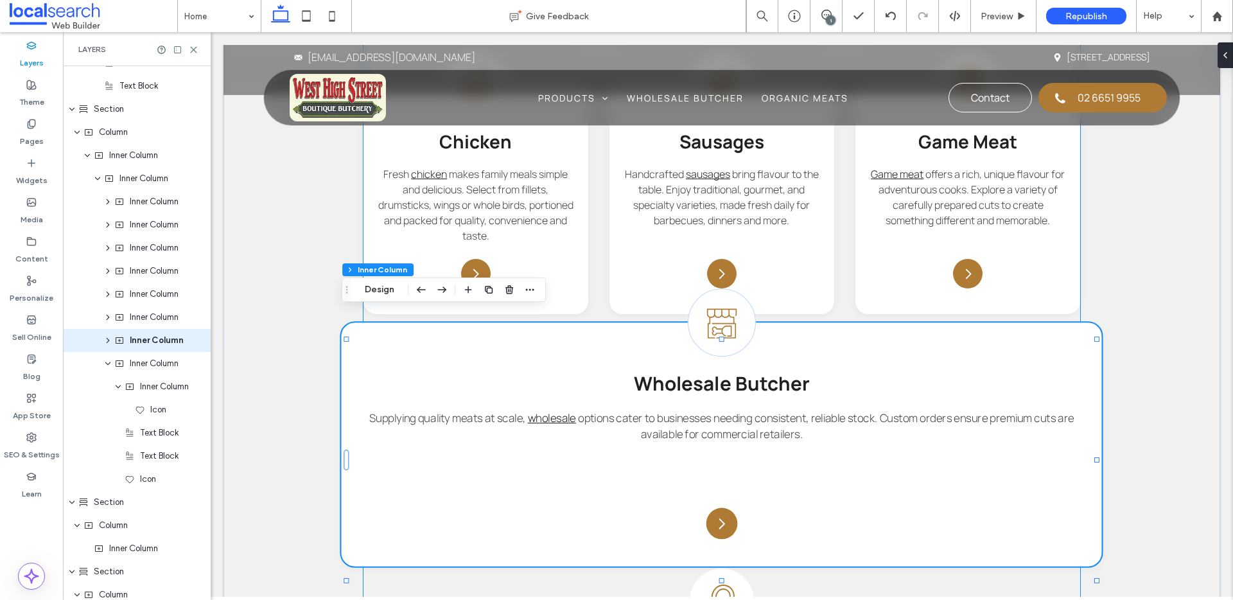
scroll to position [1525, 0]
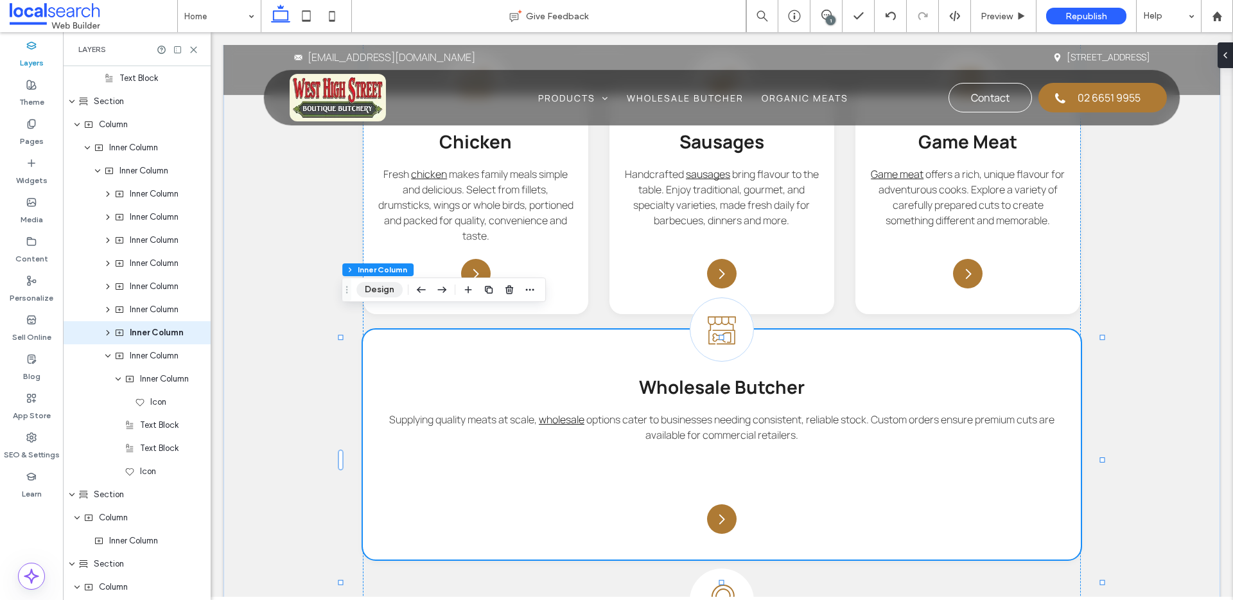
click at [382, 289] on button "Design" at bounding box center [379, 289] width 46 height 15
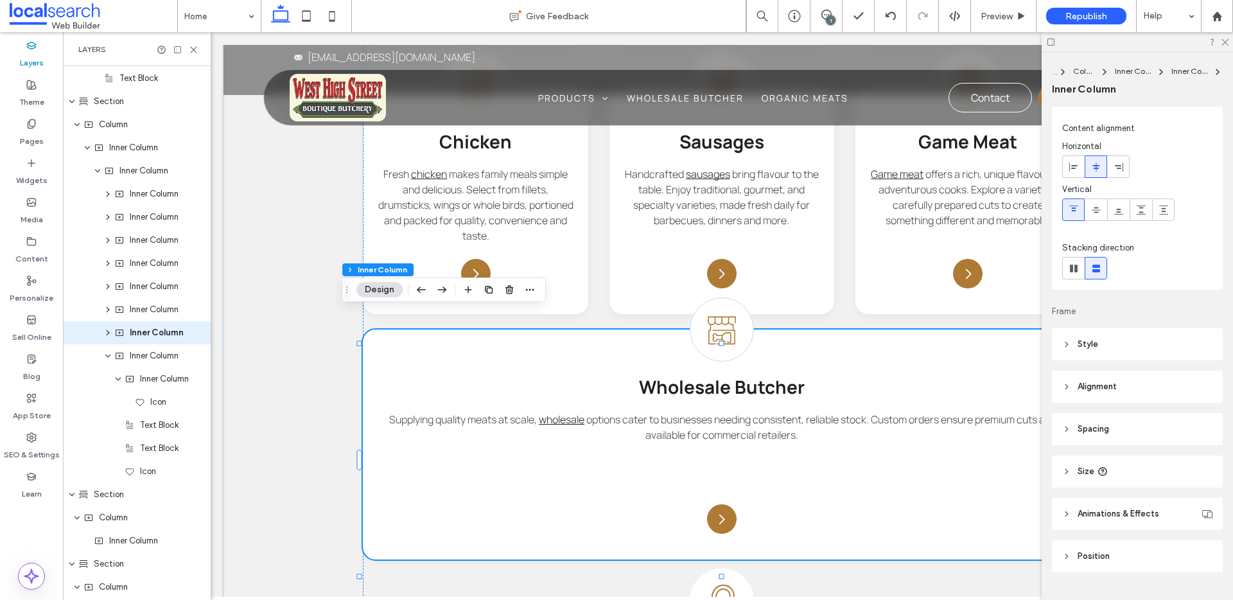
click at [1096, 496] on div "Layout Content alignment Horizontal Vertical Stacking direction Frame Style Col…" at bounding box center [1141, 351] width 179 height 488
click at [1105, 478] on use at bounding box center [1103, 477] width 8 height 8
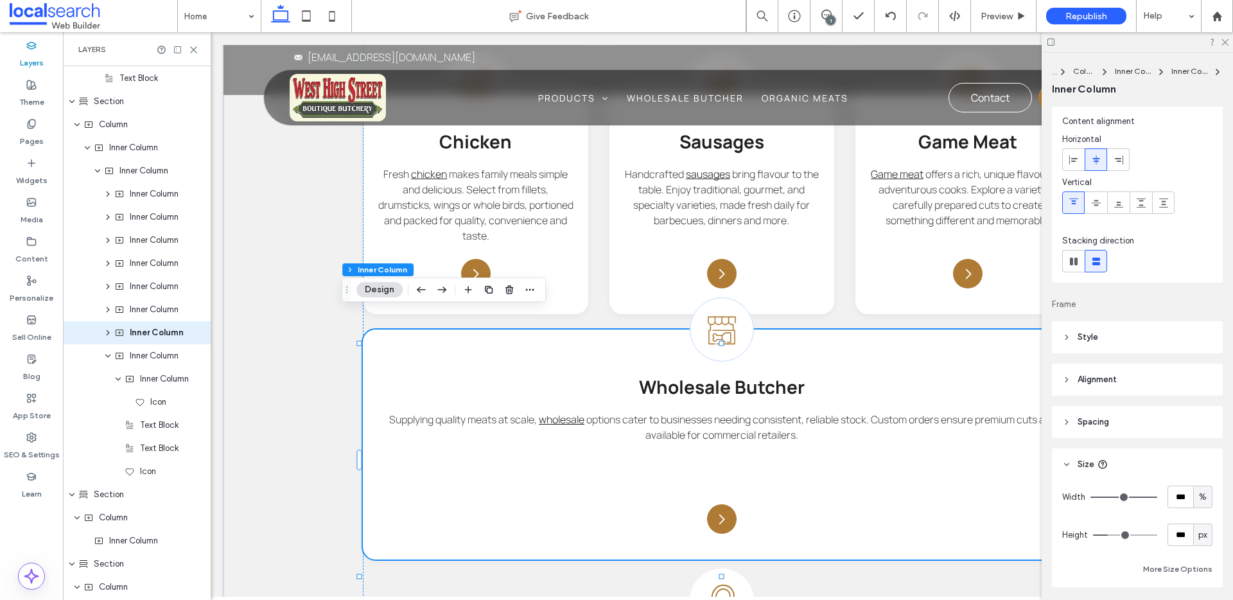
scroll to position [38, 0]
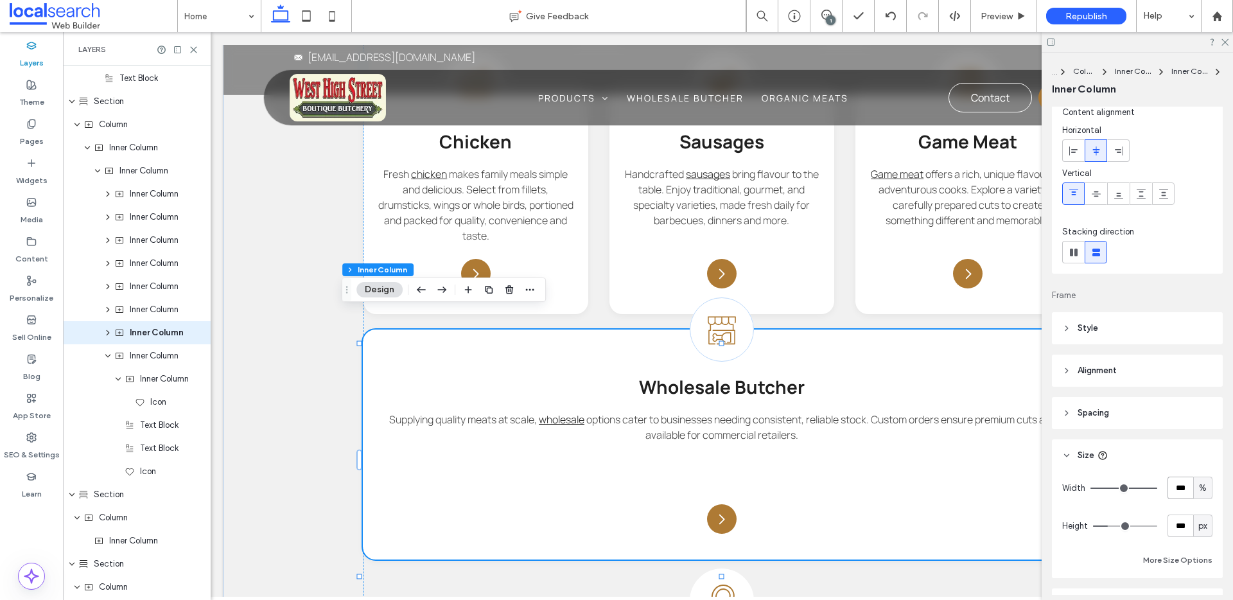
click at [1182, 487] on input "***" at bounding box center [1181, 488] width 26 height 22
type input "**"
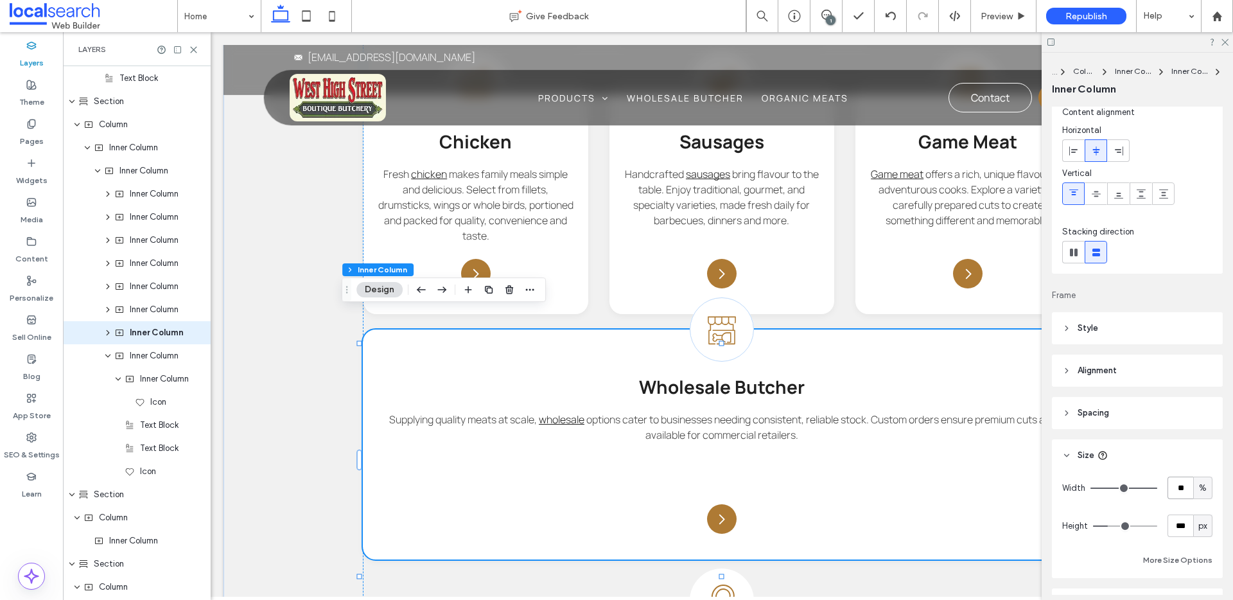
type input "**"
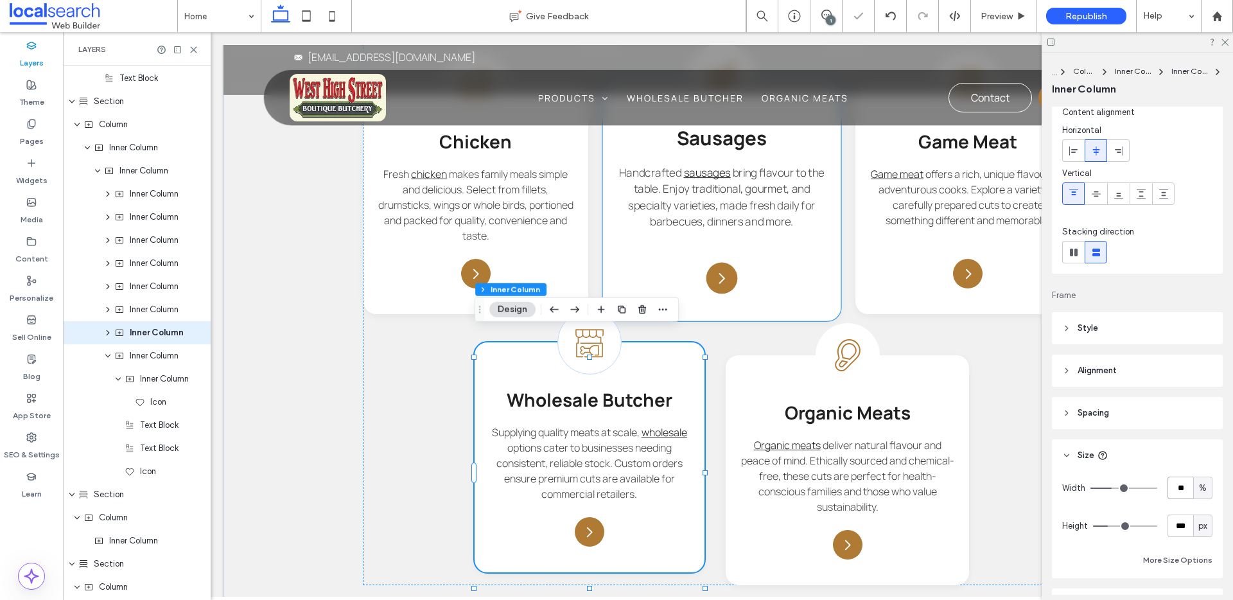
click at [731, 299] on div "Sausages Icon Sausages Handcrafted sausages bring flavour to the table. Enjoy t…" at bounding box center [722, 199] width 238 height 243
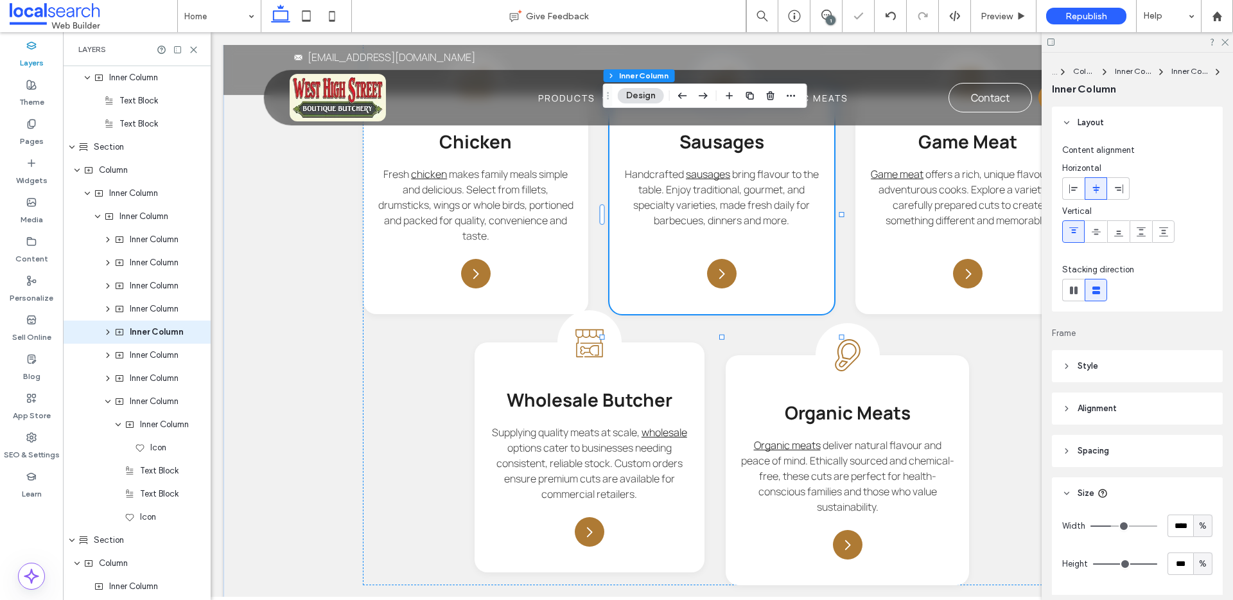
scroll to position [1479, 0]
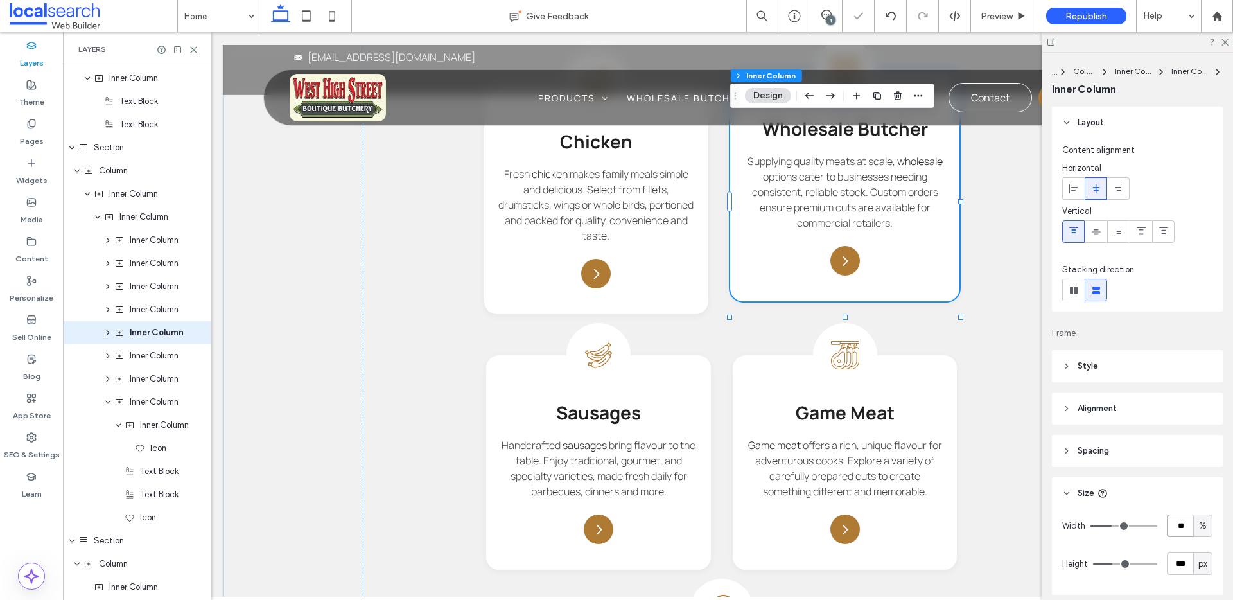
click at [1175, 529] on input "**" at bounding box center [1181, 525] width 26 height 22
type input "****"
type input "**"
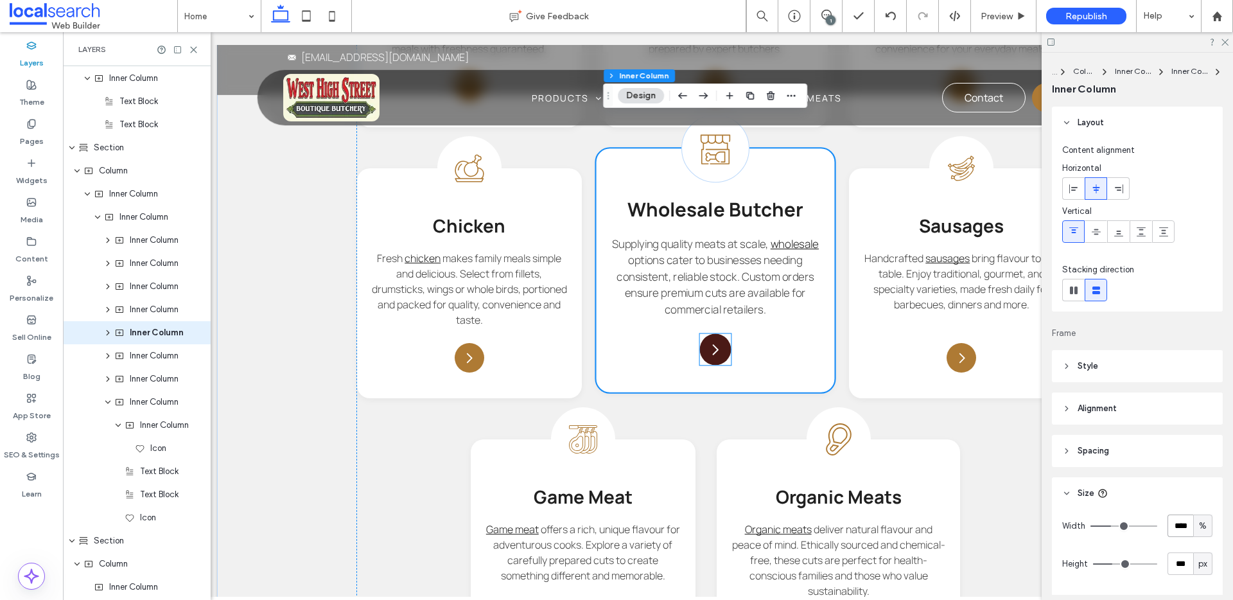
scroll to position [1678, 0]
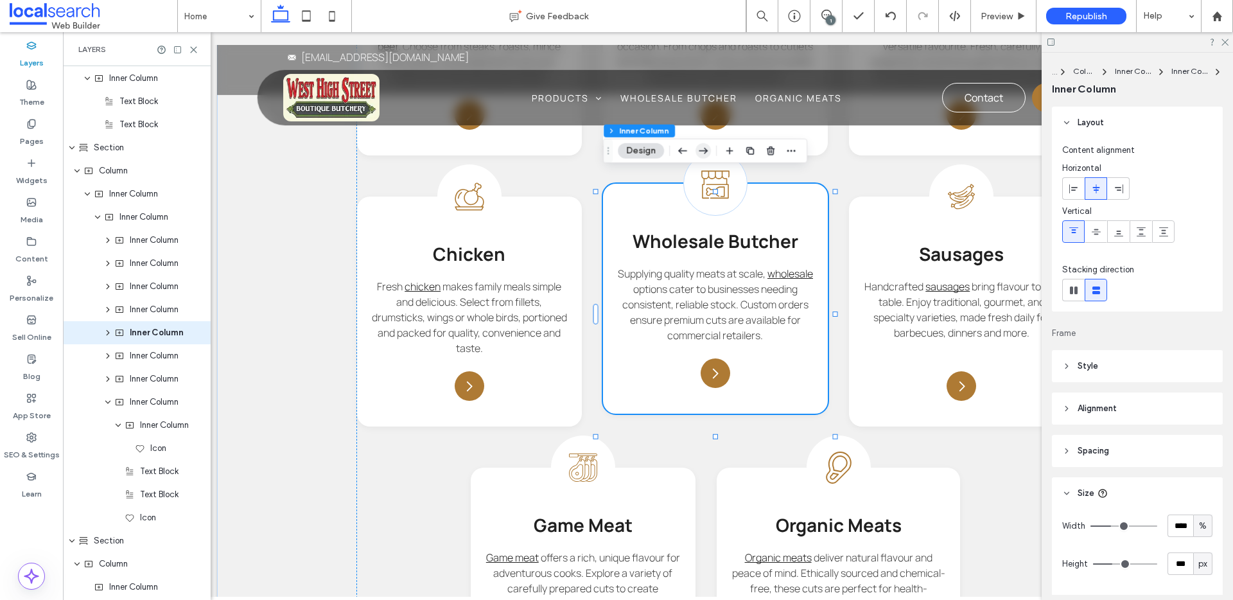
click at [702, 152] on icon "button" at bounding box center [703, 150] width 15 height 23
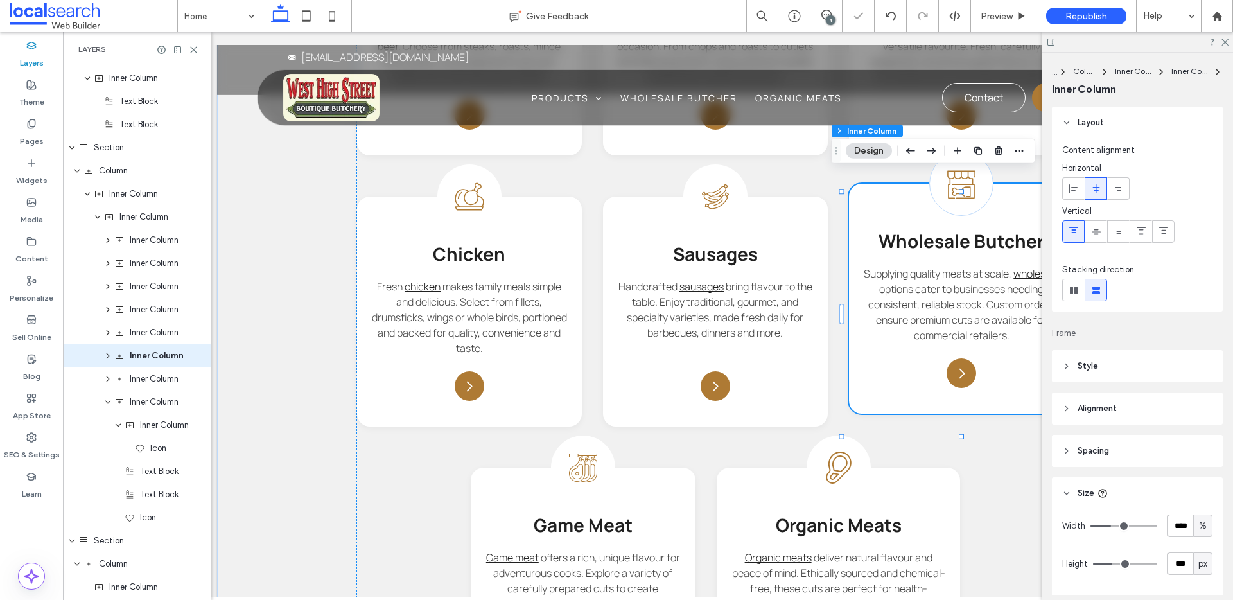
click at [939, 153] on div "Section Column Inner Column Inner Column Inner Column Design" at bounding box center [933, 151] width 204 height 24
click at [934, 153] on icon "button" at bounding box center [931, 150] width 15 height 23
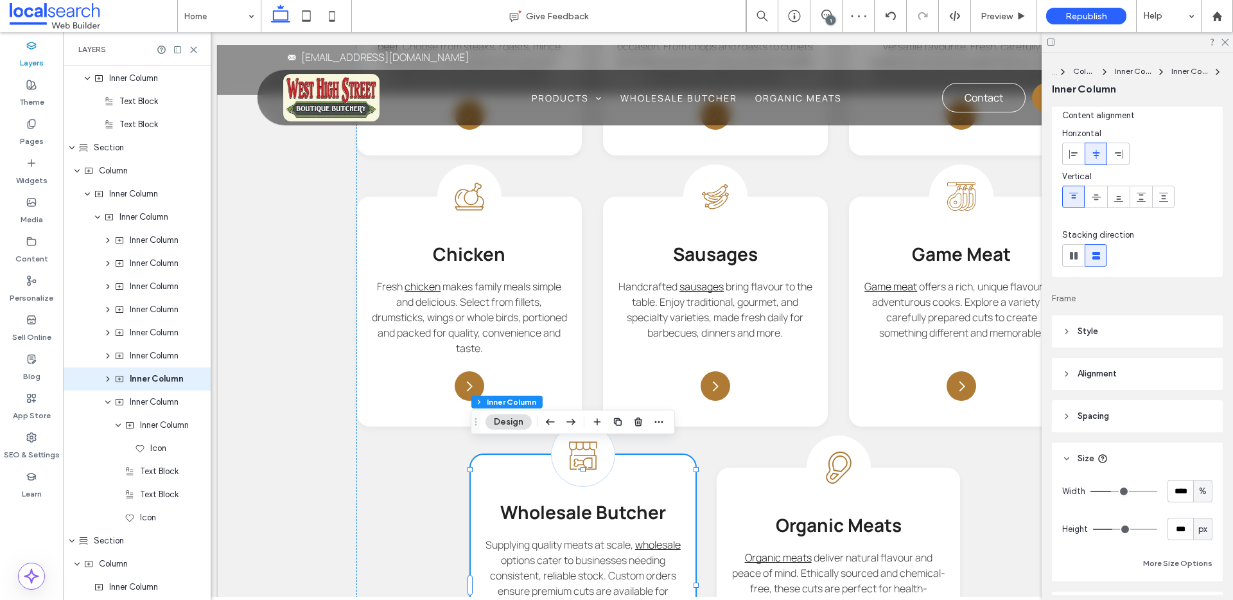
scroll to position [35, 0]
click at [1202, 531] on span "px" at bounding box center [1202, 528] width 9 height 13
click at [1206, 505] on div "A" at bounding box center [1203, 506] width 18 height 22
type input "*"
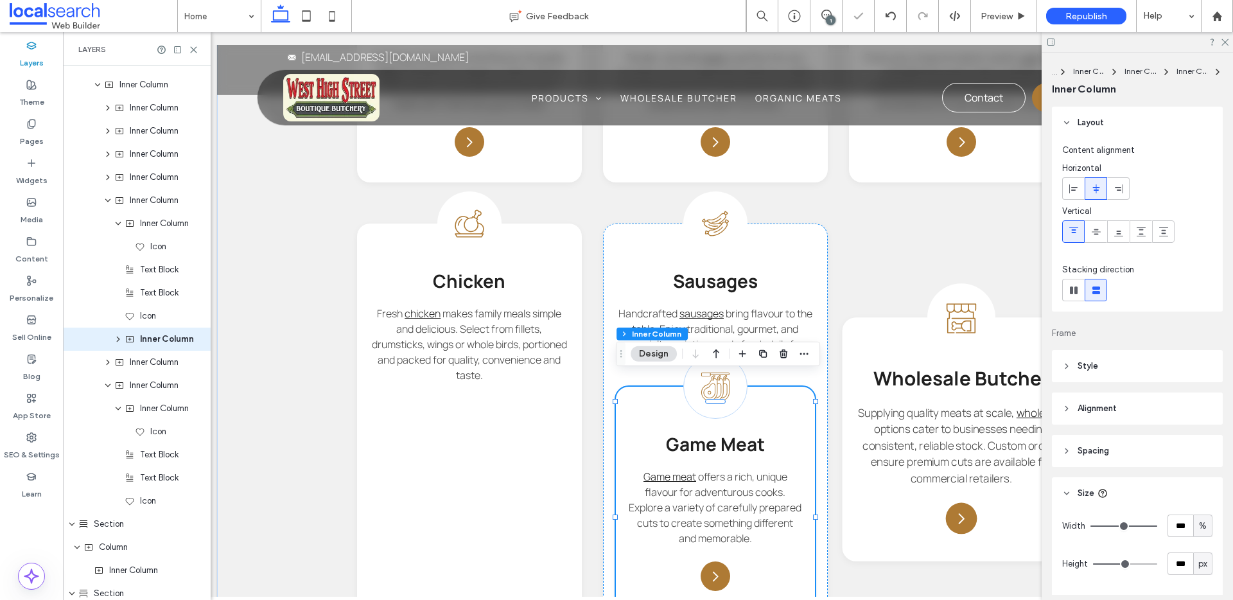
scroll to position [1618, 0]
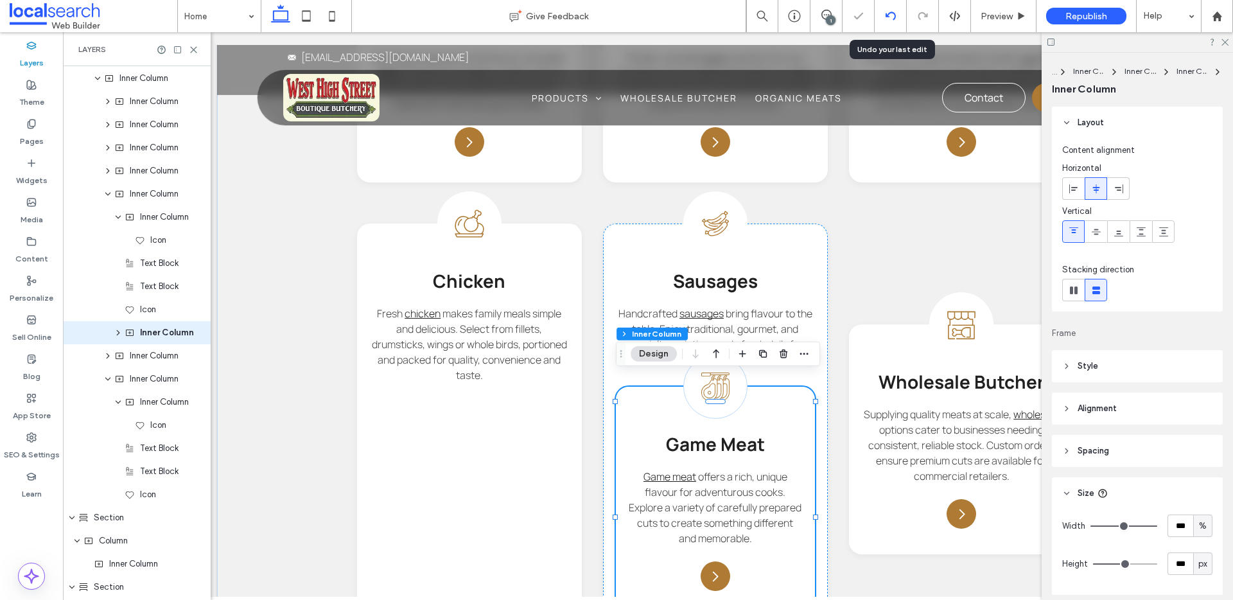
click at [879, 16] on div at bounding box center [890, 16] width 31 height 10
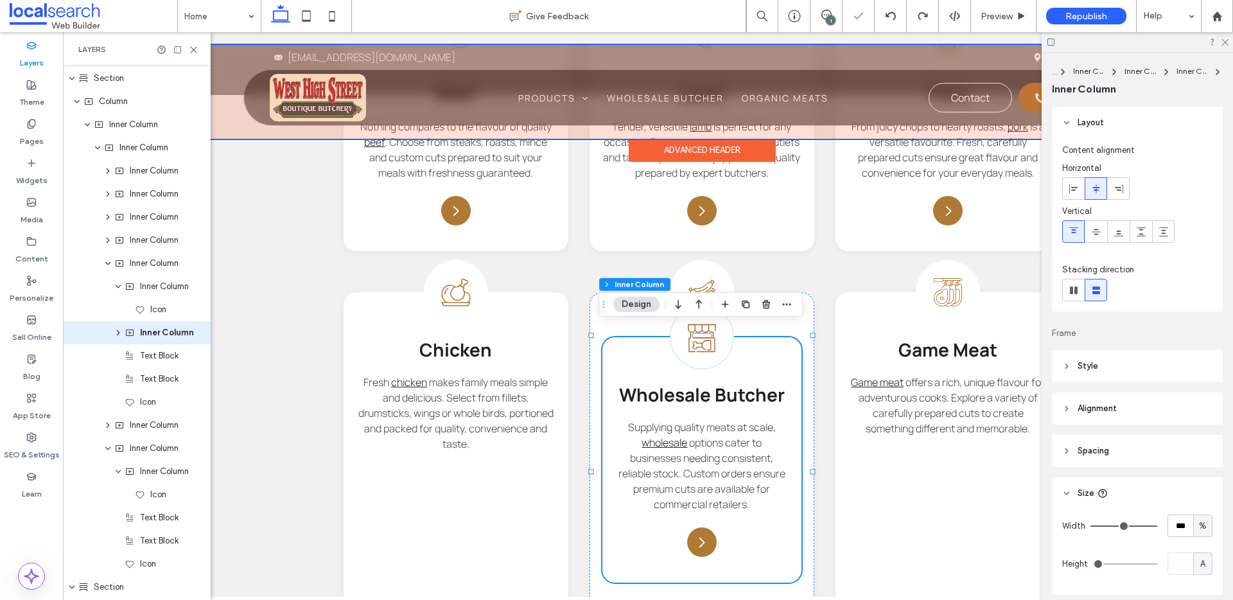
scroll to position [0, 24]
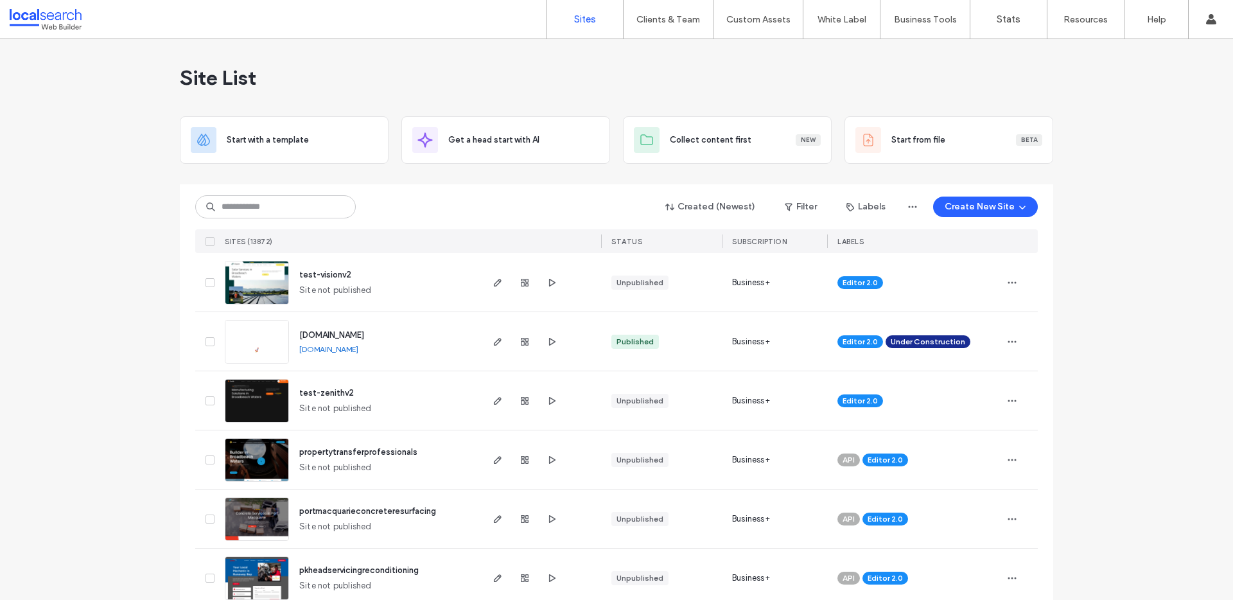
scroll to position [94, 0]
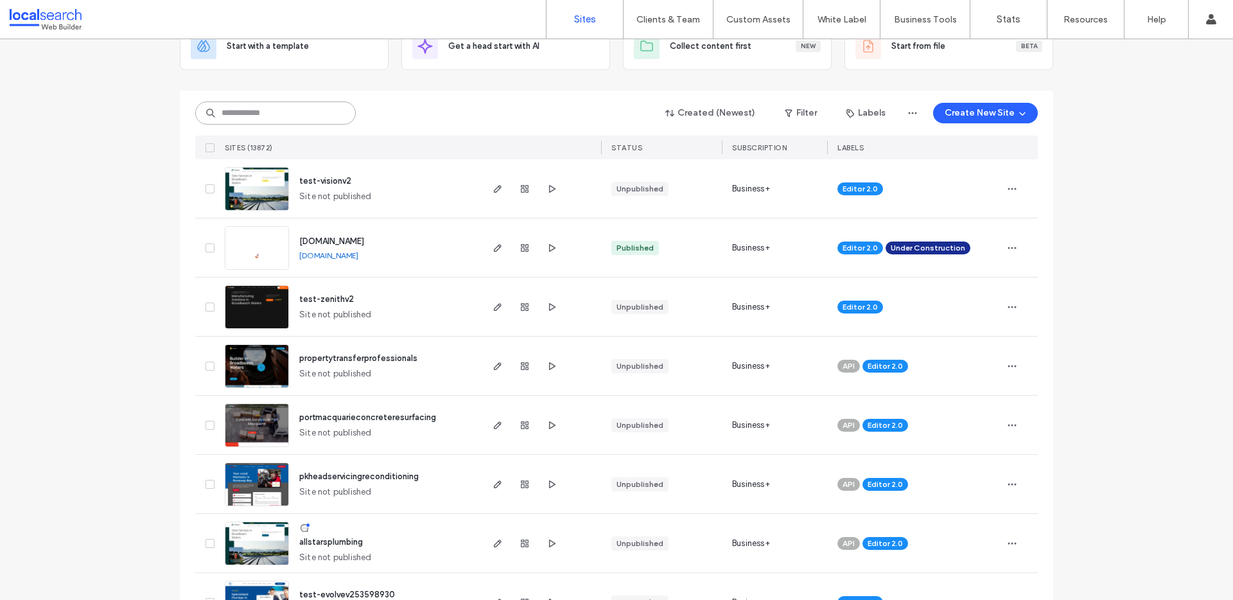
click at [268, 111] on input at bounding box center [275, 112] width 161 height 23
paste input "********"
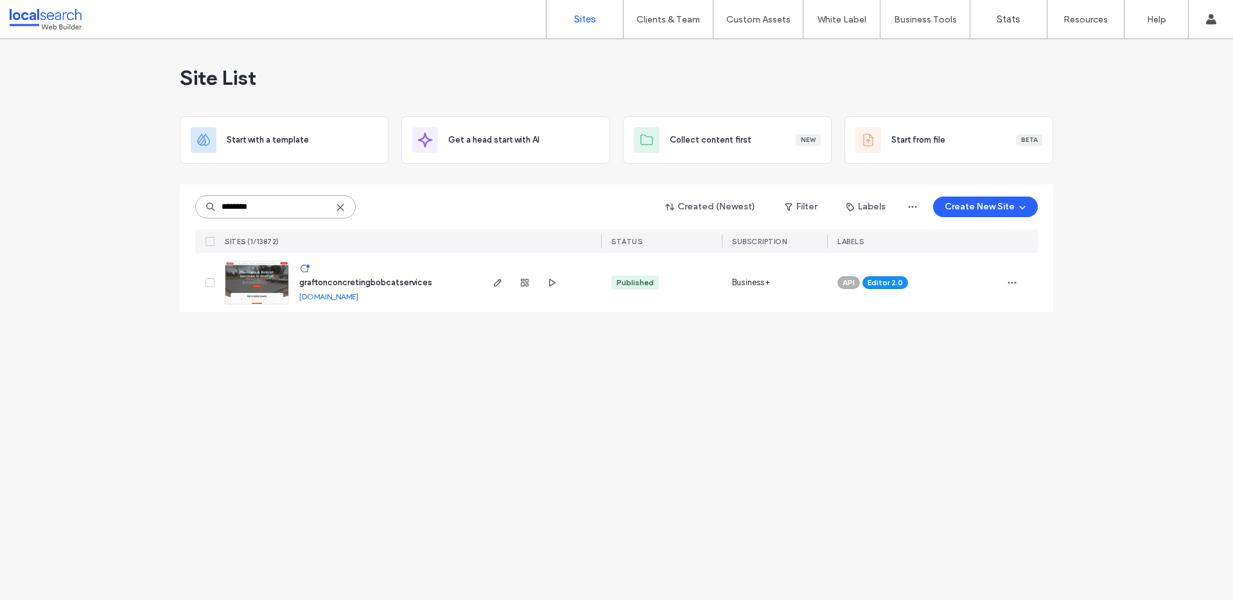
scroll to position [0, 0]
type input "********"
click at [381, 282] on span "graftonconcretingbobcatservices" at bounding box center [365, 282] width 133 height 10
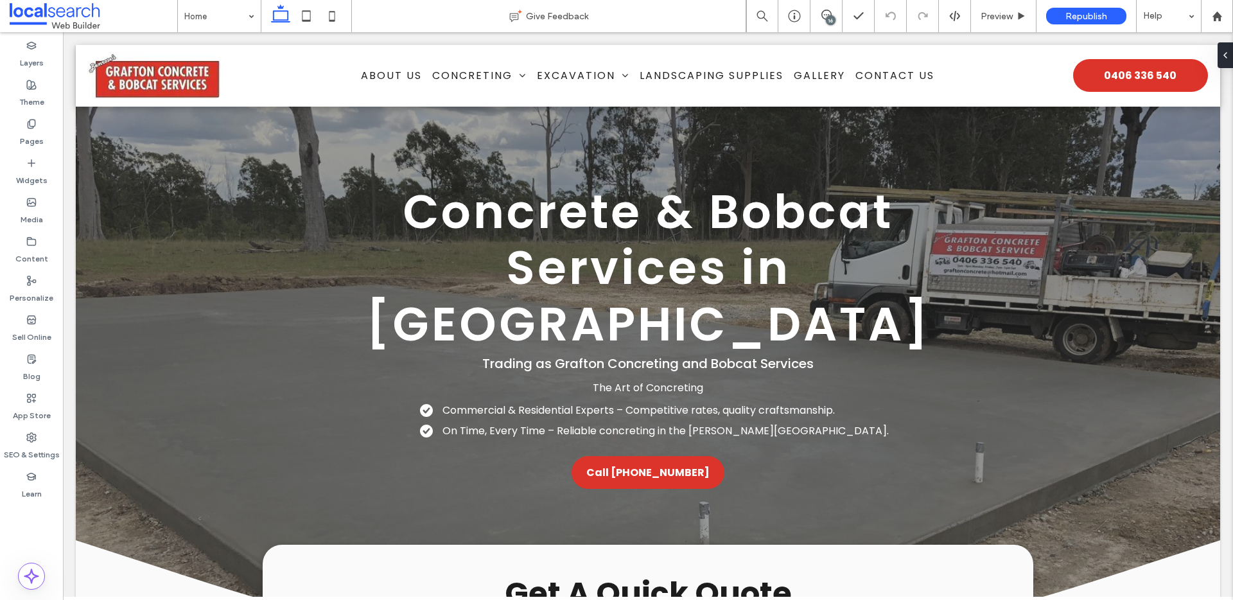
click at [826, 21] on div "16" at bounding box center [831, 20] width 10 height 10
click at [824, 19] on icon at bounding box center [826, 15] width 10 height 10
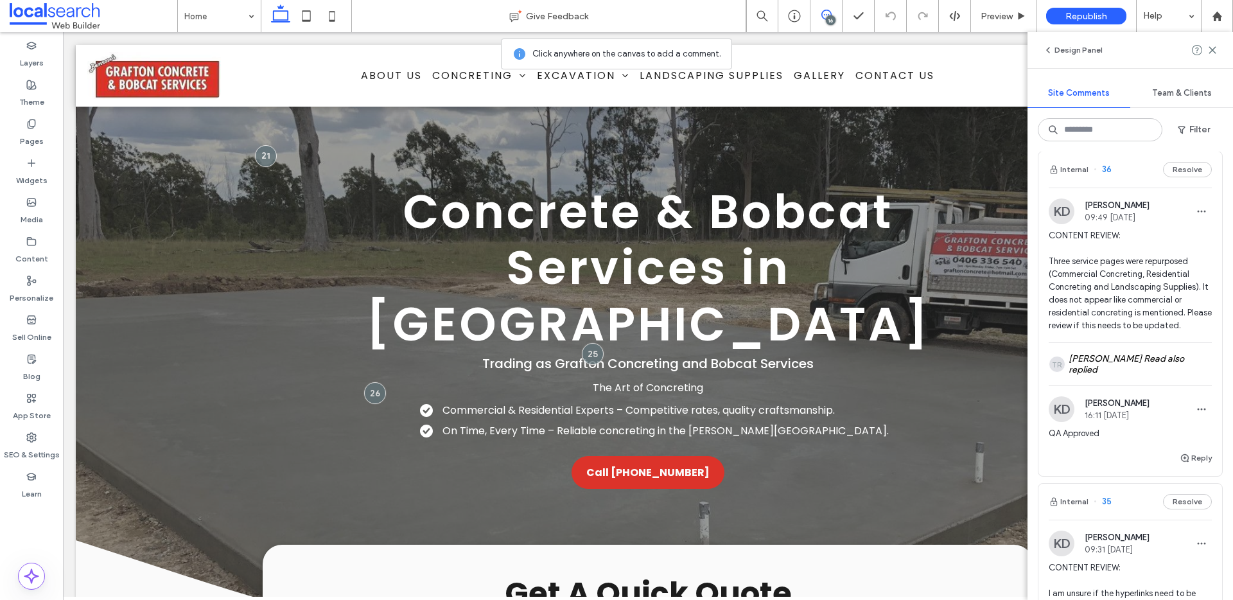
scroll to position [13, 0]
click at [1216, 15] on use at bounding box center [1217, 16] width 10 height 10
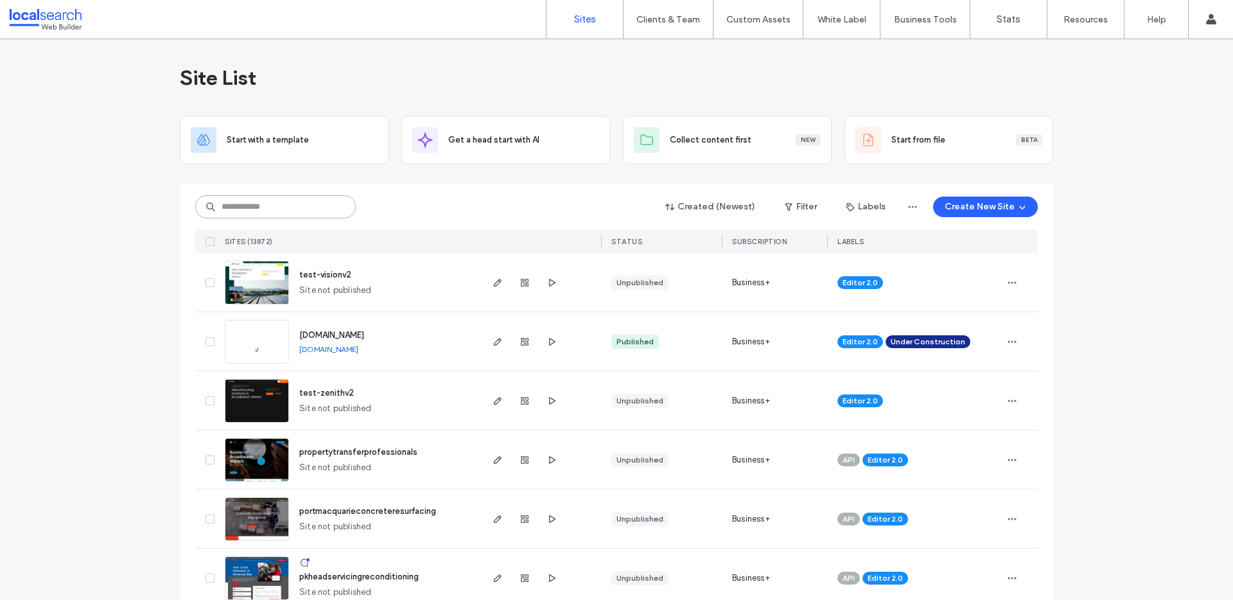
click at [274, 204] on input at bounding box center [275, 206] width 161 height 23
paste input "********"
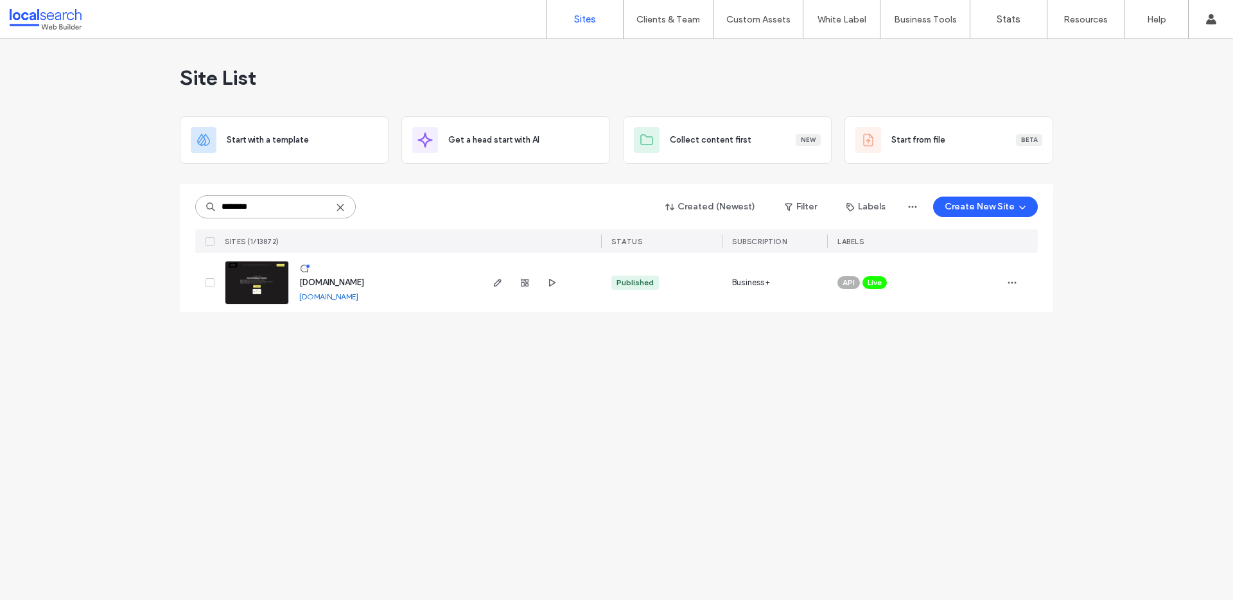
type input "********"
click at [364, 282] on span "[DOMAIN_NAME]" at bounding box center [331, 282] width 65 height 10
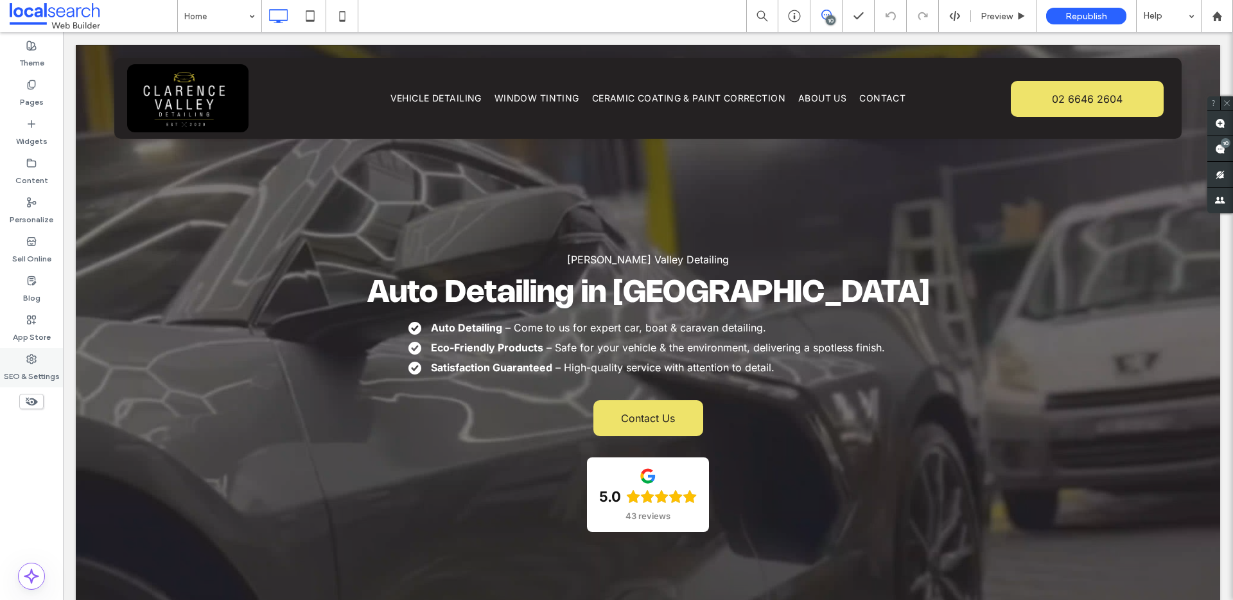
click at [21, 364] on label "SEO & Settings" at bounding box center [32, 373] width 56 height 18
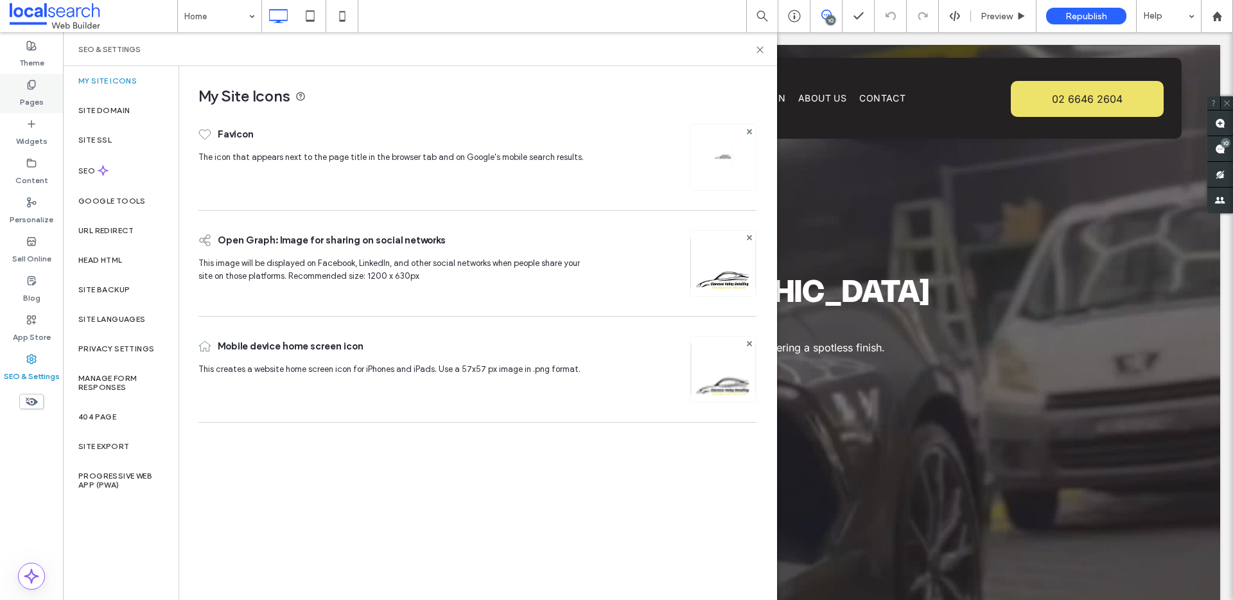
click at [35, 92] on label "Pages" at bounding box center [32, 99] width 24 height 18
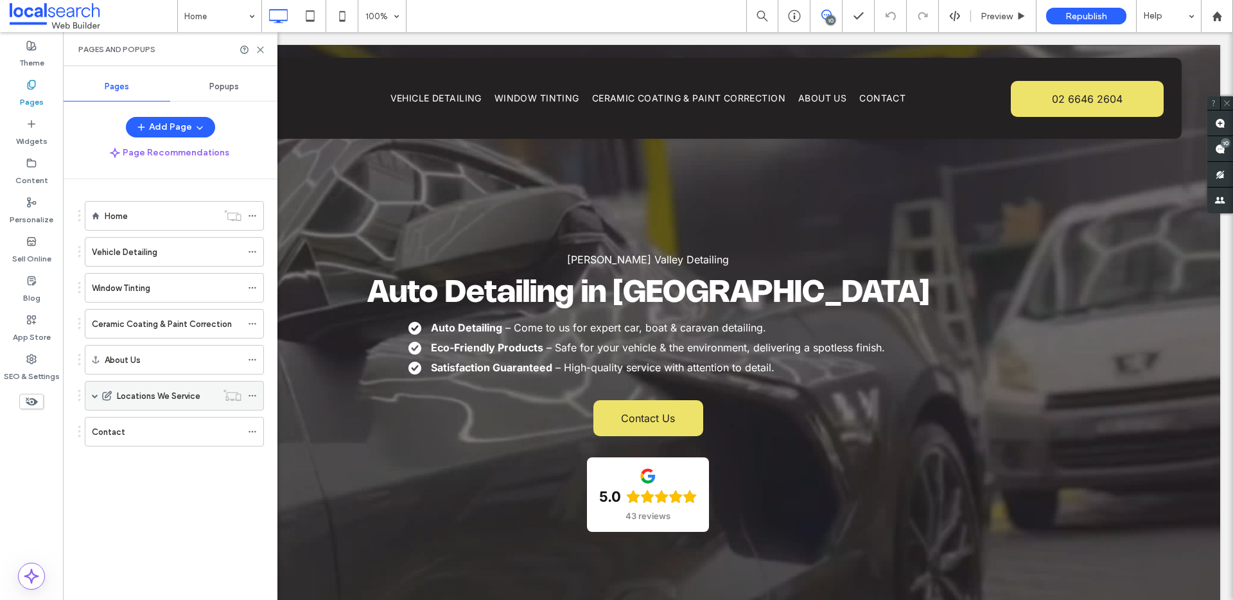
click at [96, 398] on span at bounding box center [95, 395] width 6 height 6
click at [247, 396] on div at bounding box center [231, 395] width 31 height 13
click at [250, 396] on icon at bounding box center [252, 395] width 9 height 9
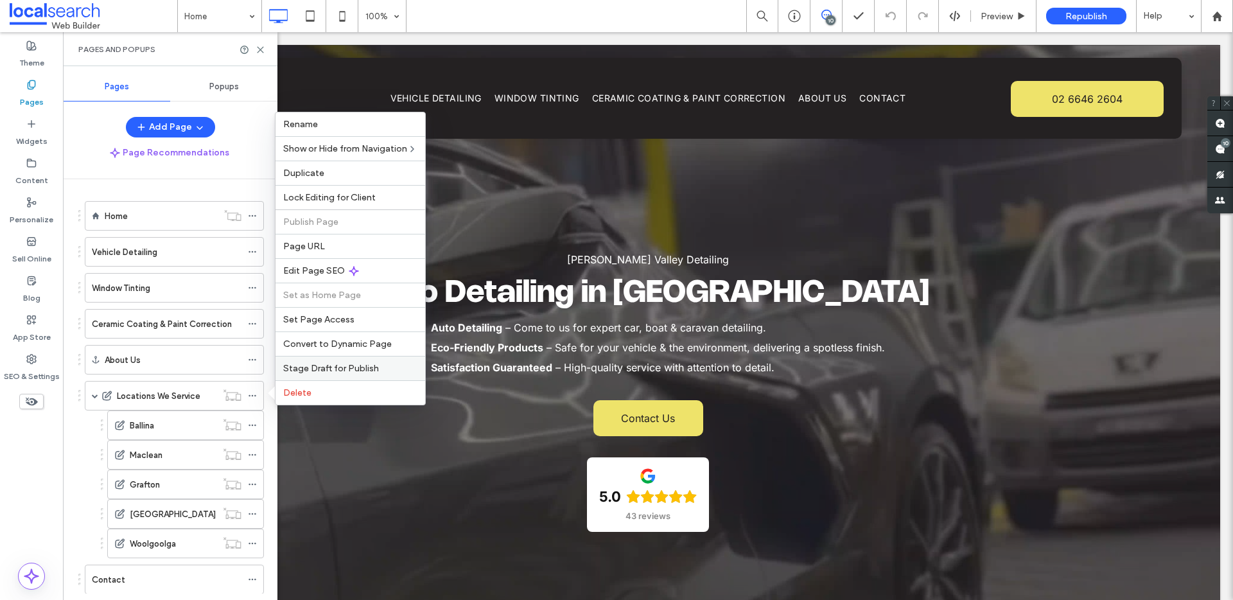
click at [335, 369] on span "Stage Draft for Publish" at bounding box center [331, 368] width 96 height 11
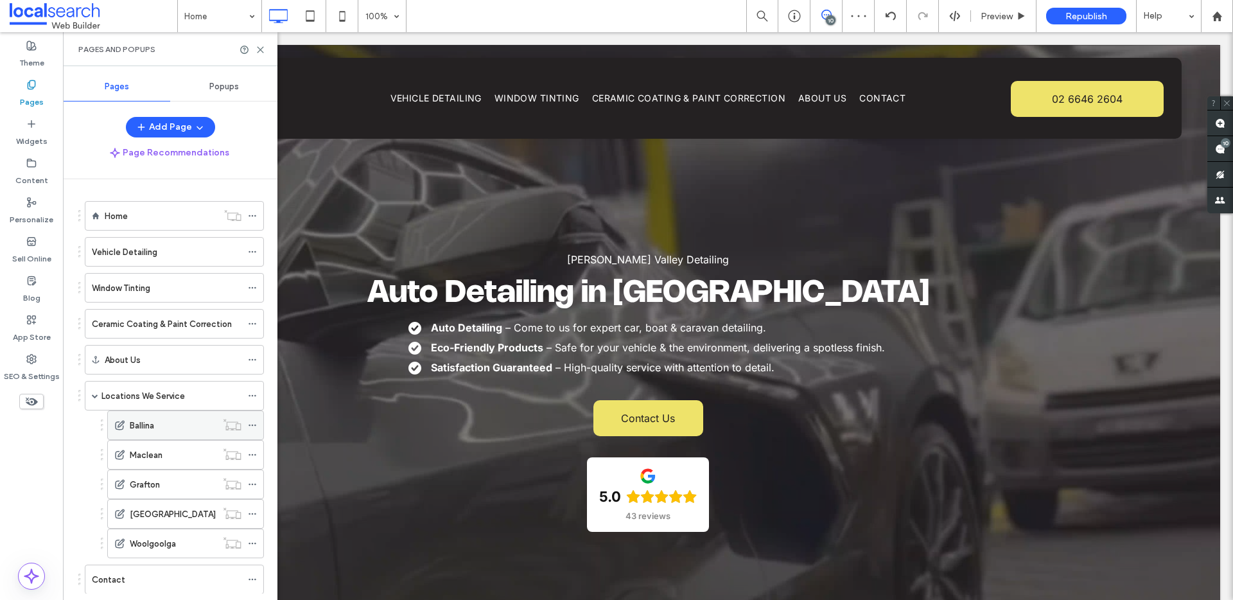
click at [254, 426] on icon at bounding box center [252, 425] width 9 height 9
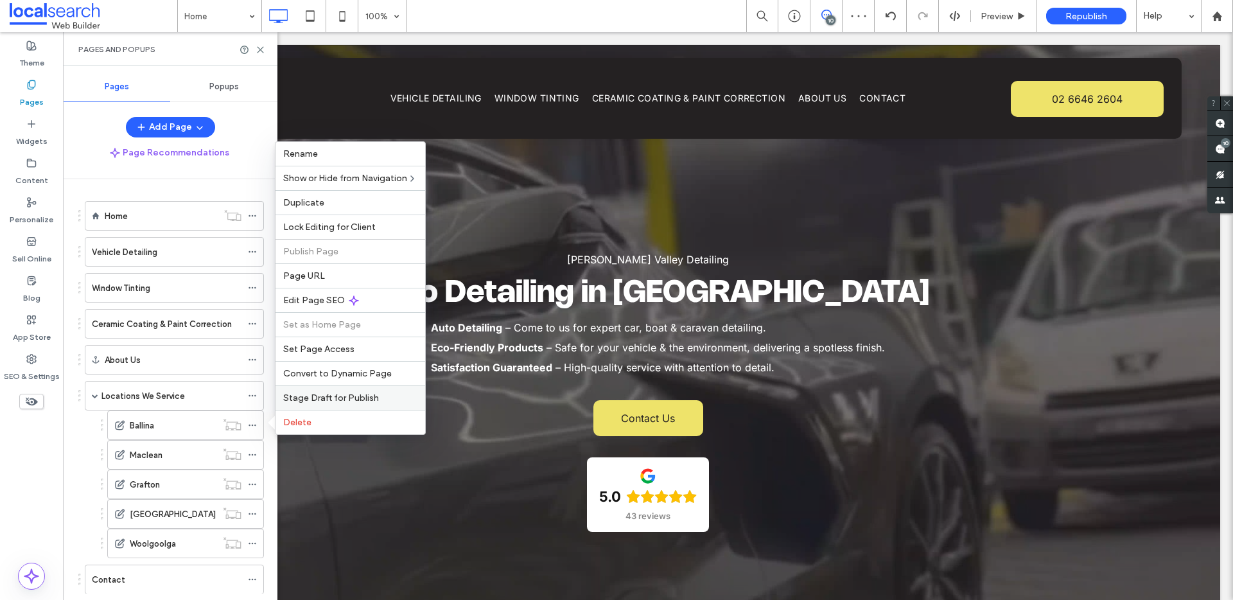
click at [307, 398] on span "Stage Draft for Publish" at bounding box center [331, 397] width 96 height 11
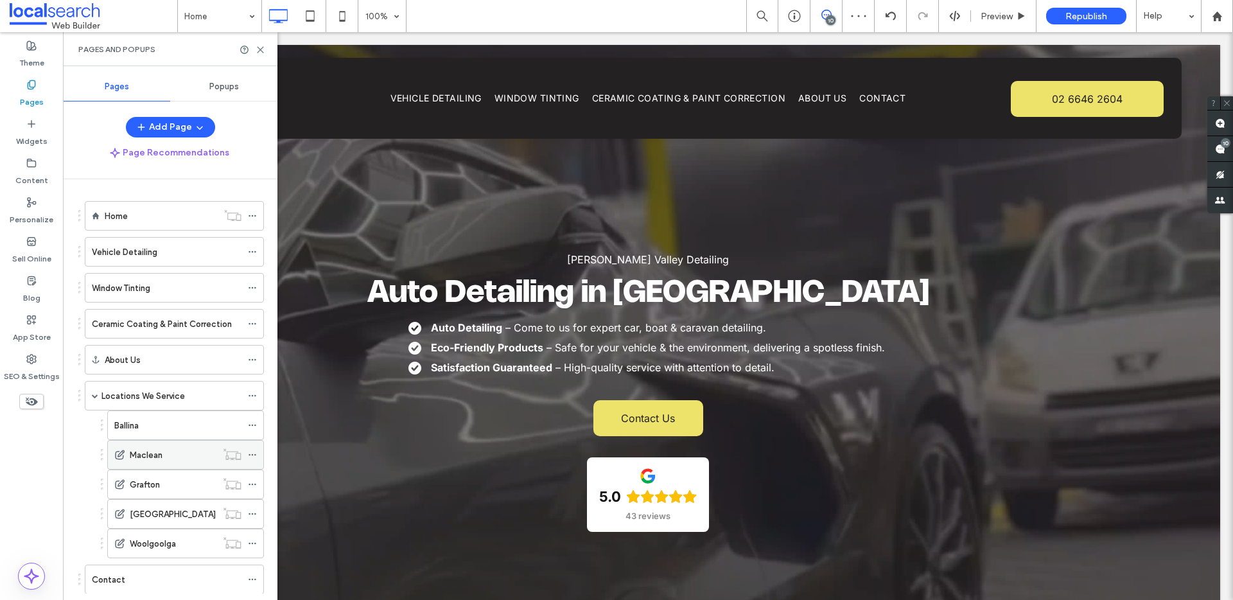
click at [250, 455] on use at bounding box center [252, 455] width 7 height 2
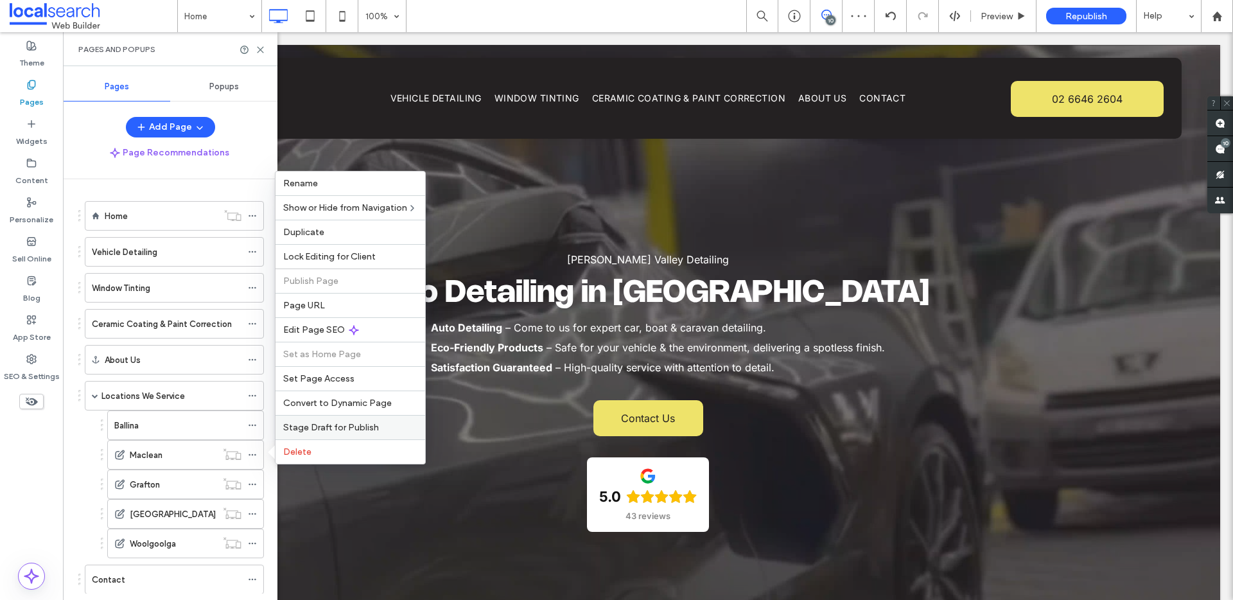
click at [301, 431] on span "Stage Draft for Publish" at bounding box center [331, 427] width 96 height 11
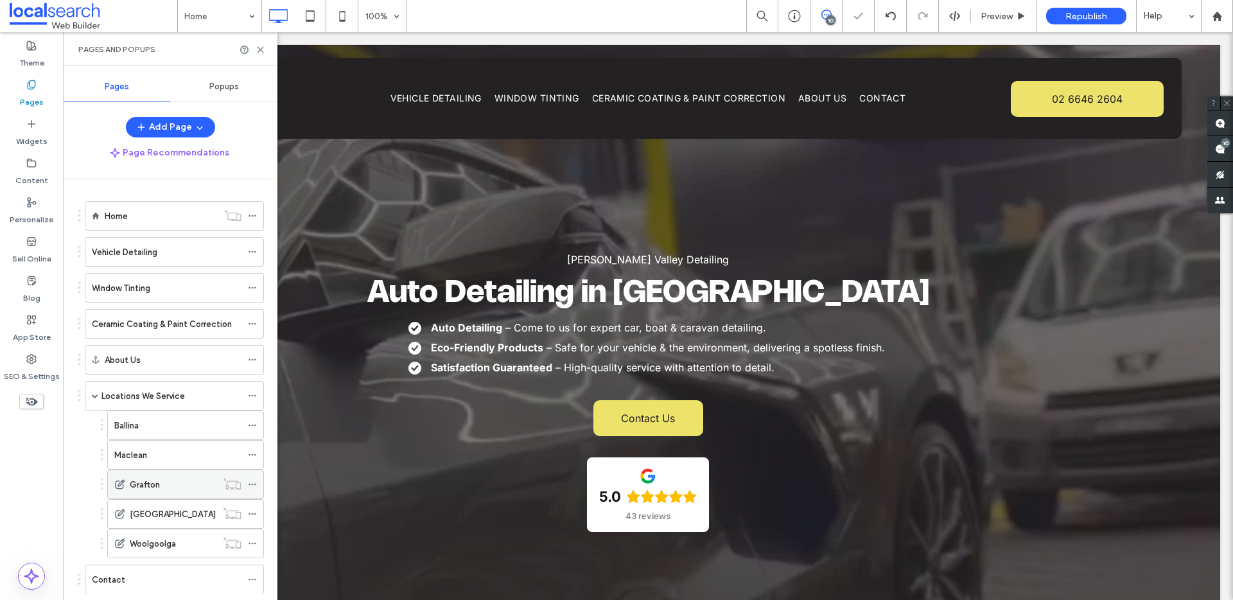
click at [251, 486] on icon at bounding box center [252, 484] width 9 height 9
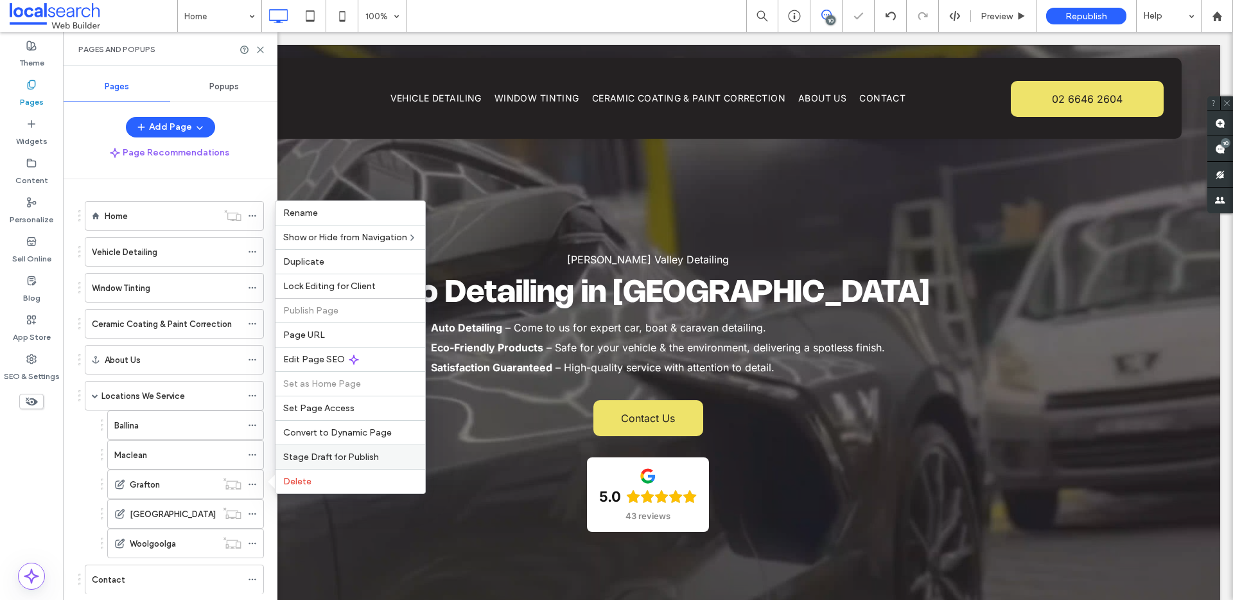
click at [302, 455] on span "Stage Draft for Publish" at bounding box center [331, 456] width 96 height 11
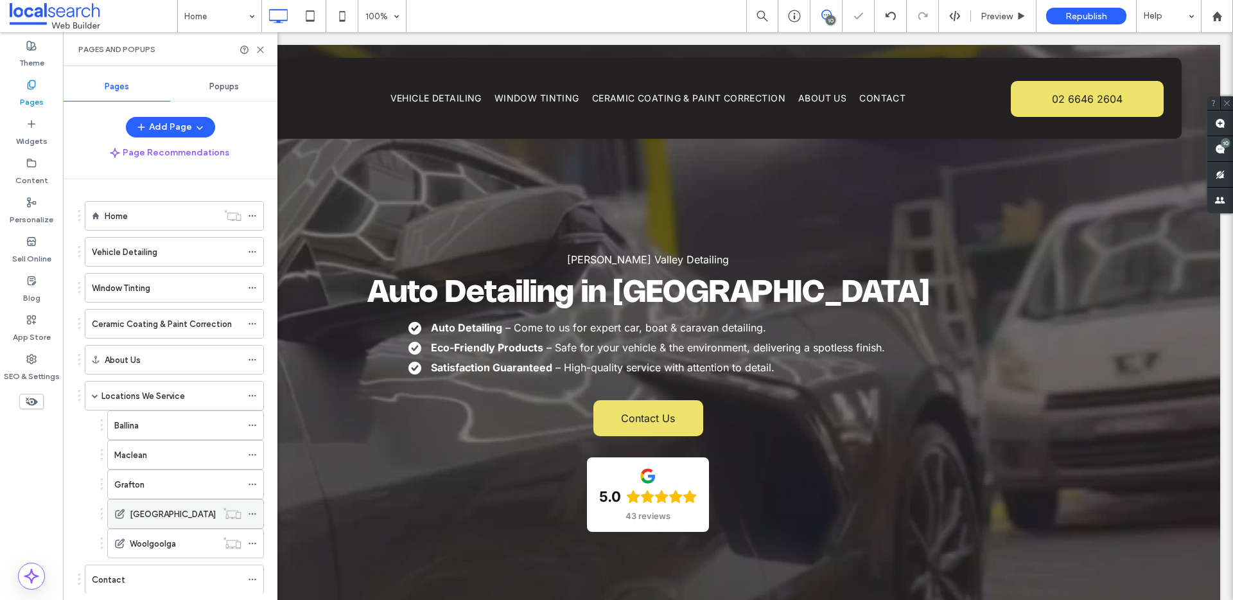
click at [253, 515] on icon at bounding box center [252, 513] width 9 height 9
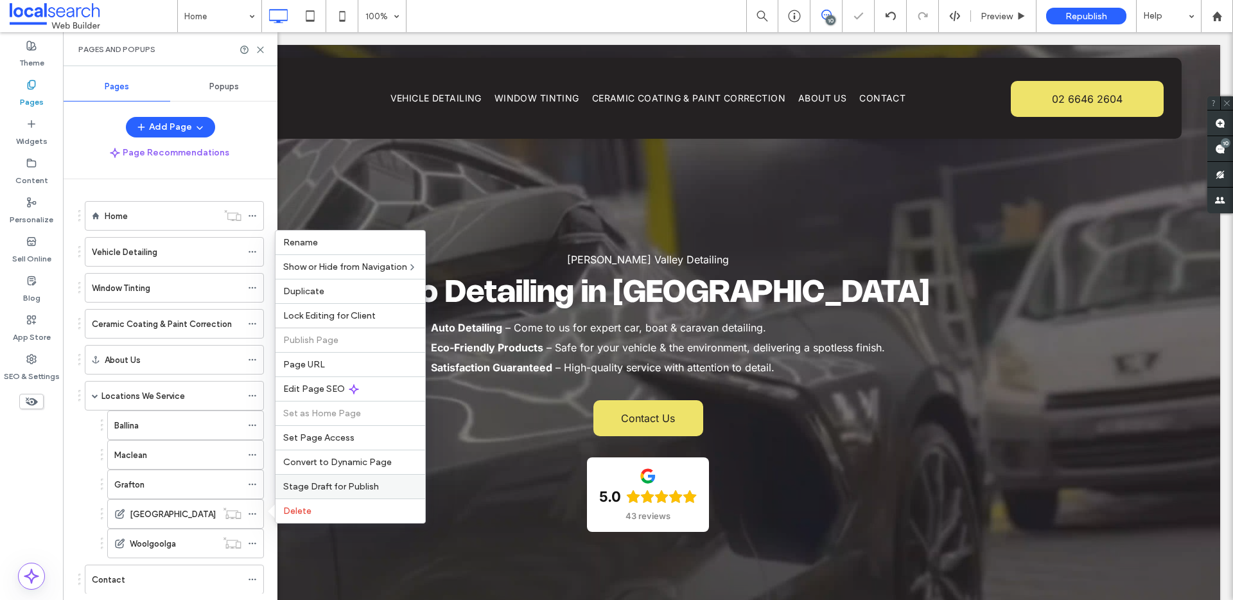
click at [305, 481] on span "Stage Draft for Publish" at bounding box center [331, 486] width 96 height 11
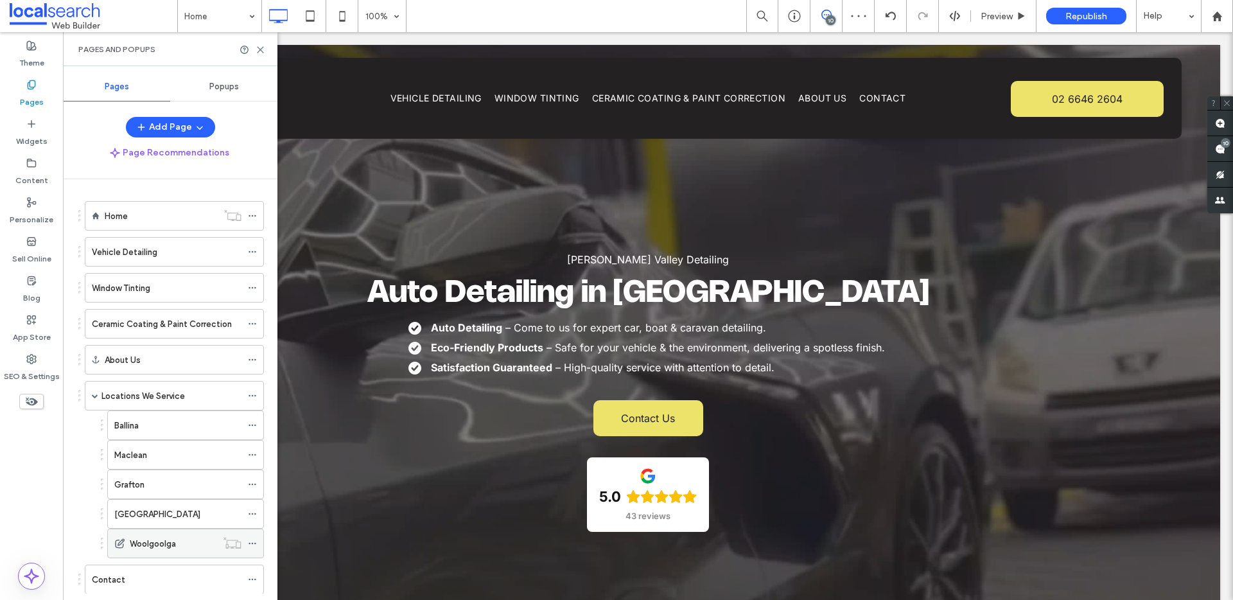
click at [250, 542] on icon at bounding box center [252, 543] width 9 height 9
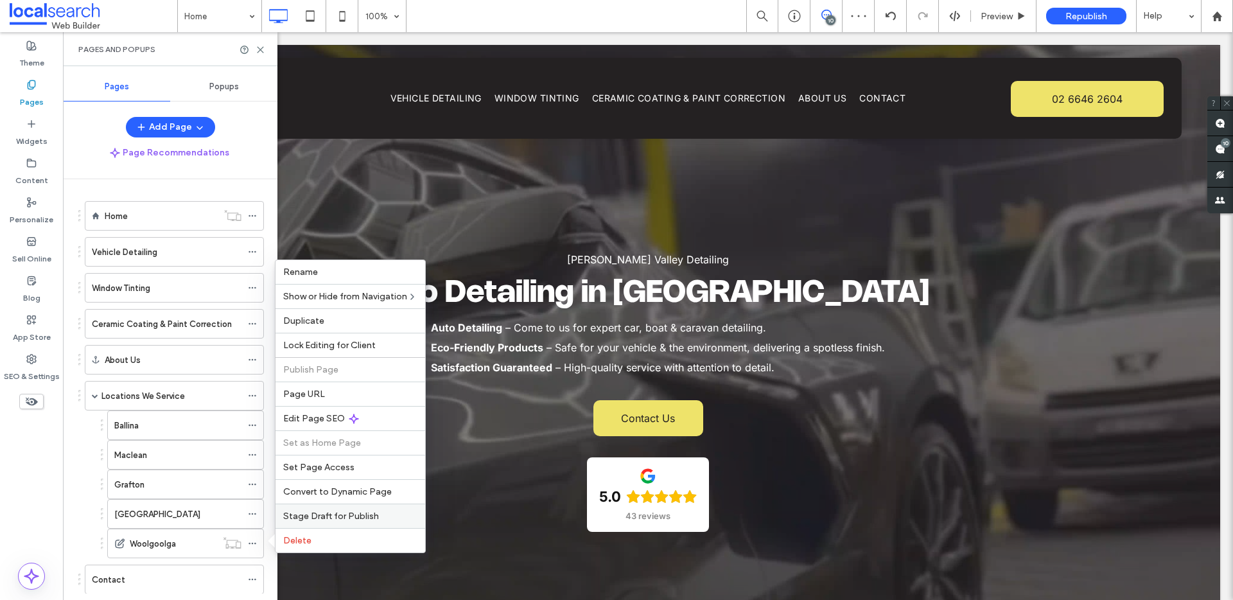
click at [295, 512] on span "Stage Draft for Publish" at bounding box center [331, 516] width 96 height 11
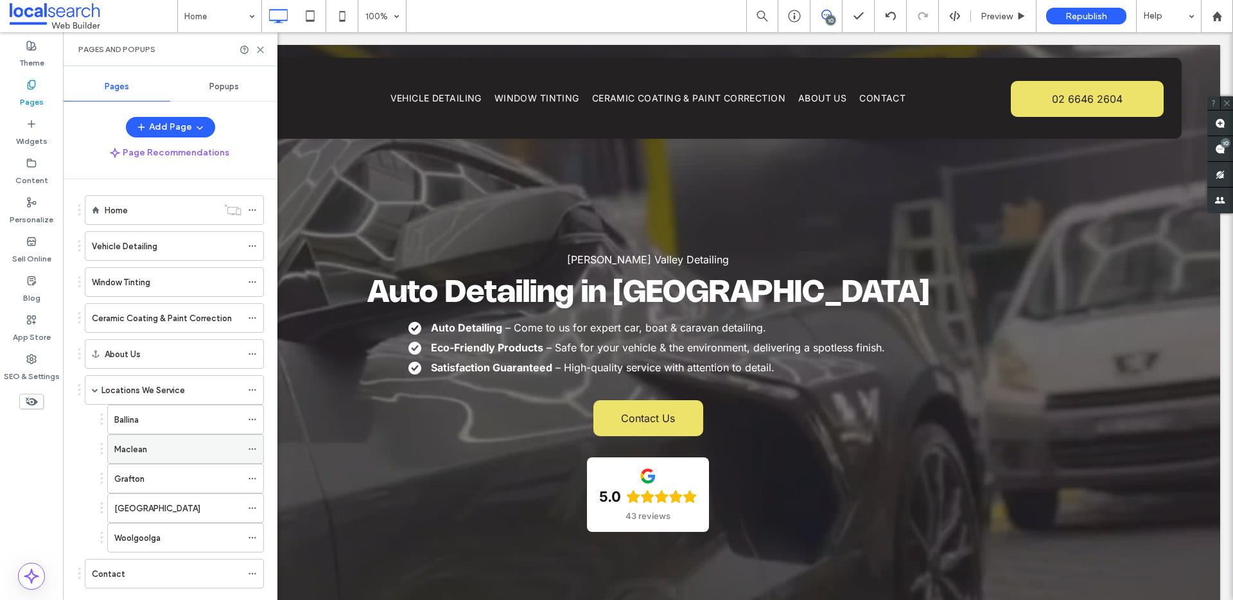
scroll to position [33, 0]
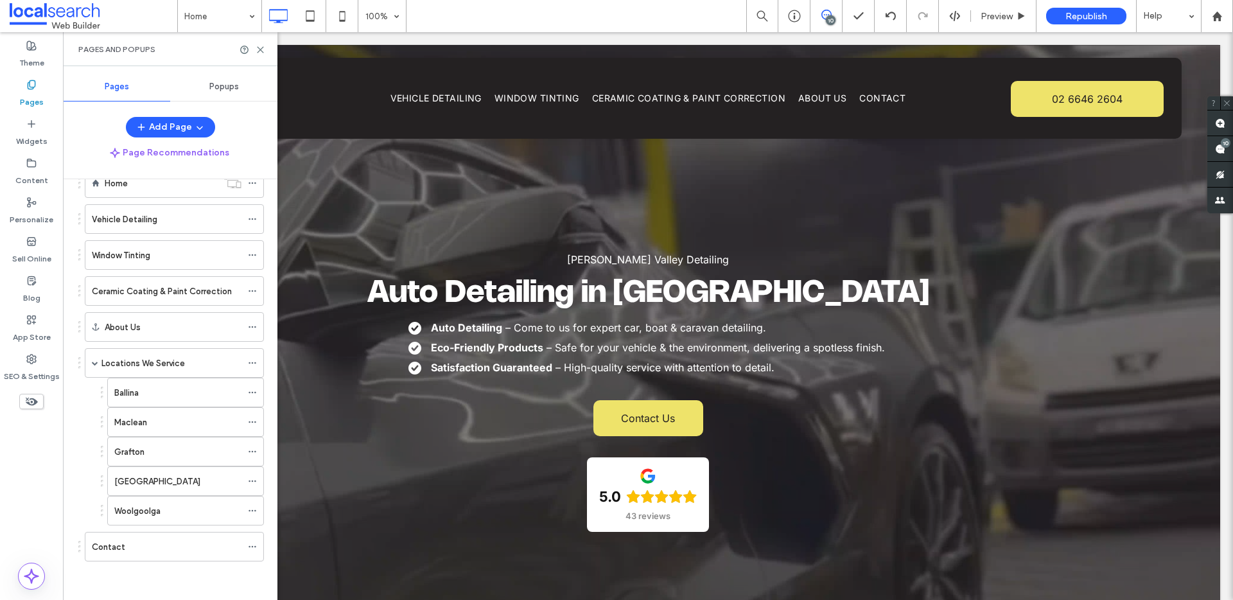
click at [35, 98] on label "Pages" at bounding box center [32, 99] width 24 height 18
click at [30, 361] on use at bounding box center [31, 359] width 9 height 9
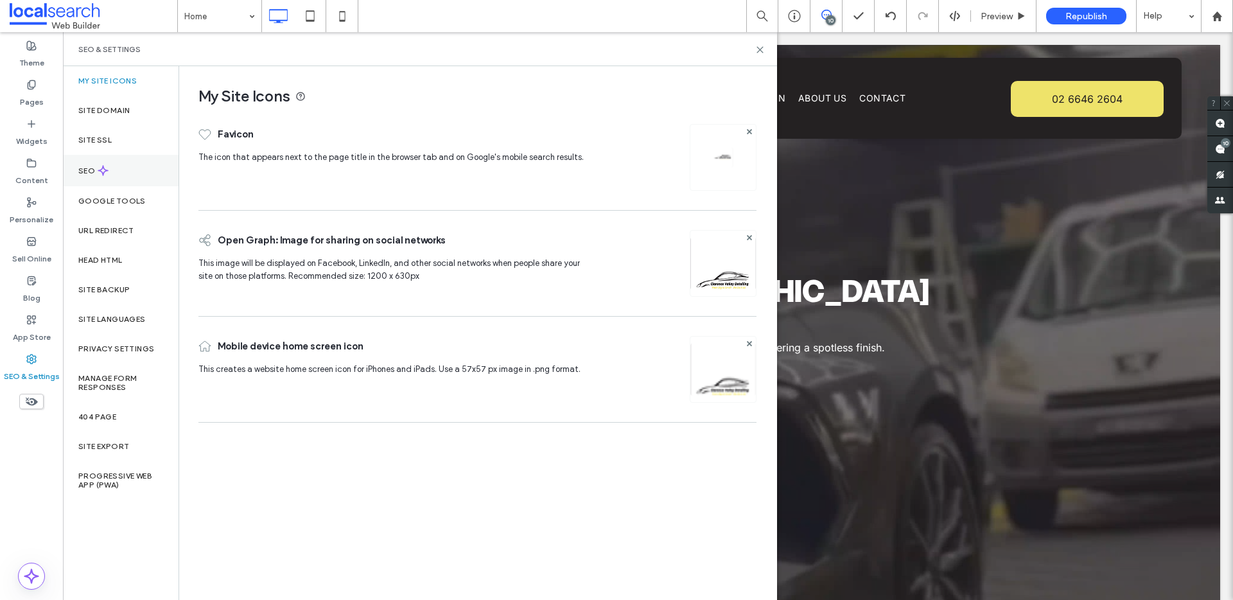
click at [121, 166] on div "SEO" at bounding box center [121, 170] width 116 height 31
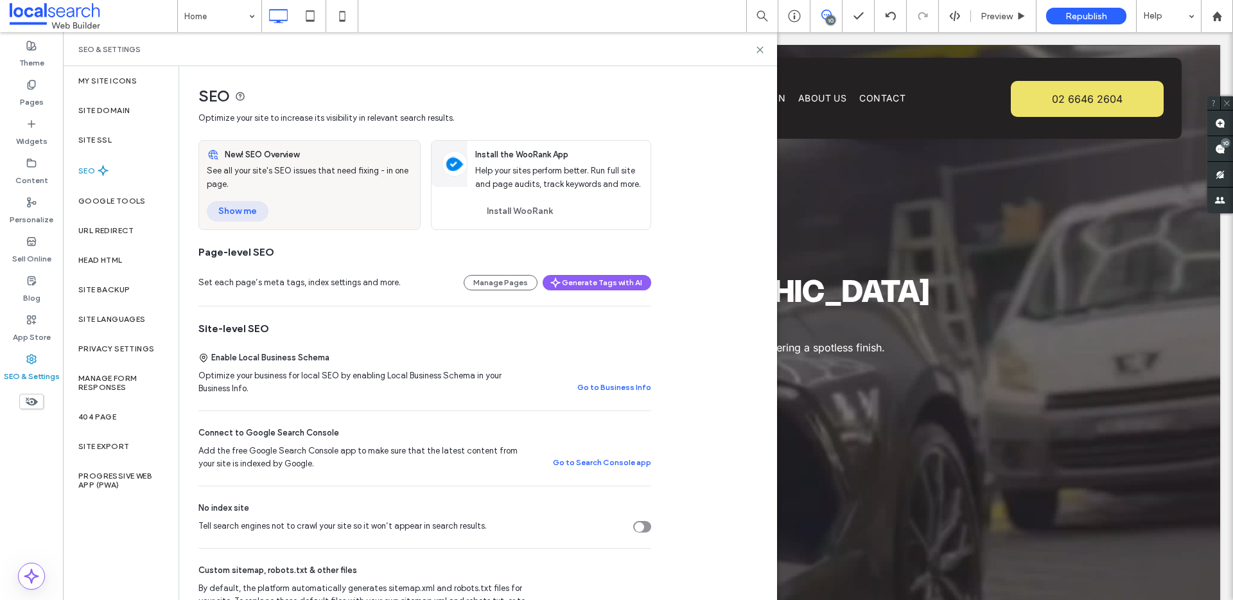
click at [238, 207] on button "Show me" at bounding box center [238, 211] width 62 height 21
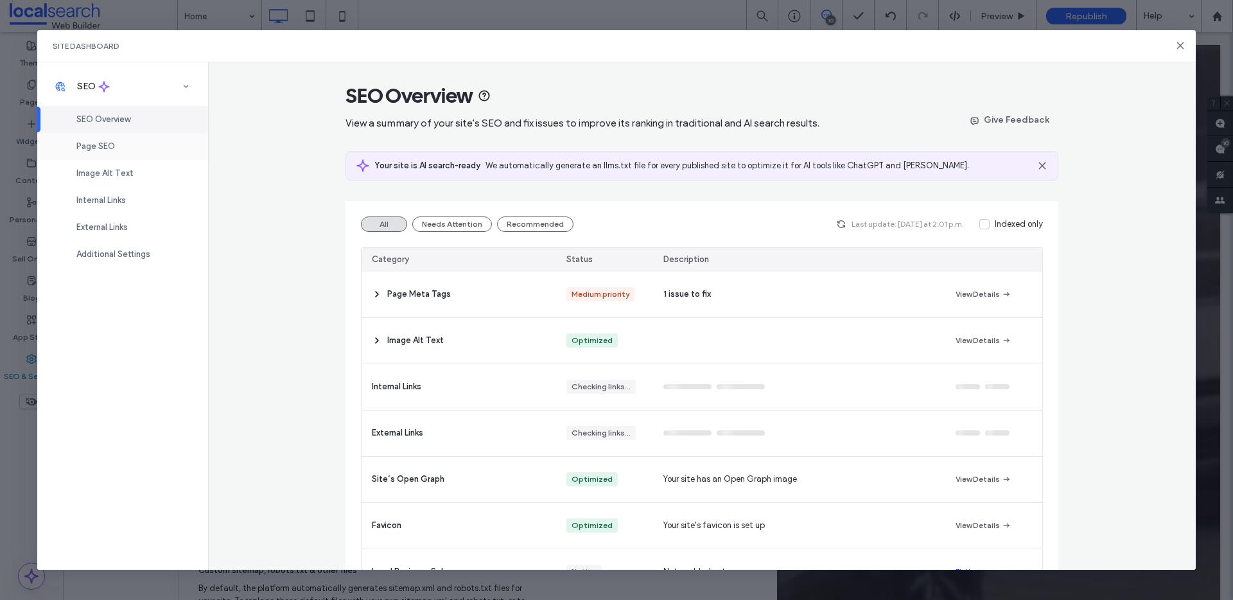
click at [136, 144] on div "Page SEO" at bounding box center [122, 146] width 171 height 27
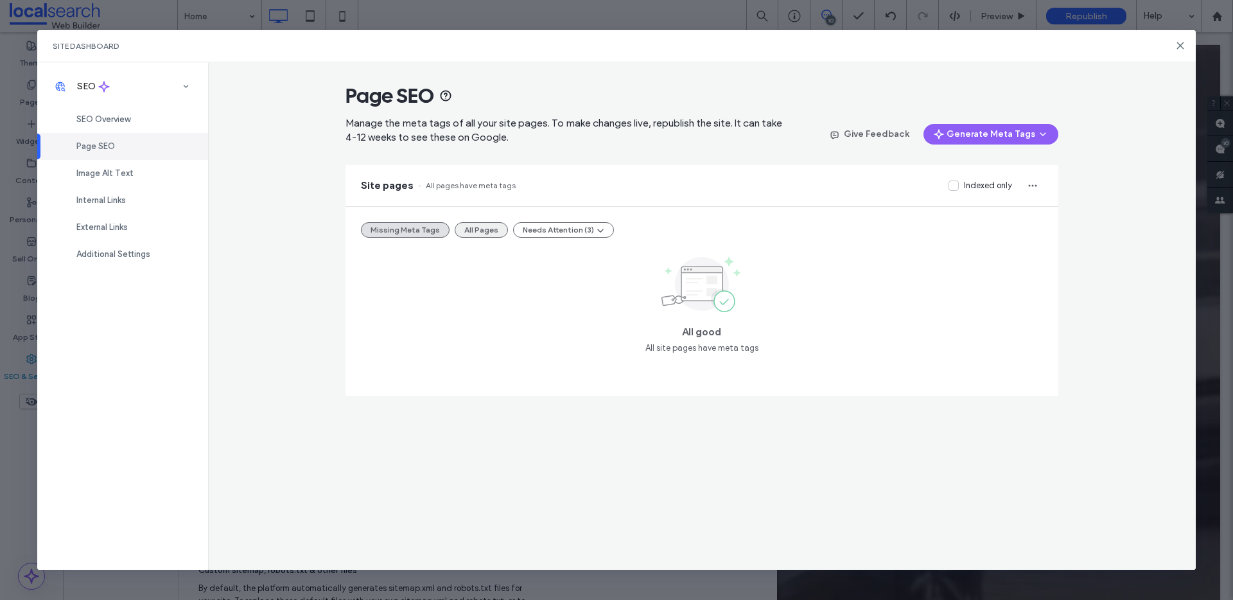
click at [487, 229] on button "All Pages" at bounding box center [481, 229] width 53 height 15
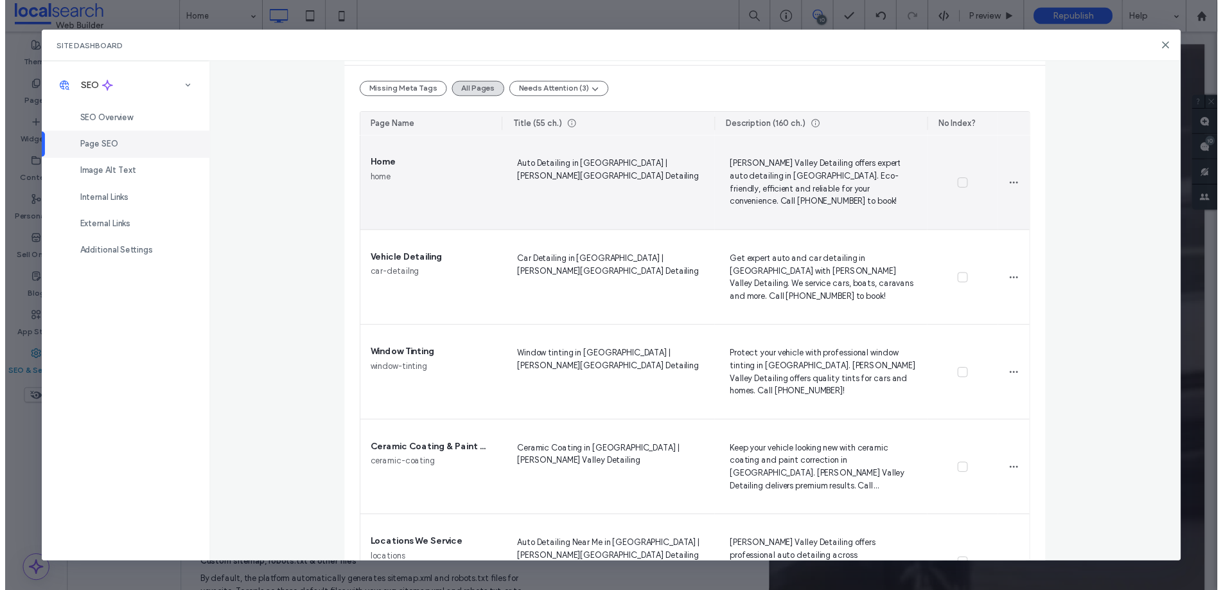
scroll to position [0, 0]
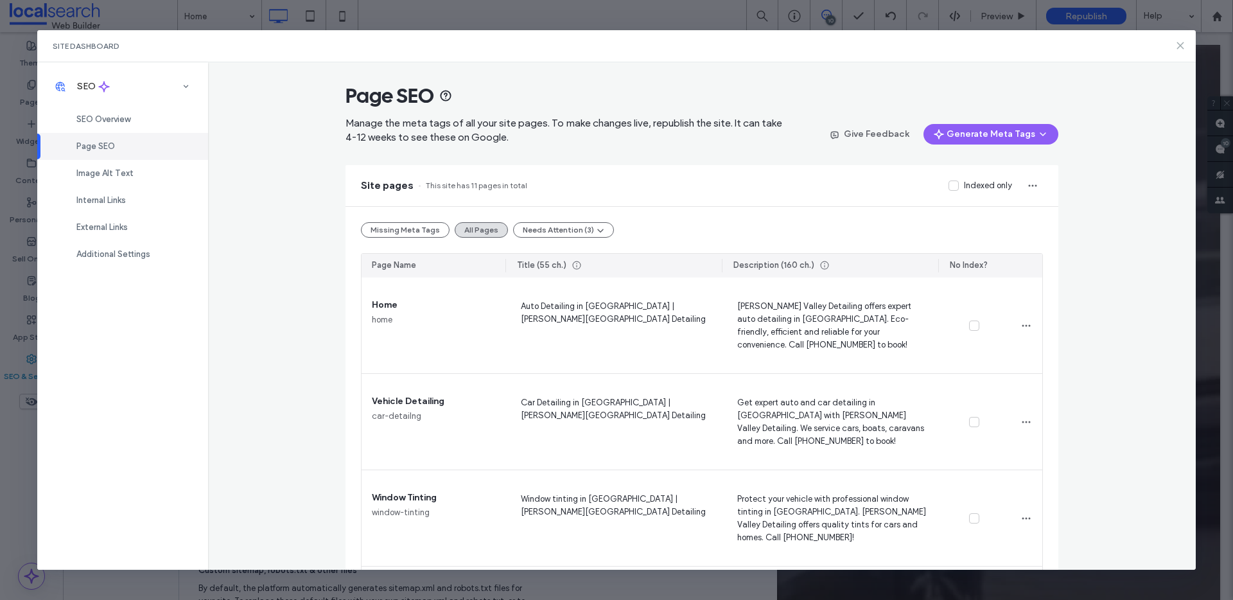
click at [1180, 47] on icon at bounding box center [1180, 45] width 10 height 10
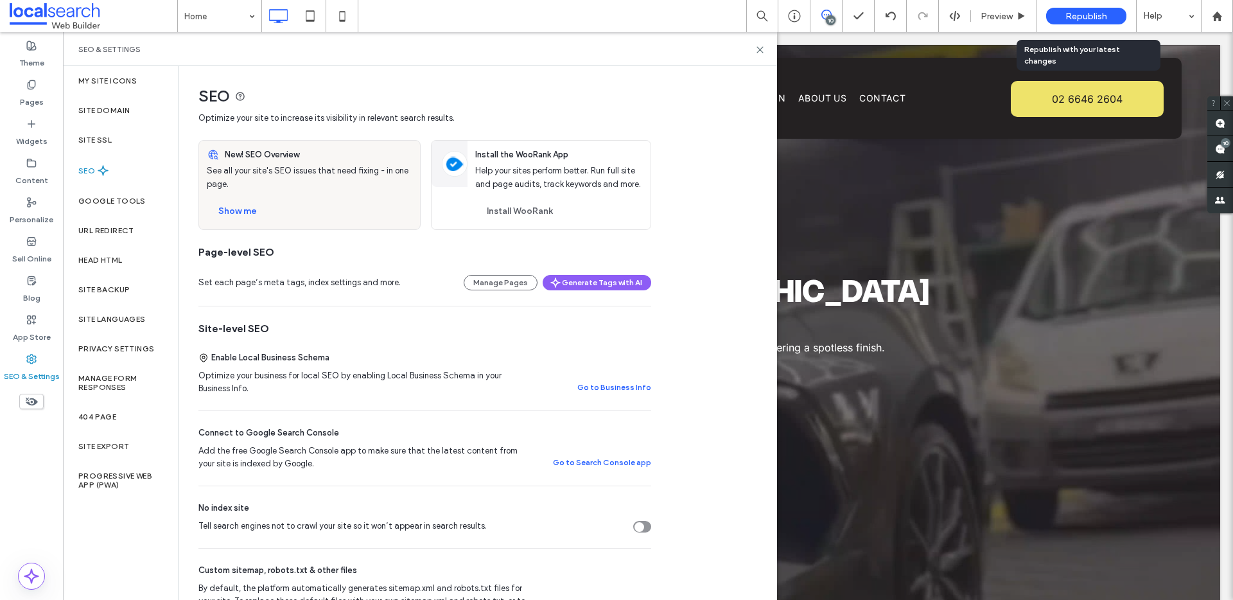
click at [1099, 20] on span "Republish" at bounding box center [1086, 16] width 42 height 11
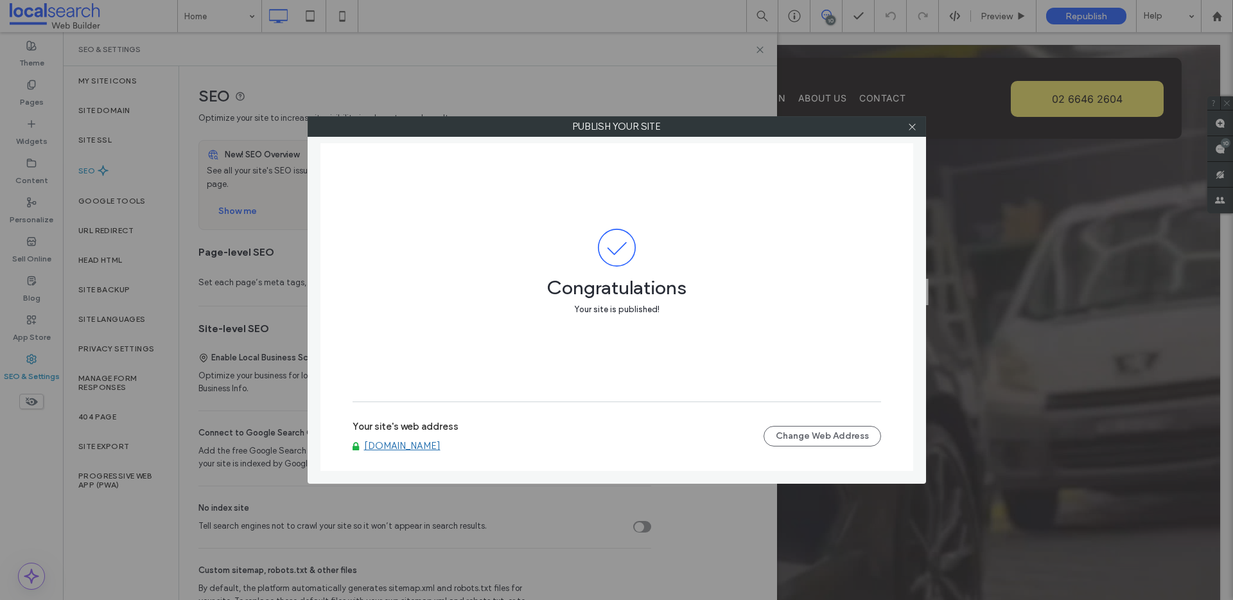
click at [416, 446] on link "[DOMAIN_NAME]" at bounding box center [402, 446] width 76 height 12
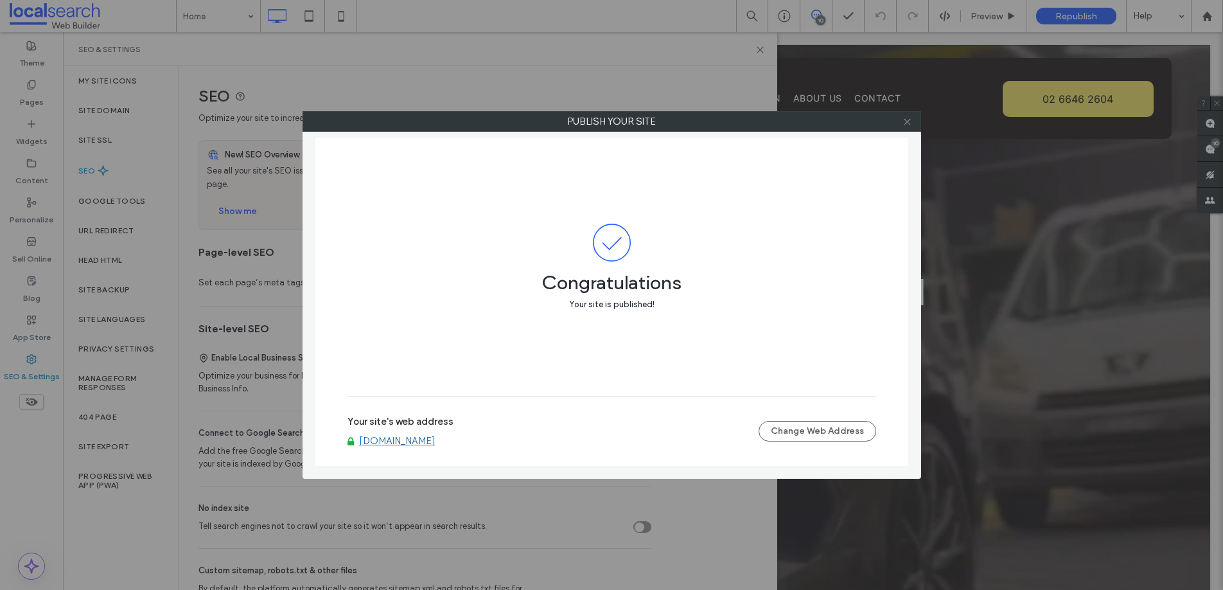
click at [908, 125] on icon at bounding box center [907, 122] width 10 height 10
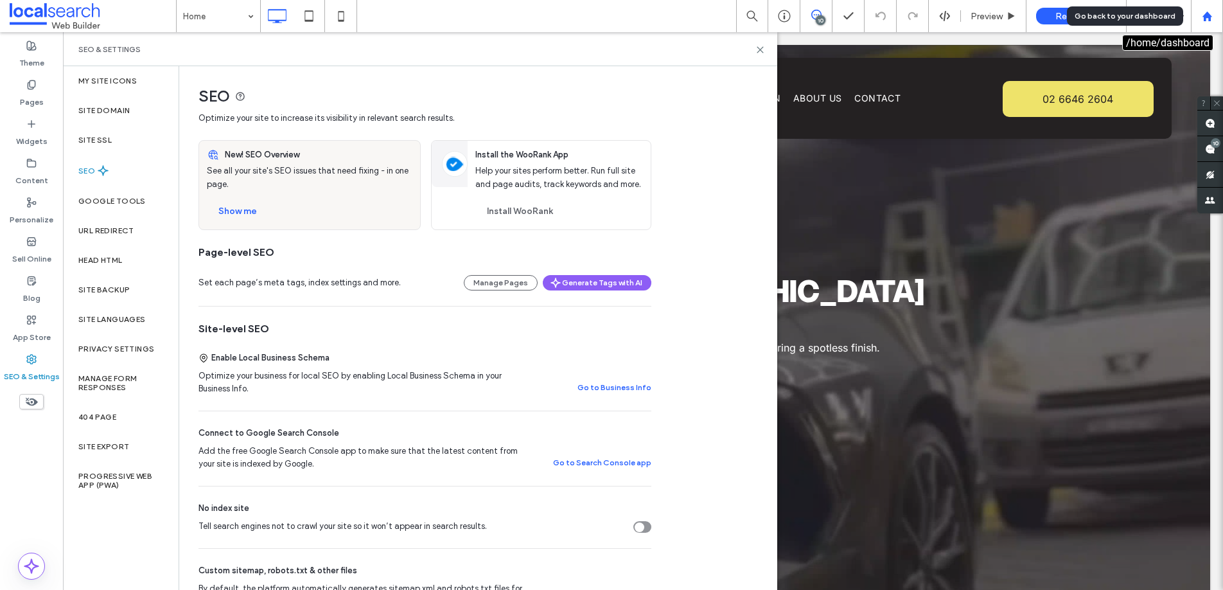
click at [1213, 22] on div at bounding box center [1207, 16] width 32 height 32
